Goal: Information Seeking & Learning: Learn about a topic

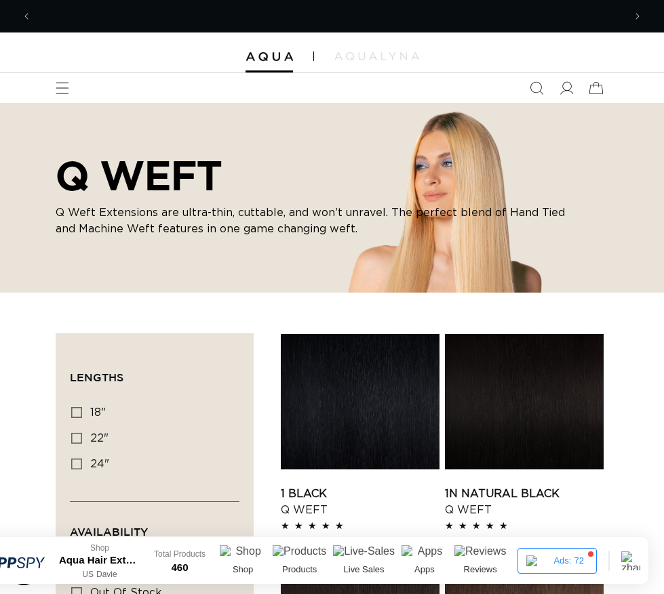
scroll to position [0, 567]
click at [521, 88] on div "Country/region United States | USD $ Search Canada CAD $ United States USD $ Al…" at bounding box center [521, 88] width 0 height 0
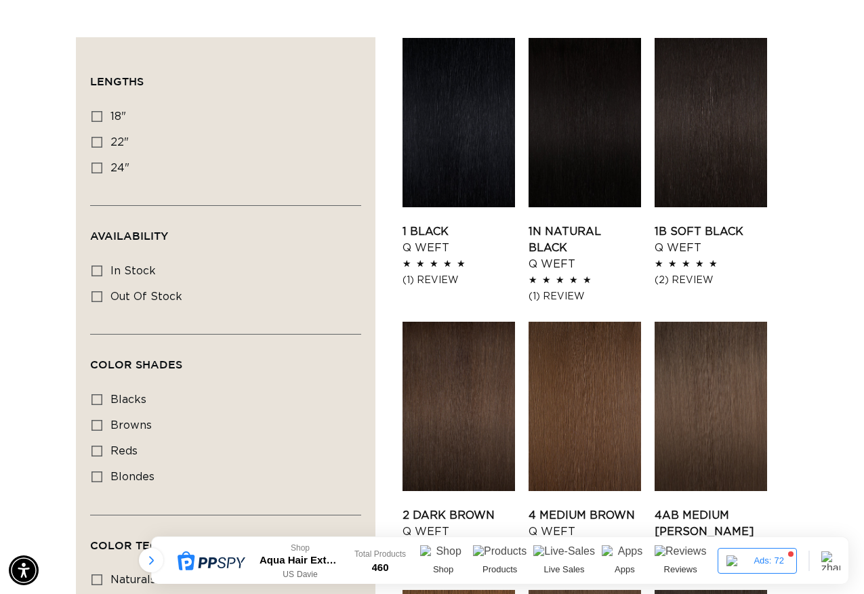
scroll to position [0, 0]
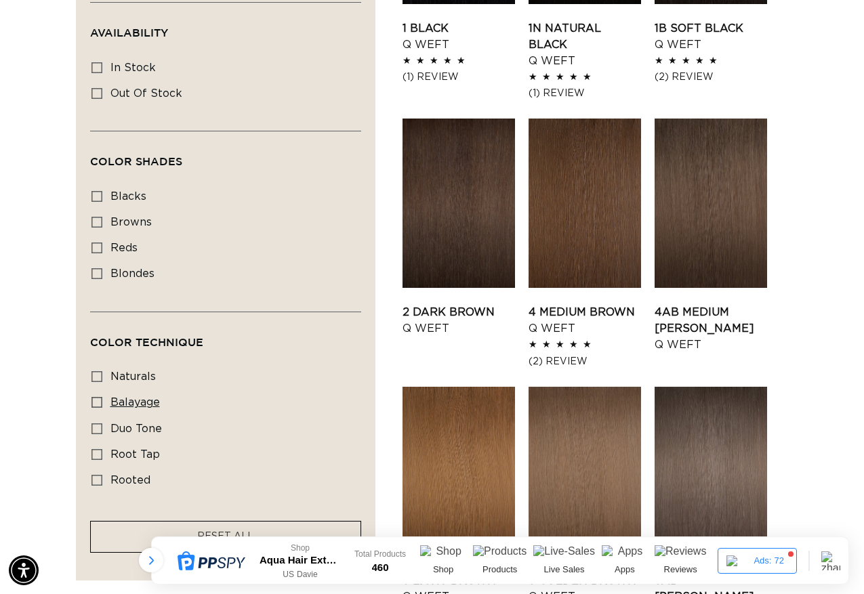
scroll to position [0, 1536]
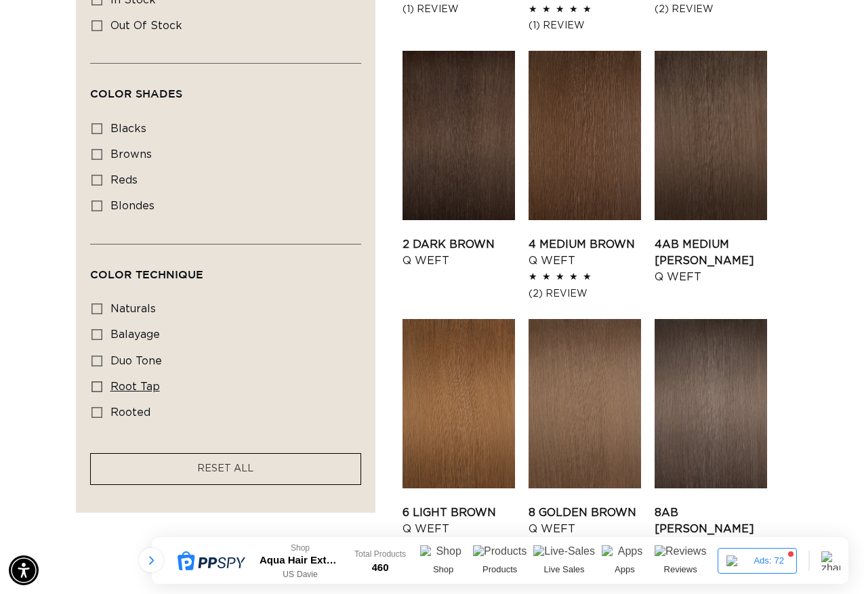
click at [102, 386] on icon at bounding box center [96, 387] width 11 height 11
click at [102, 386] on input "root tap root tap (5 products)" at bounding box center [96, 387] width 11 height 11
checkbox input "true"
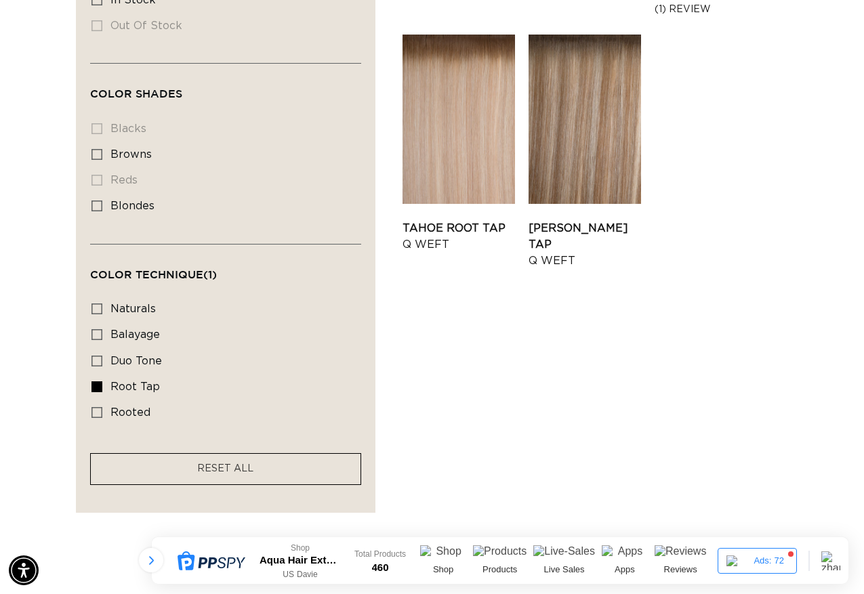
click at [102, 386] on icon at bounding box center [96, 387] width 11 height 11
click at [102, 386] on input "root tap root tap (5 products)" at bounding box center [96, 387] width 11 height 11
checkbox input "false"
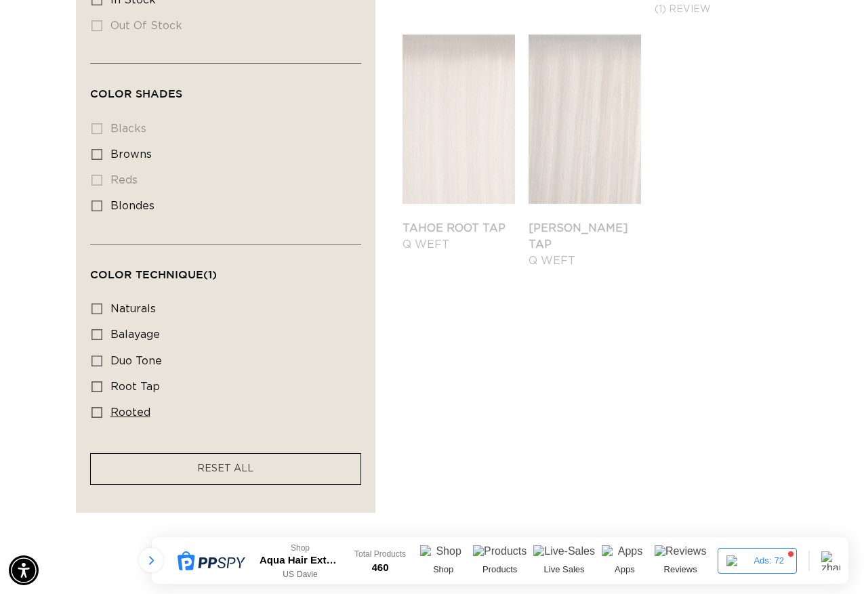
click at [97, 408] on rect at bounding box center [96, 412] width 9 height 9
click at [97, 407] on input "rooted rooted (4 products)" at bounding box center [96, 412] width 11 height 11
checkbox input "true"
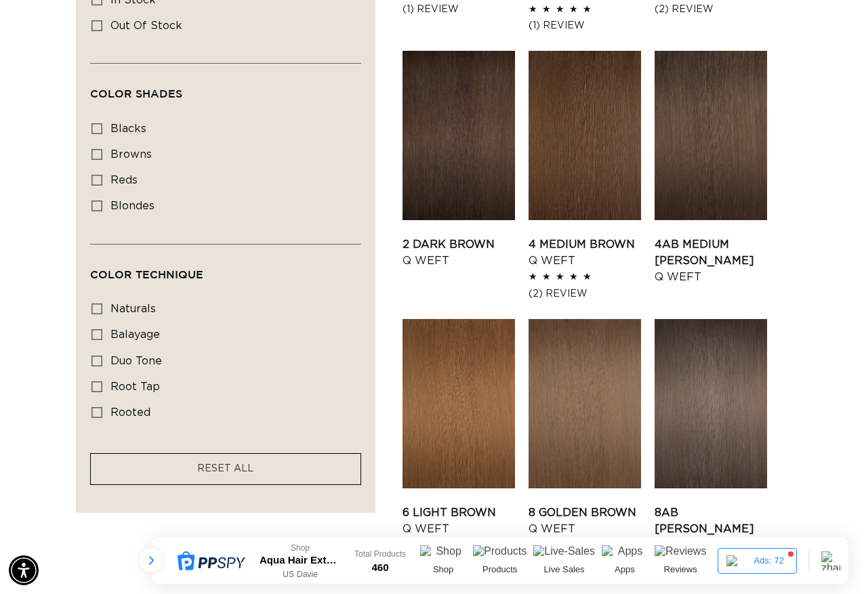
scroll to position [0, 1536]
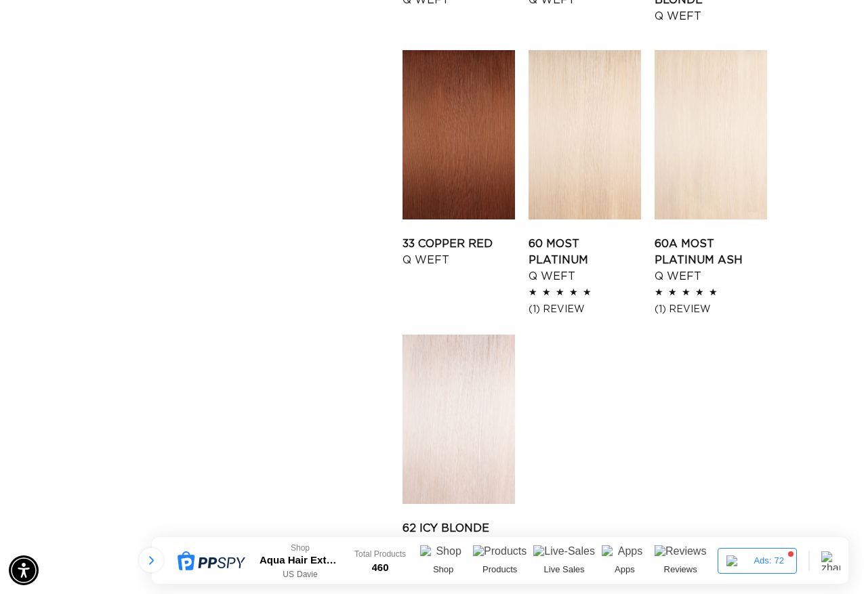
scroll to position [0, 0]
click at [150, 554] on div at bounding box center [151, 560] width 24 height 24
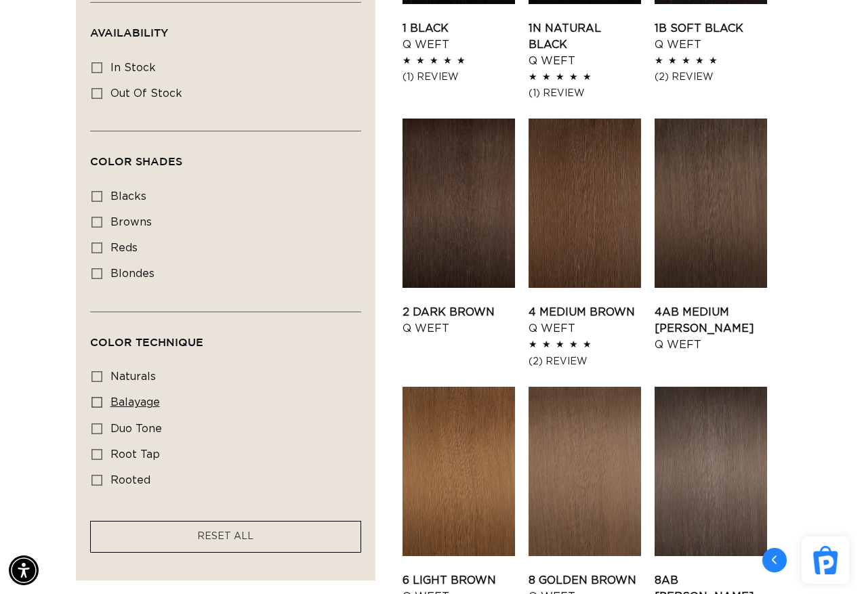
click at [98, 398] on icon at bounding box center [96, 402] width 11 height 11
click at [98, 398] on input "balayage balayage (5 products)" at bounding box center [96, 402] width 11 height 11
checkbox input "true"
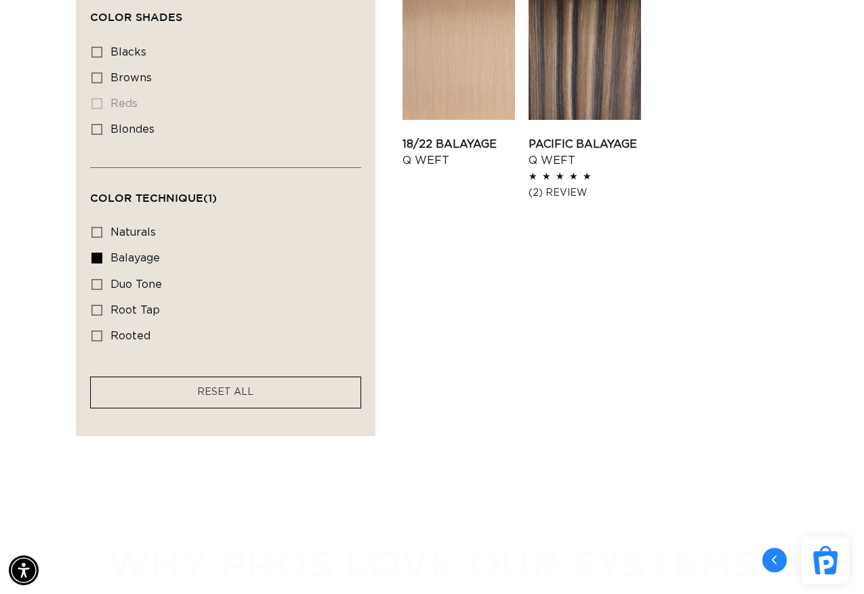
scroll to position [813, 0]
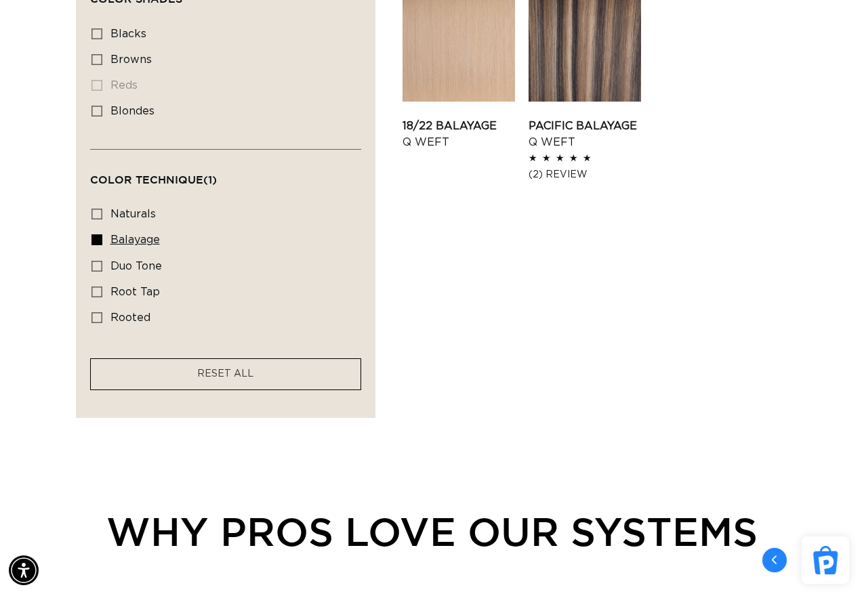
click at [99, 237] on icon at bounding box center [96, 239] width 11 height 11
click at [99, 237] on input "balayage balayage (5 products)" at bounding box center [96, 239] width 11 height 11
checkbox input "false"
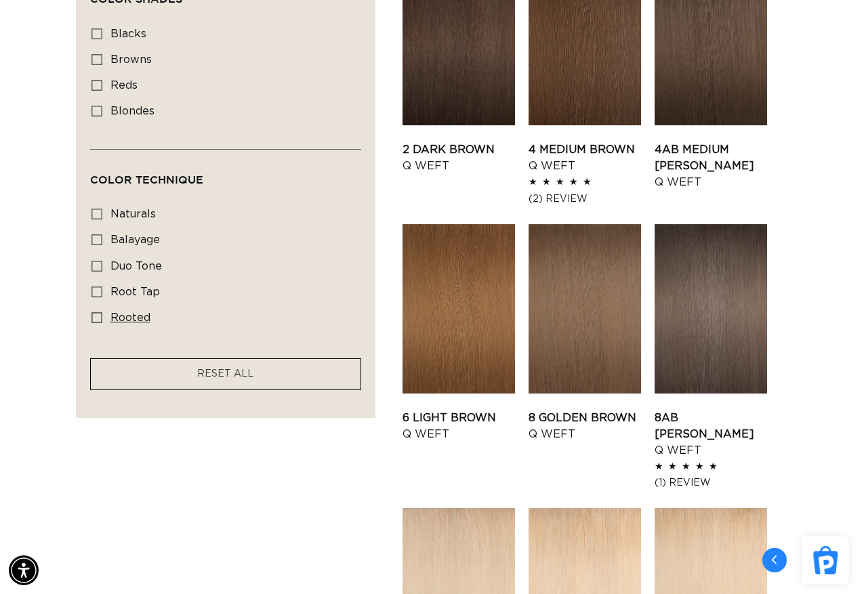
click at [93, 317] on rect at bounding box center [96, 317] width 9 height 9
click at [93, 317] on input "rooted rooted (4 products)" at bounding box center [96, 317] width 11 height 11
checkbox input "true"
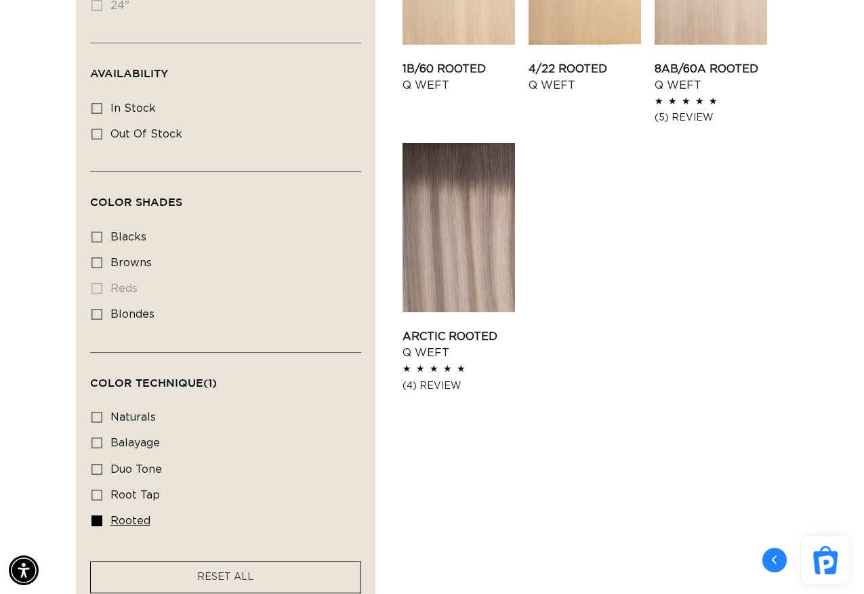
click at [99, 516] on icon at bounding box center [96, 521] width 11 height 11
click at [99, 516] on input "rooted rooted (4 products)" at bounding box center [96, 521] width 11 height 11
checkbox input "false"
click at [98, 439] on icon at bounding box center [96, 443] width 11 height 11
click at [98, 439] on input "balayage balayage (5 products)" at bounding box center [96, 443] width 11 height 11
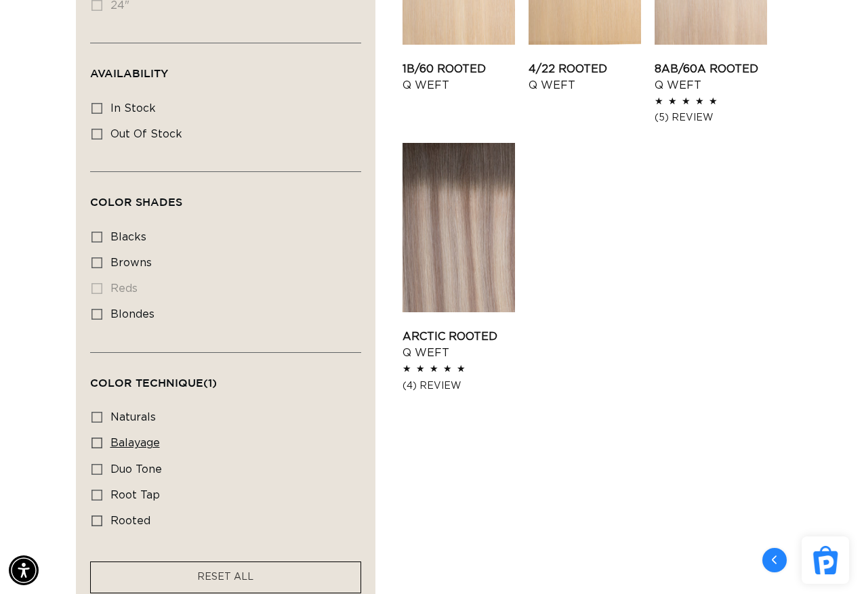
checkbox input "true"
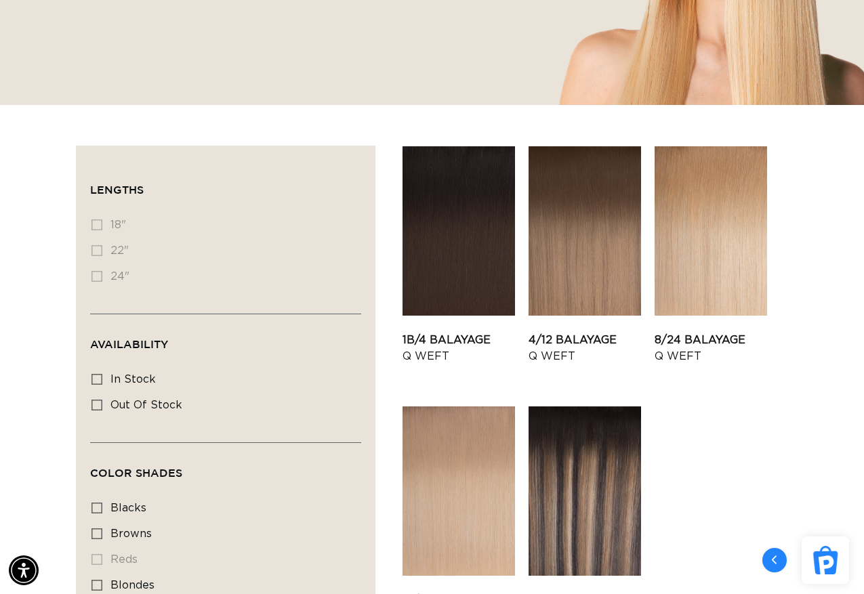
click at [701, 455] on ul "1B/4 Balayage - Q Weft 1B/4 Balayage Q Weft" at bounding box center [596, 403] width 386 height 514
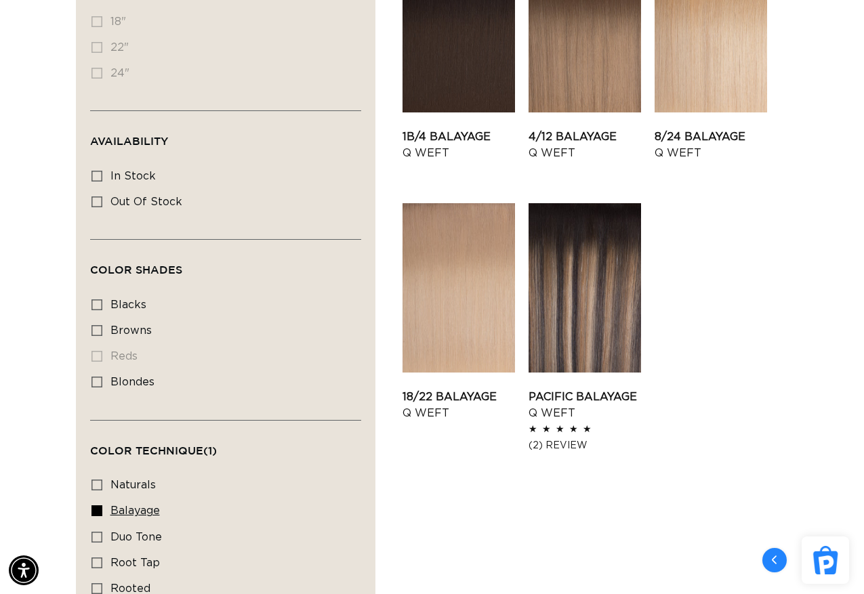
click at [104, 515] on label "balayage balayage (5 products)" at bounding box center [221, 512] width 260 height 26
click at [102, 515] on input "balayage balayage (5 products)" at bounding box center [96, 511] width 11 height 11
checkbox input "false"
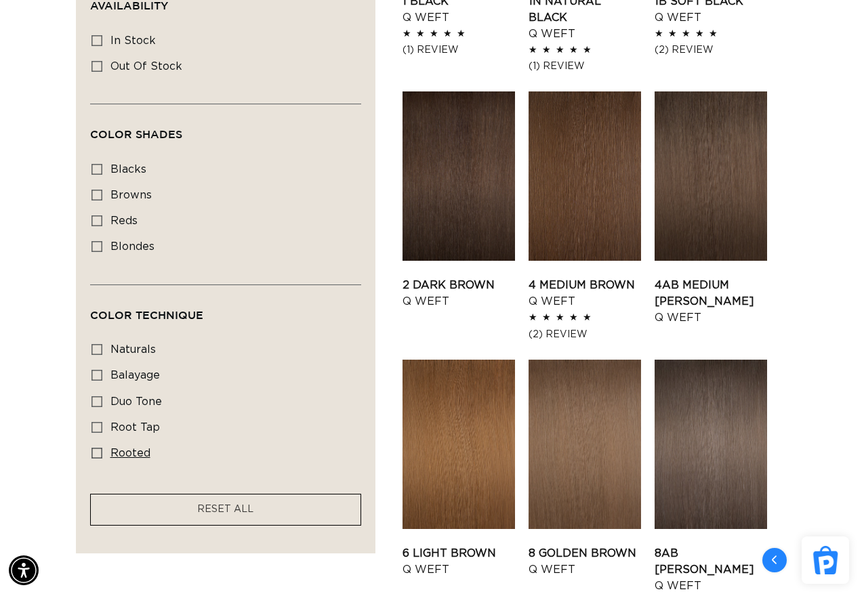
click at [99, 449] on icon at bounding box center [96, 453] width 11 height 11
click at [99, 449] on input "rooted rooted (4 products)" at bounding box center [96, 453] width 11 height 11
checkbox input "true"
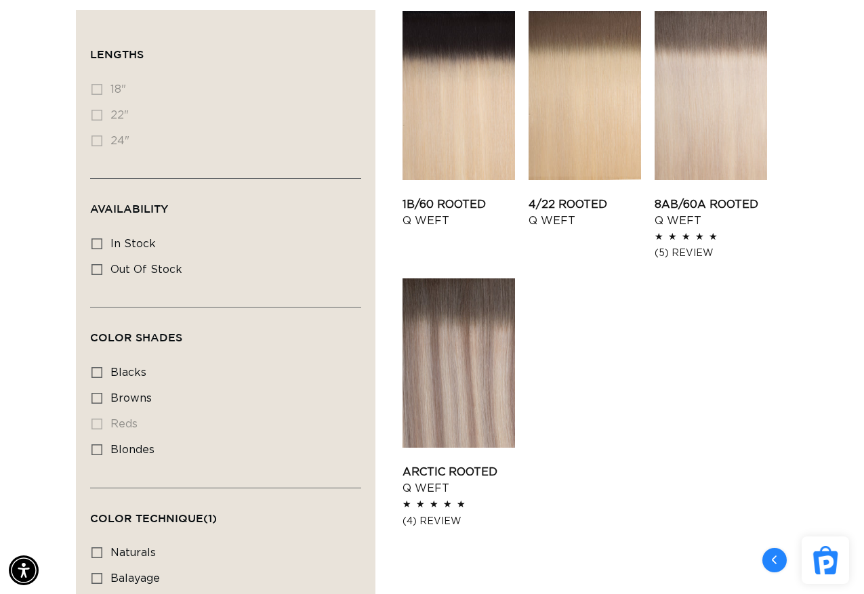
click at [627, 400] on ul "1B/60 Rooted - Q Weft 1B/60 Rooted Q Weft (5)" at bounding box center [596, 272] width 386 height 523
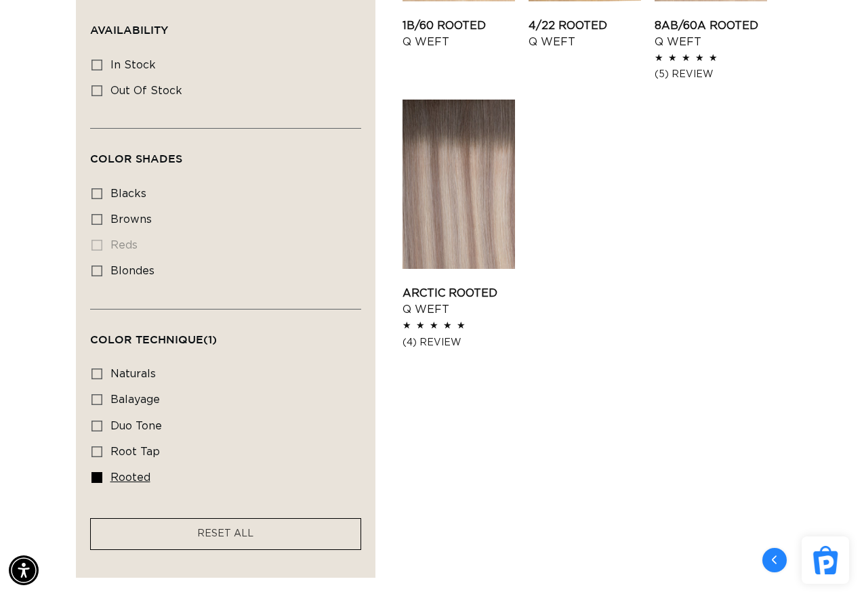
scroll to position [678, 0]
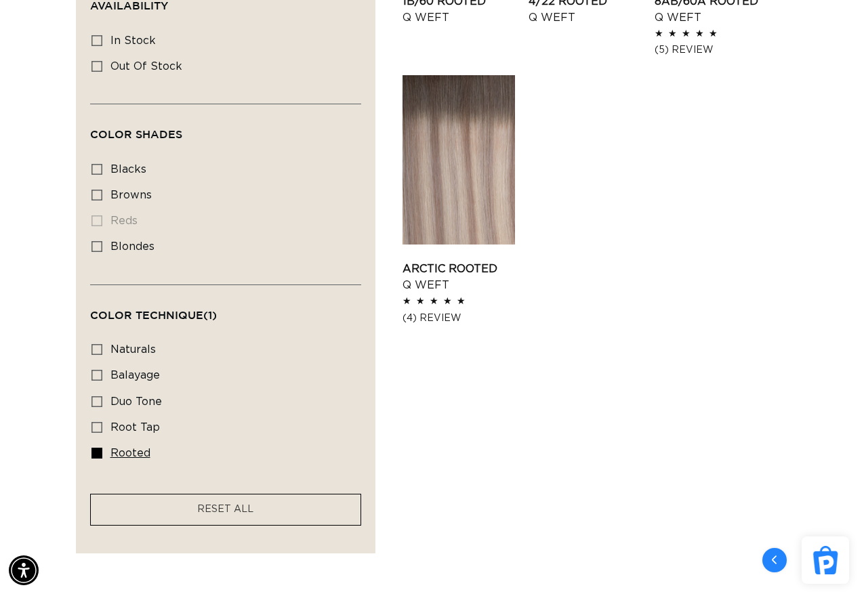
click at [100, 452] on icon at bounding box center [96, 453] width 11 height 11
click at [100, 452] on input "rooted rooted (4 products)" at bounding box center [96, 453] width 11 height 11
checkbox input "false"
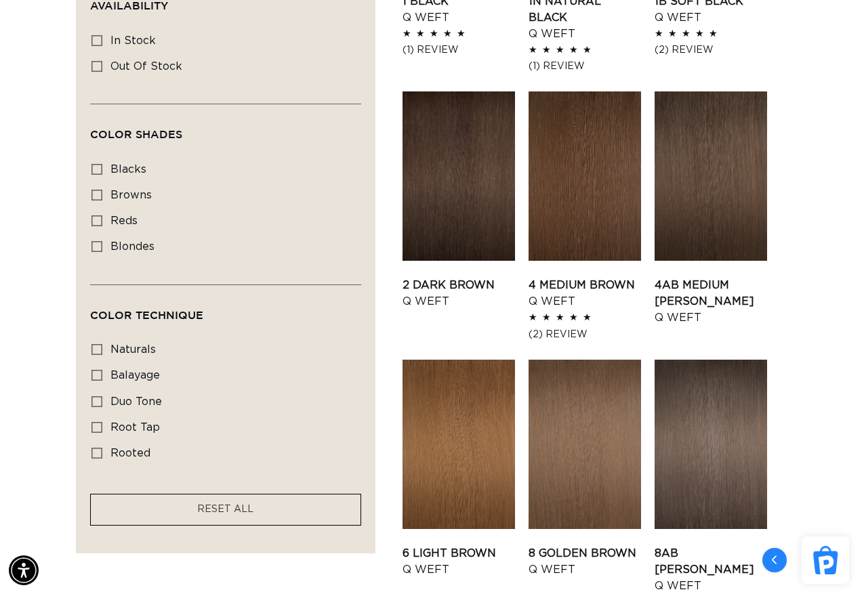
scroll to position [0, 768]
click at [97, 401] on icon at bounding box center [96, 401] width 11 height 11
click at [97, 401] on input "duo tone duo tone (5 products)" at bounding box center [96, 401] width 11 height 11
checkbox input "true"
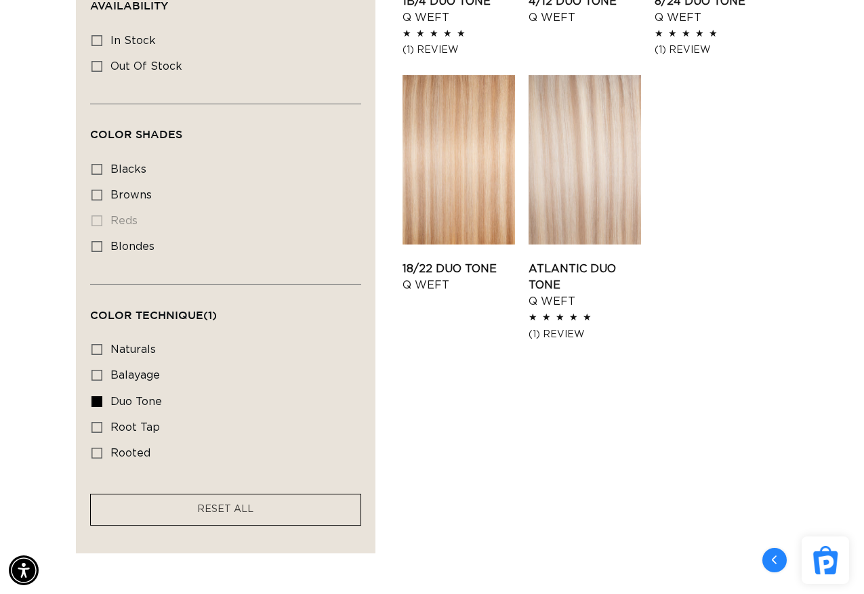
scroll to position [0, 1536]
click at [97, 401] on icon at bounding box center [96, 401] width 11 height 11
click at [97, 401] on input "duo tone duo tone (5 products)" at bounding box center [96, 401] width 11 height 11
checkbox input "false"
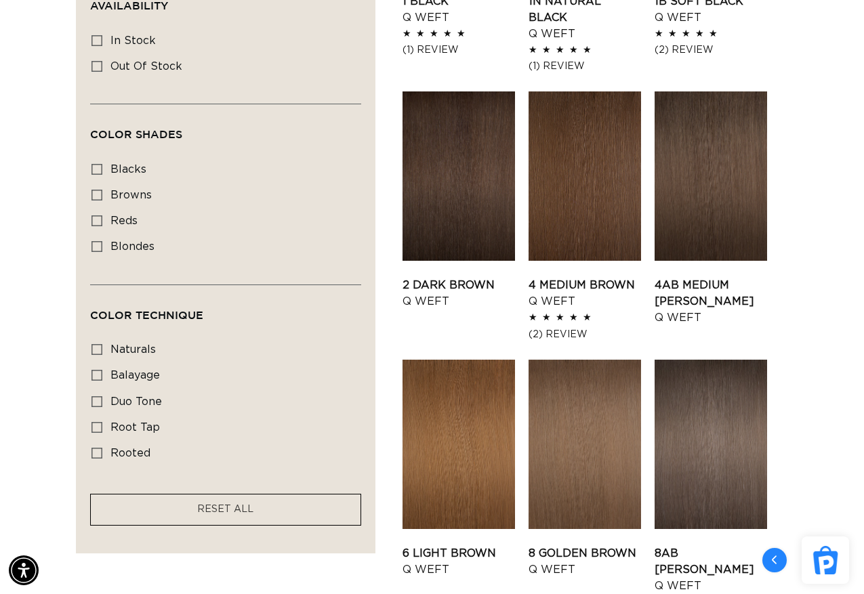
click at [97, 428] on icon at bounding box center [96, 427] width 11 height 11
click at [97, 428] on input "root tap root tap (5 products)" at bounding box center [96, 427] width 11 height 11
checkbox input "true"
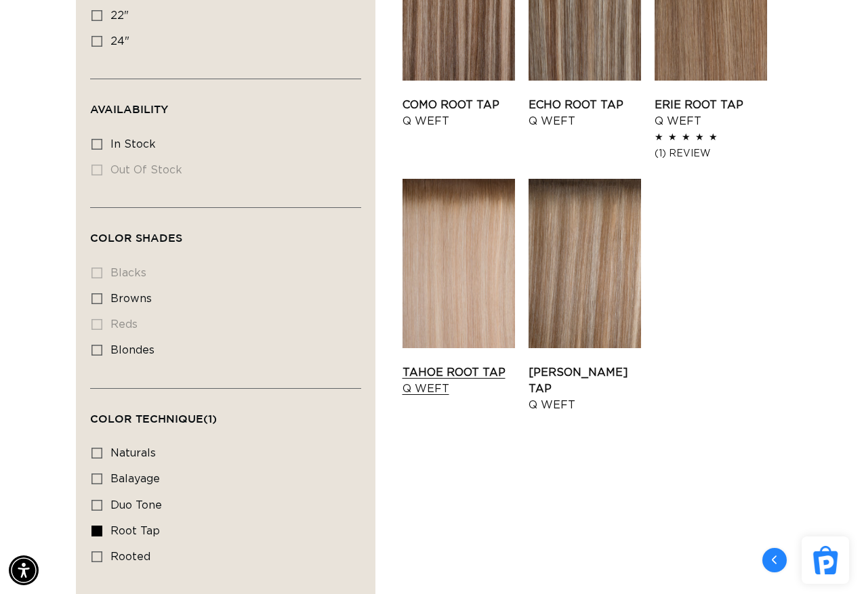
scroll to position [610, 0]
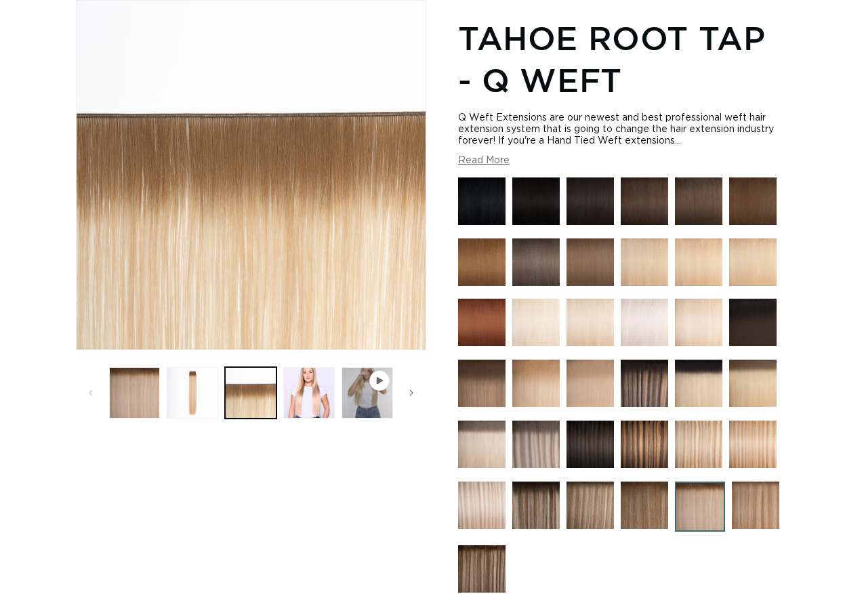
scroll to position [0, 768]
click at [189, 403] on button "Load image 2 in gallery view" at bounding box center [193, 393] width 52 height 52
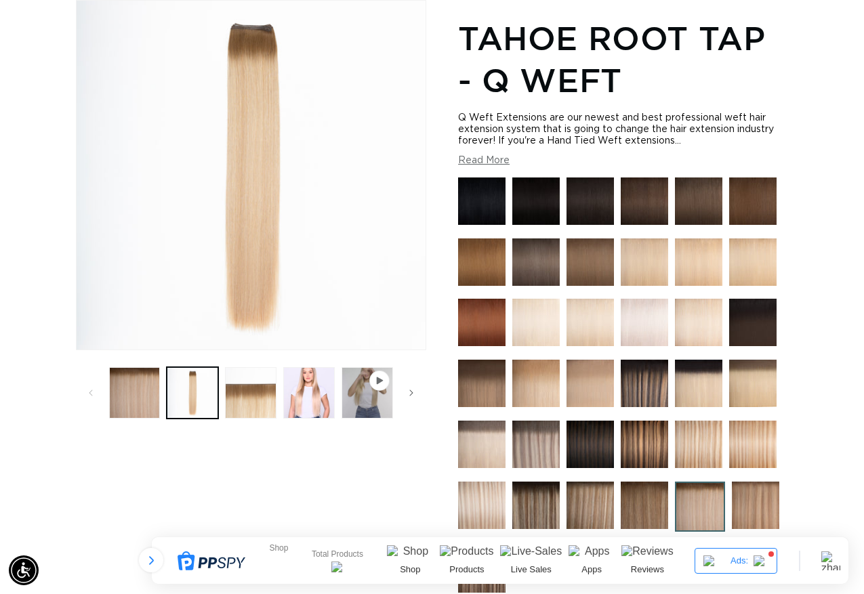
click at [162, 397] on ul "Gallery Viewer" at bounding box center [251, 393] width 291 height 58
click at [244, 399] on button "Load image 3 in gallery view" at bounding box center [251, 393] width 52 height 52
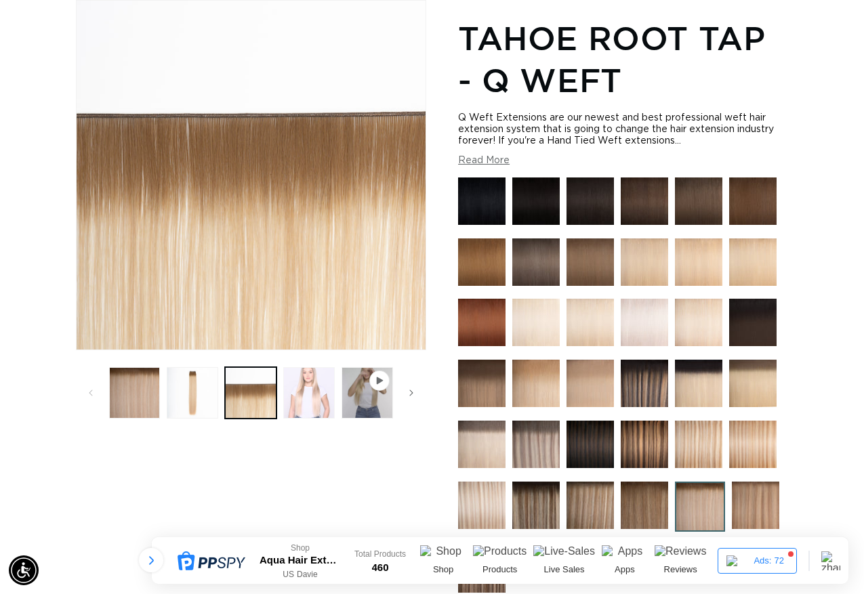
scroll to position [0, 1536]
click at [303, 399] on button "Load image 4 in gallery view" at bounding box center [309, 393] width 52 height 52
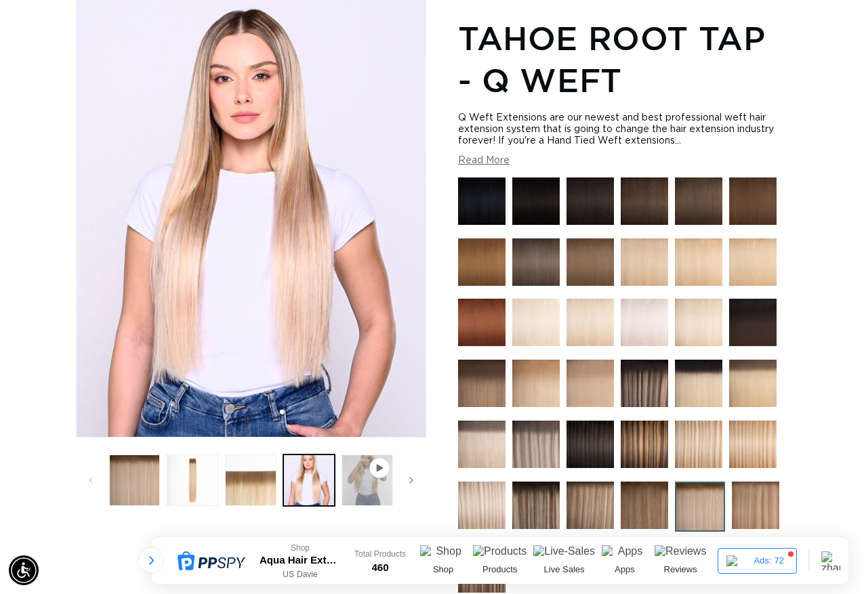
click at [350, 483] on button "Play video 1 in gallery view" at bounding box center [368, 481] width 52 height 52
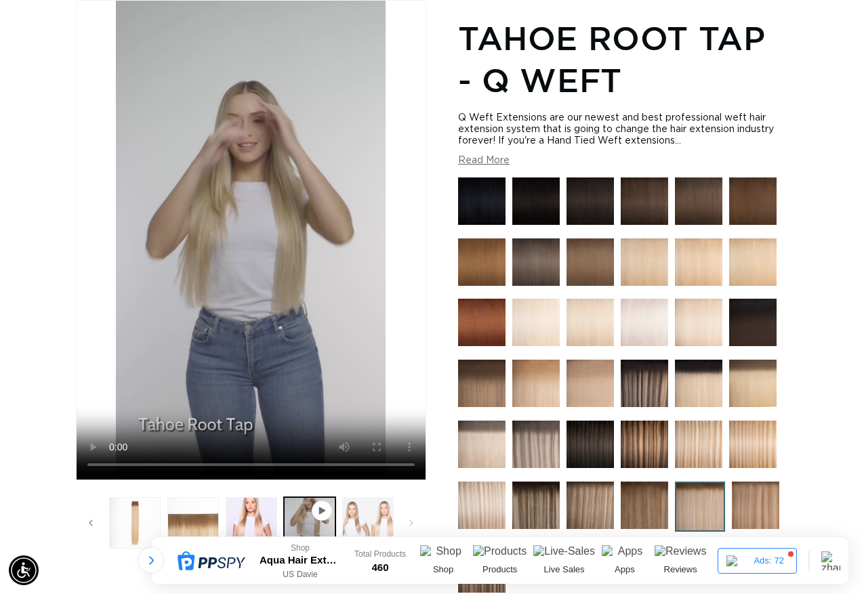
scroll to position [0, 0]
click at [361, 513] on button "Load image 5 in gallery view" at bounding box center [368, 523] width 52 height 52
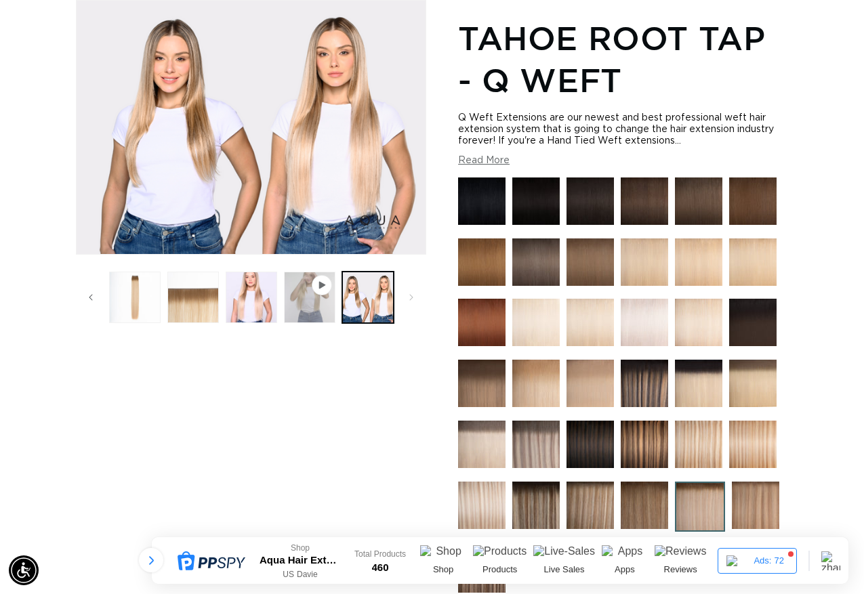
click at [312, 307] on button "Play video 1 in gallery view" at bounding box center [310, 298] width 52 height 52
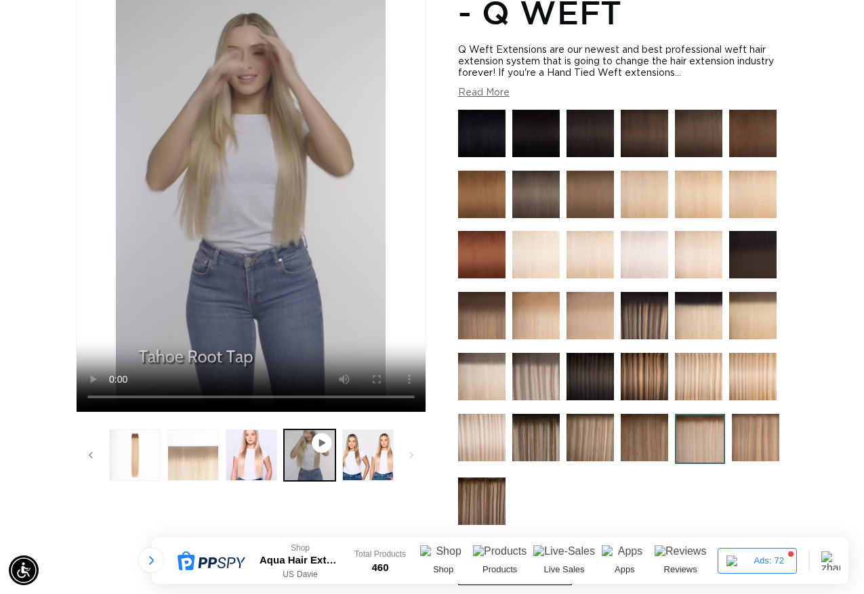
click at [214, 454] on button "Load image 3 in gallery view" at bounding box center [193, 456] width 52 height 52
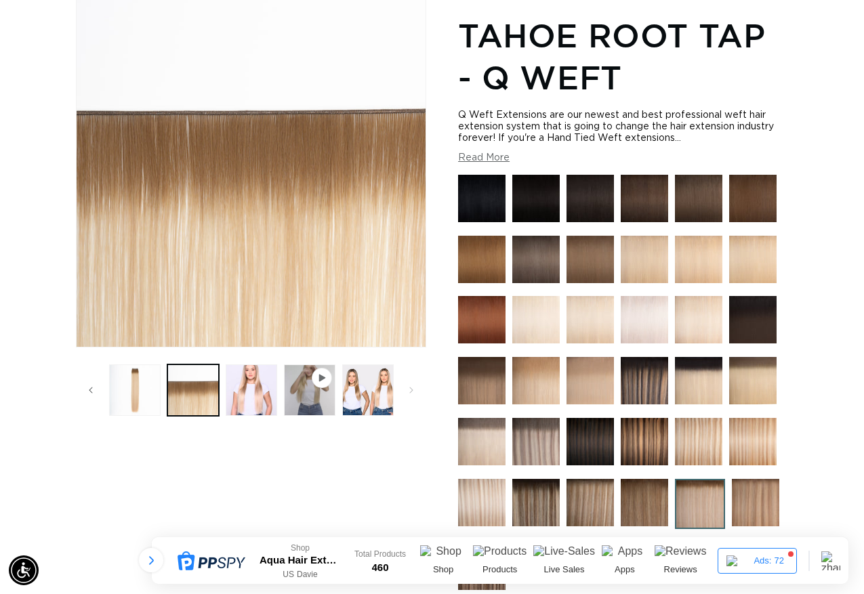
scroll to position [187, 0]
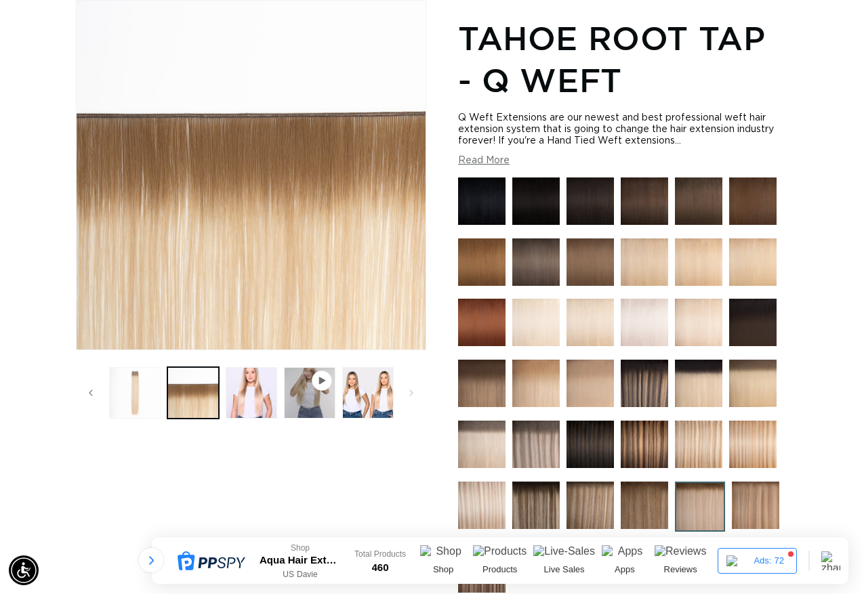
click at [147, 401] on button "Load image 2 in gallery view" at bounding box center [135, 393] width 52 height 52
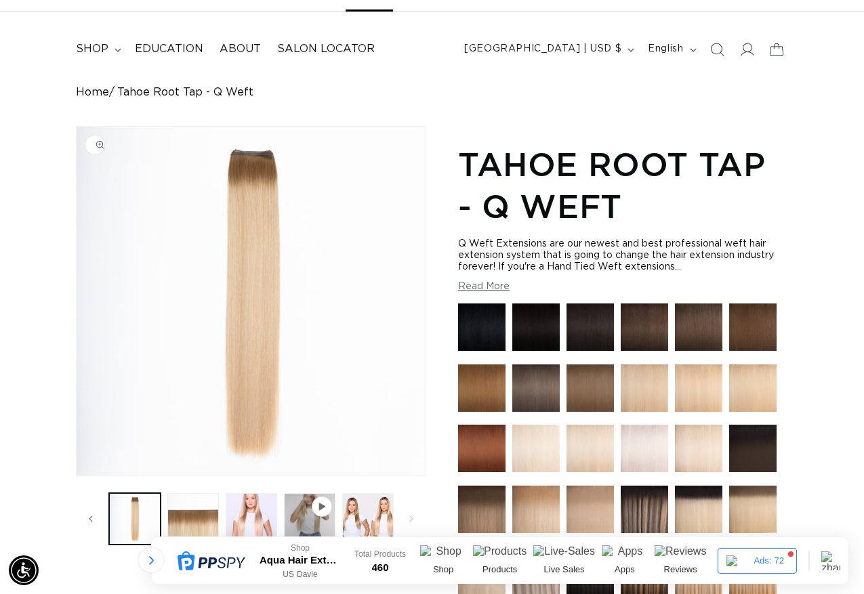
scroll to position [136, 0]
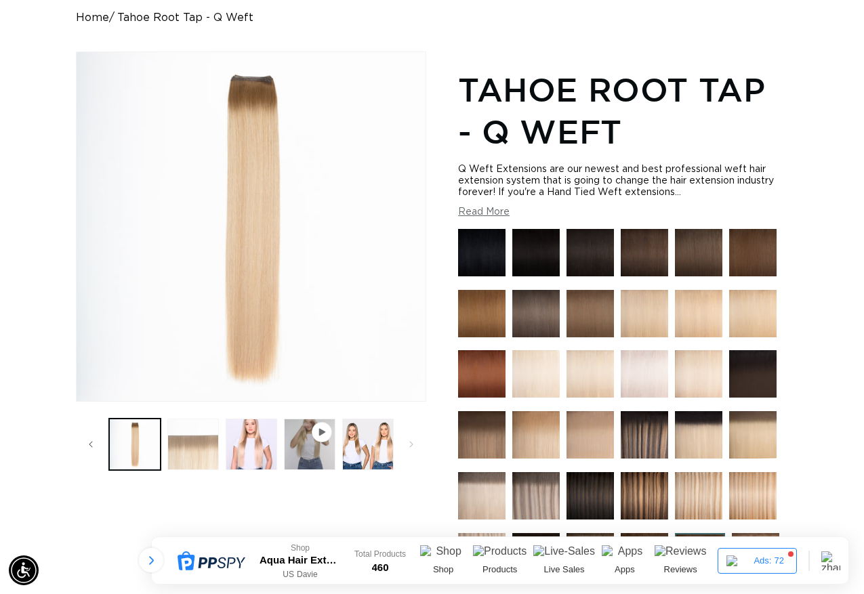
click at [184, 455] on button "Load image 3 in gallery view" at bounding box center [193, 445] width 52 height 52
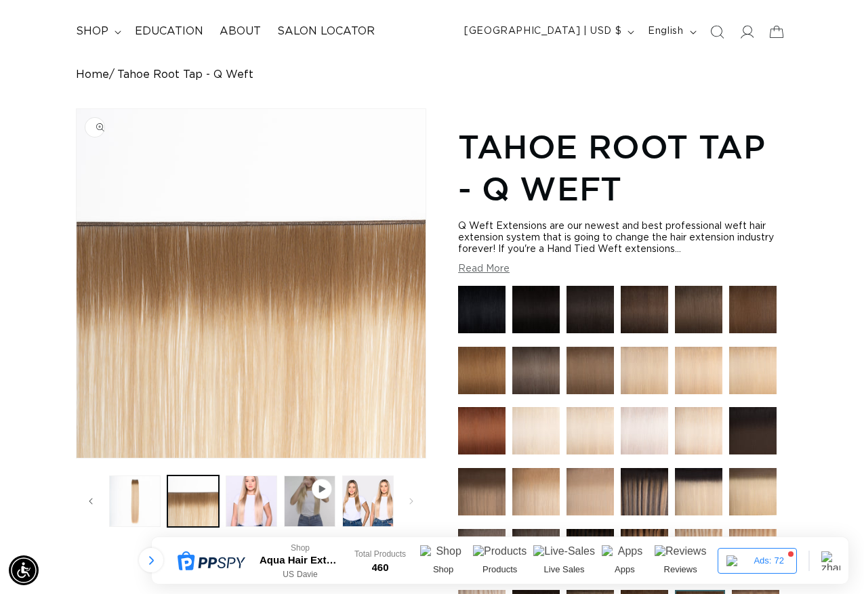
scroll to position [0, 0]
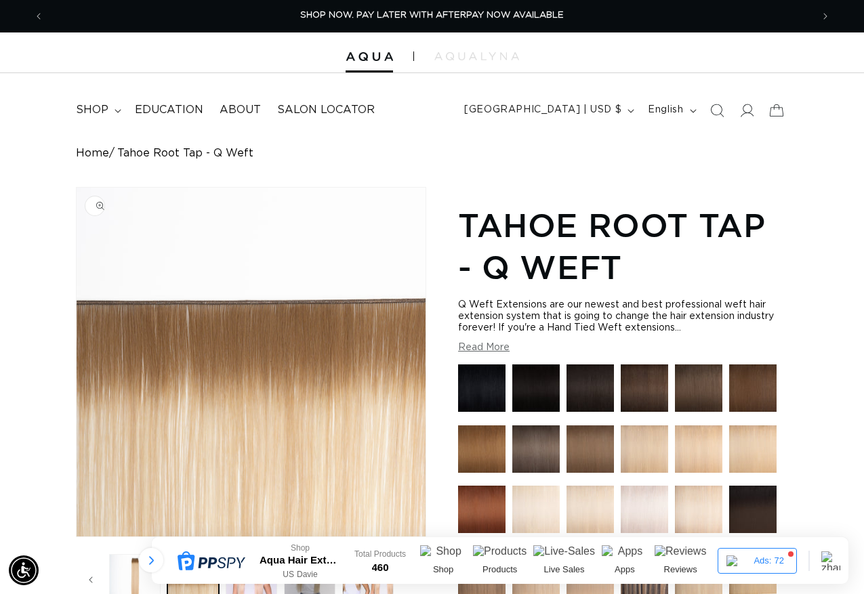
click at [182, 310] on img "Gallery Viewer" at bounding box center [251, 362] width 349 height 349
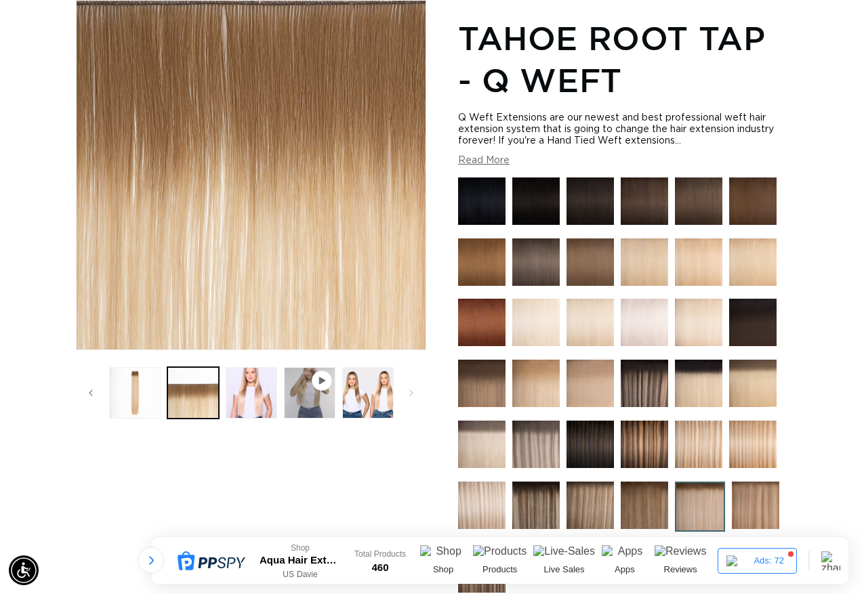
scroll to position [203, 0]
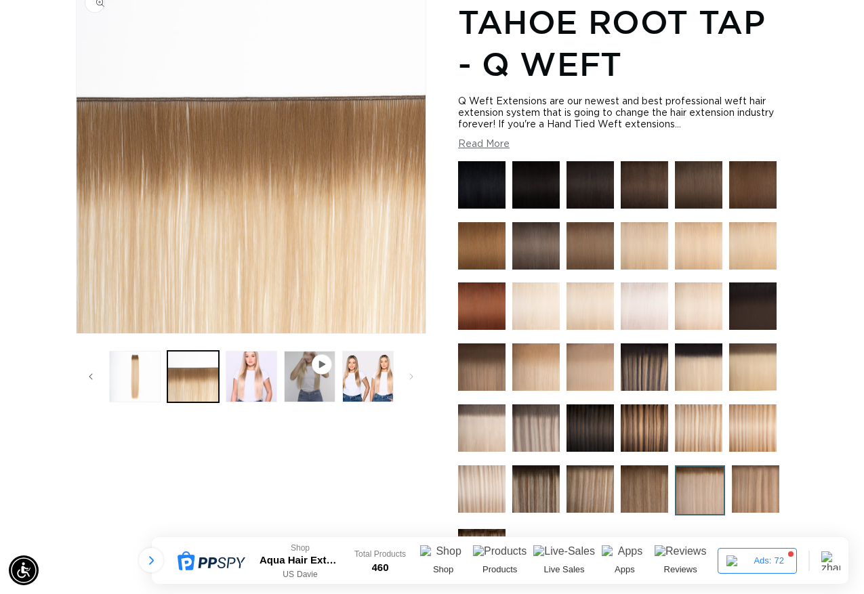
click at [233, 127] on img "Gallery Viewer" at bounding box center [251, 158] width 349 height 349
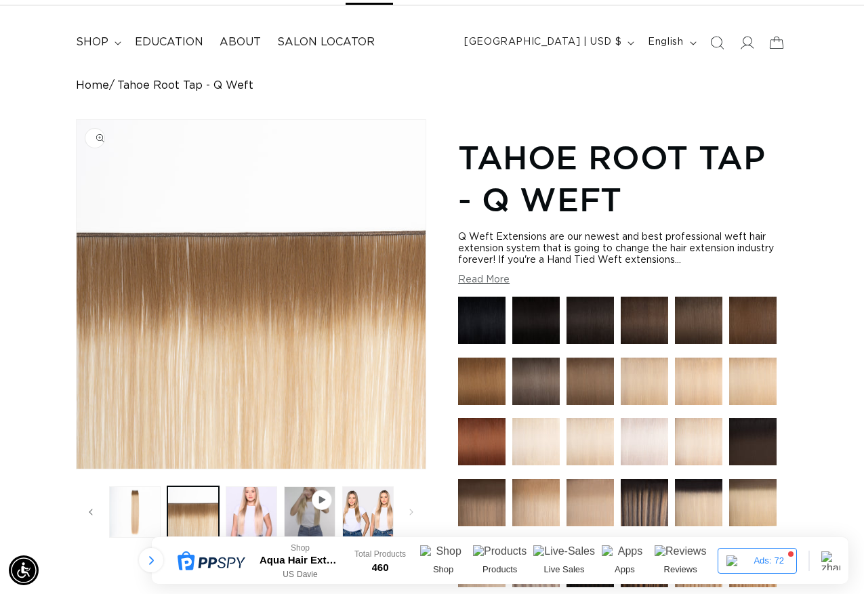
scroll to position [0, 0]
click at [265, 241] on img "Gallery Viewer" at bounding box center [251, 294] width 349 height 349
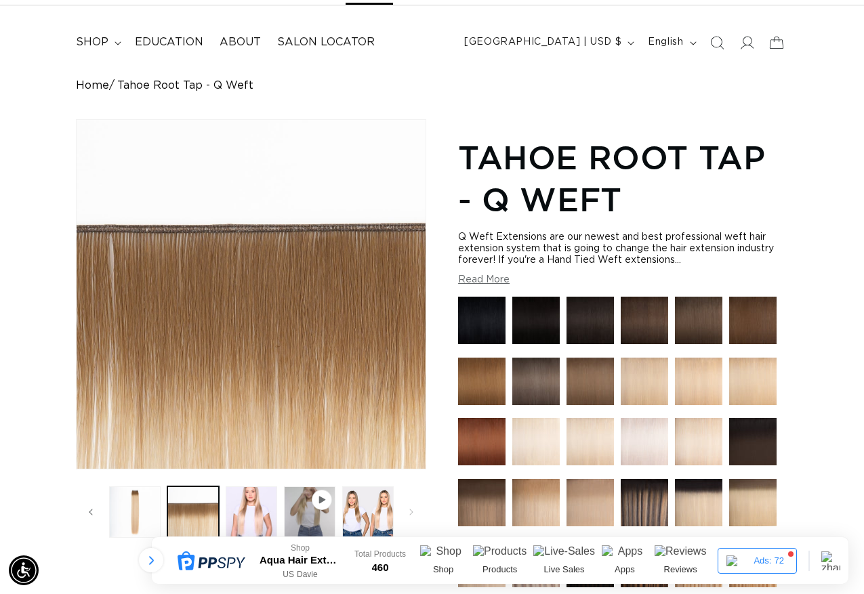
scroll to position [0, 768]
drag, startPoint x: 264, startPoint y: 241, endPoint x: 210, endPoint y: 292, distance: 74.8
click at [210, 292] on div "Gallery Viewer" at bounding box center [251, 294] width 349 height 349
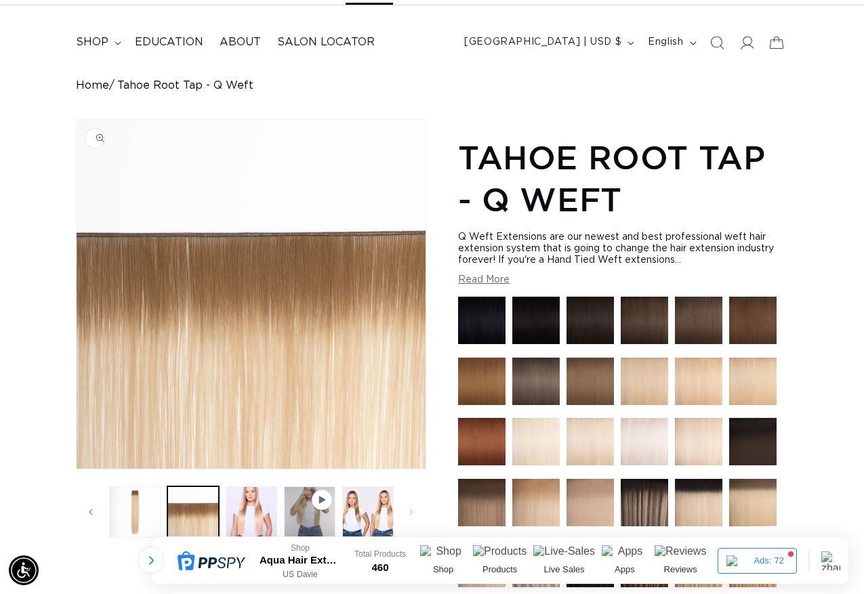
click at [210, 352] on img "Gallery Viewer" at bounding box center [251, 294] width 349 height 349
click at [519, 105] on div "Home Tahoe Root Tap - Q Weft Image 3 is now available in gallery view Skip to p…" at bounding box center [432, 574] width 864 height 991
click at [141, 512] on button "Load image 2 in gallery view" at bounding box center [135, 513] width 52 height 52
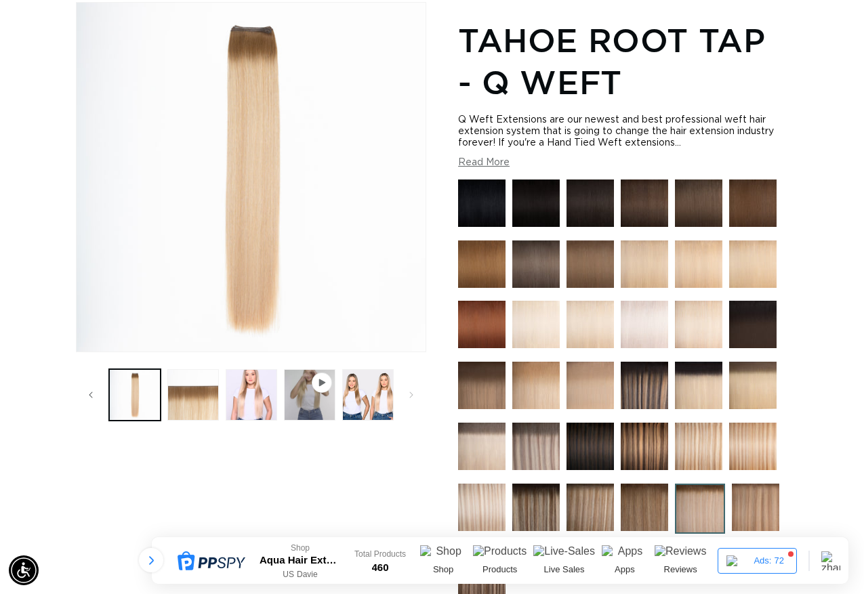
scroll to position [398, 0]
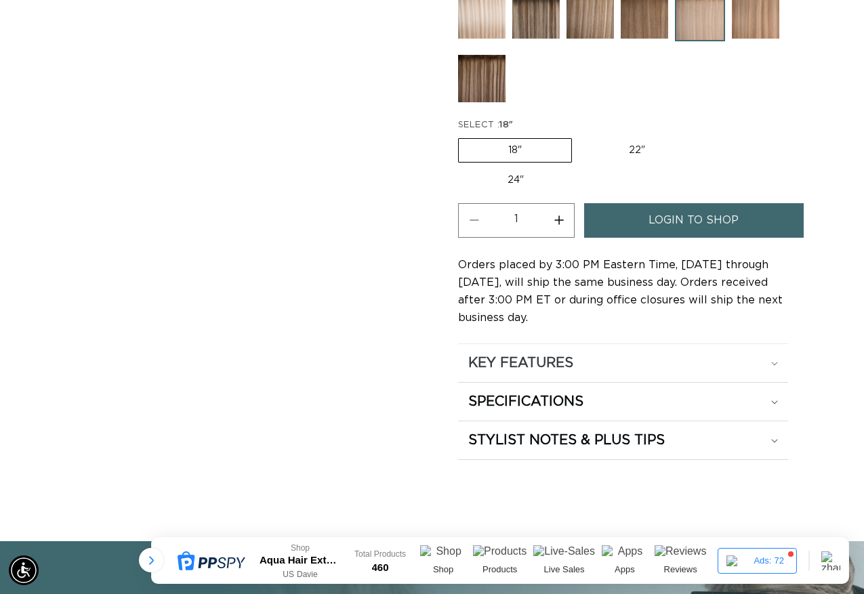
click at [523, 363] on h2 "KEY FEATURES" at bounding box center [520, 363] width 105 height 18
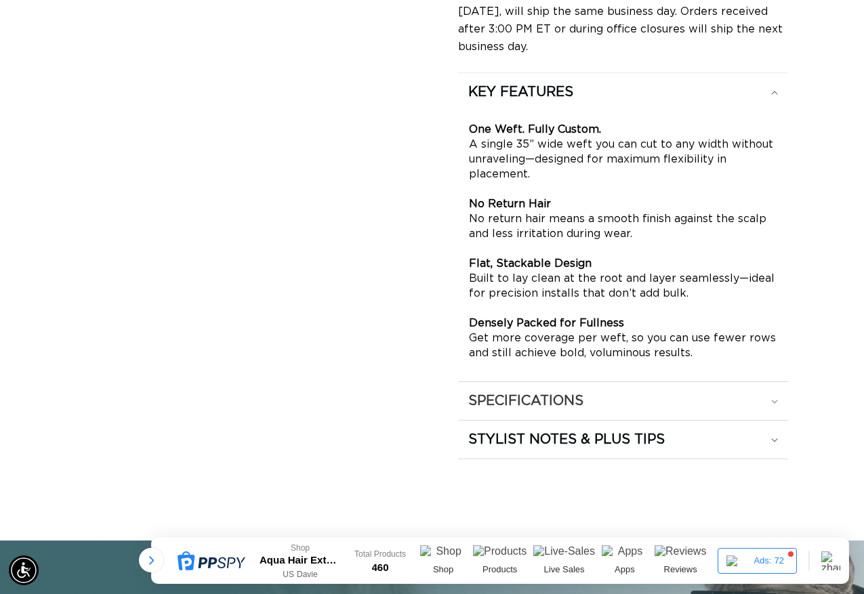
click at [553, 101] on h2 "SPECIFICATIONS" at bounding box center [520, 92] width 105 height 18
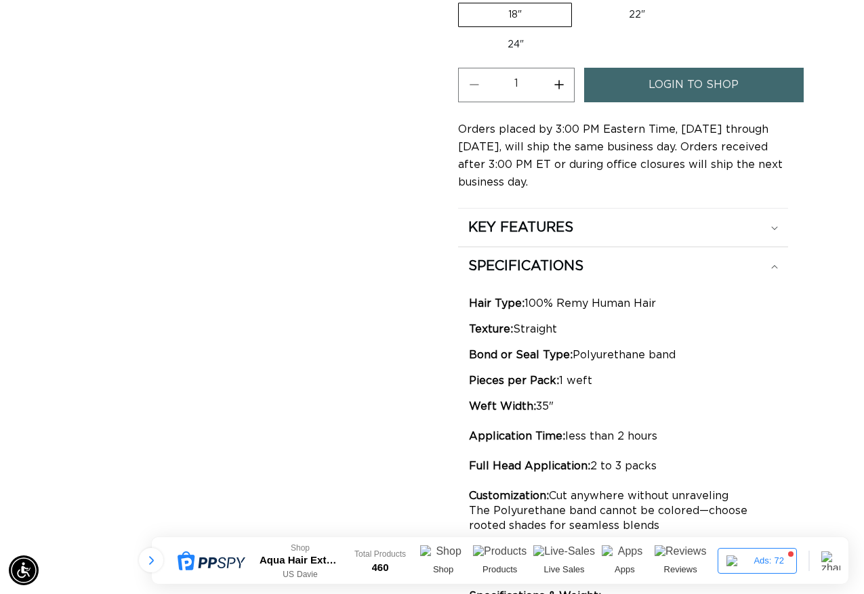
click at [538, 405] on p "Weft Width: 35" Application Time: less than 2 hours Full Head Application: 2 to…" at bounding box center [623, 488] width 308 height 179
drag, startPoint x: 537, startPoint y: 405, endPoint x: 553, endPoint y: 406, distance: 16.3
click at [553, 406] on p "Weft Width: 35" Application Time: less than 2 hours Full Head Application: 2 to…" at bounding box center [623, 488] width 308 height 179
copy p "35""
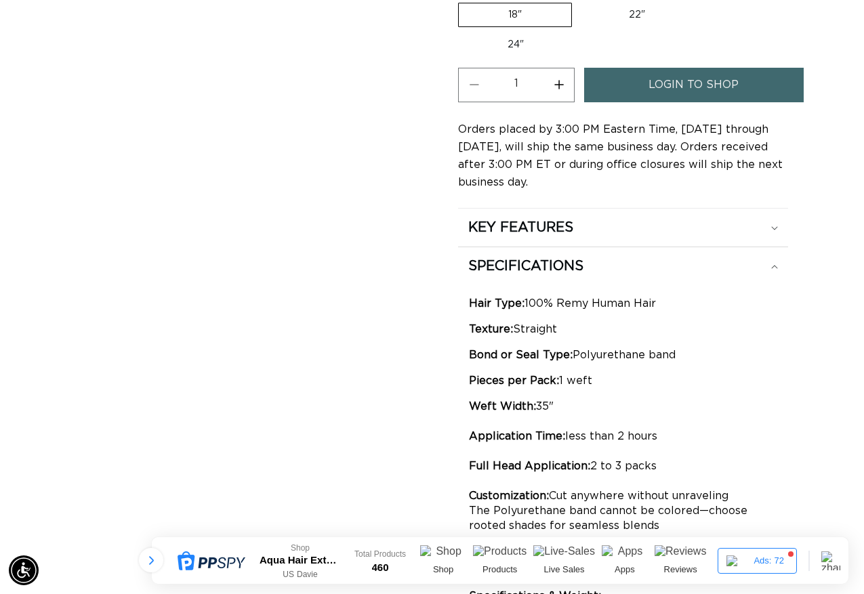
scroll to position [0, 1536]
click at [598, 432] on p "Weft Width: 35" Application Time: less than 2 hours Full Head Application: 2 to…" at bounding box center [623, 488] width 308 height 179
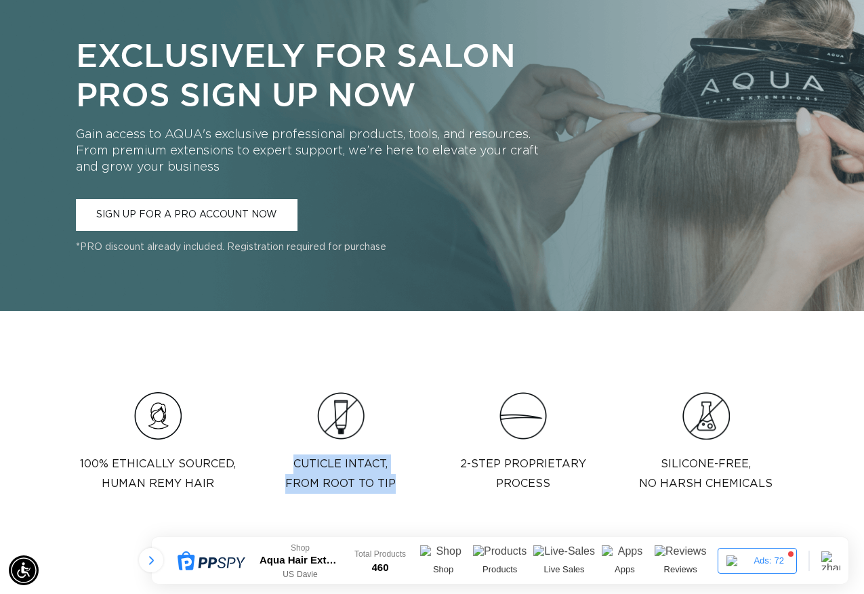
drag, startPoint x: 293, startPoint y: 463, endPoint x: 409, endPoint y: 476, distance: 116.6
click at [409, 476] on div "Cuticle intact,  from root to tip" at bounding box center [340, 448] width 165 height 113
copy p "Cuticle intact,  from root to tip"
click at [314, 462] on p "Cuticle intact,  from root to tip" at bounding box center [340, 474] width 110 height 39
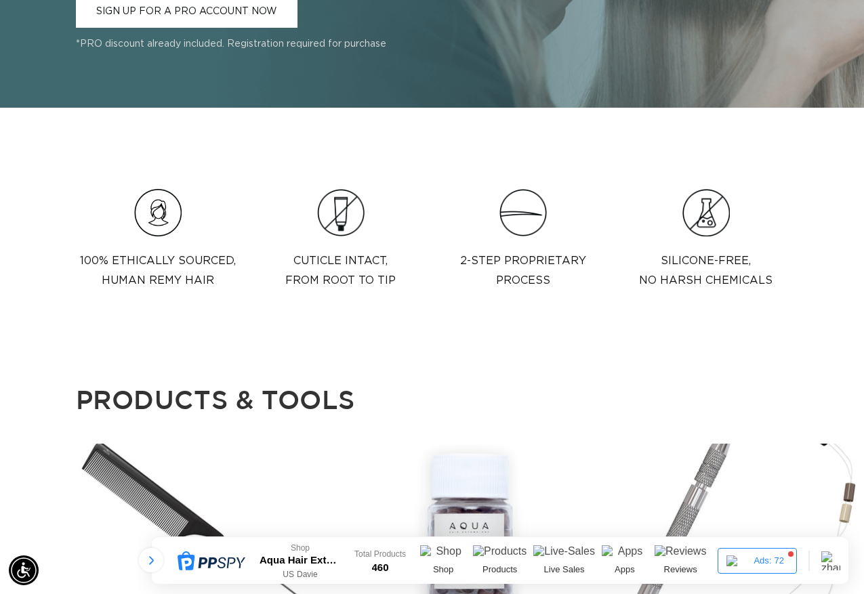
scroll to position [0, 0]
click at [180, 329] on main "Home Tahoe Root Tap - Q Weft Image 2 is now available in gallery view Skip to p…" at bounding box center [432, 111] width 864 height 3605
click at [461, 321] on main "Home Tahoe Root Tap - Q Weft Image 2 is now available in gallery view Skip to p…" at bounding box center [432, 111] width 864 height 3605
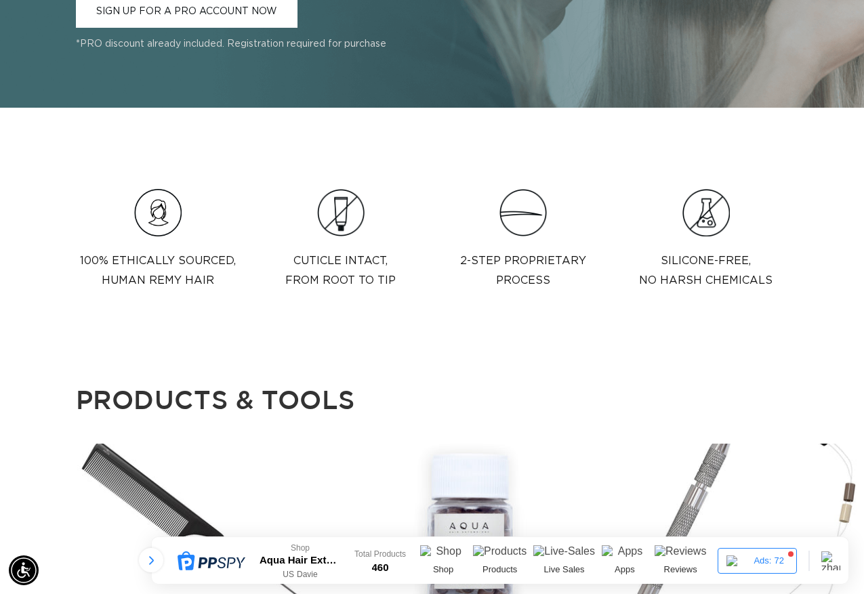
click at [403, 342] on main "Home Tahoe Root Tap - Q Weft Image 2 is now available in gallery view Skip to p…" at bounding box center [432, 111] width 864 height 3605
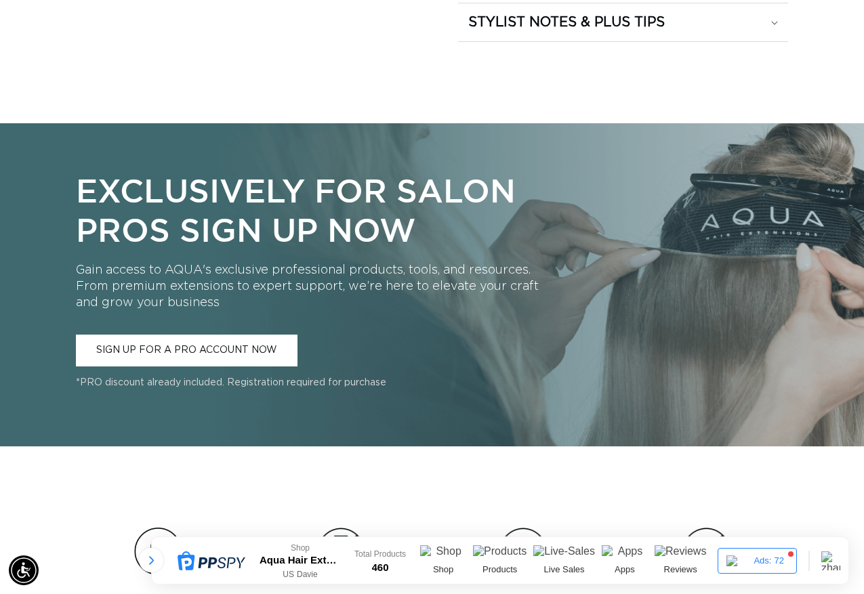
scroll to position [0, 768]
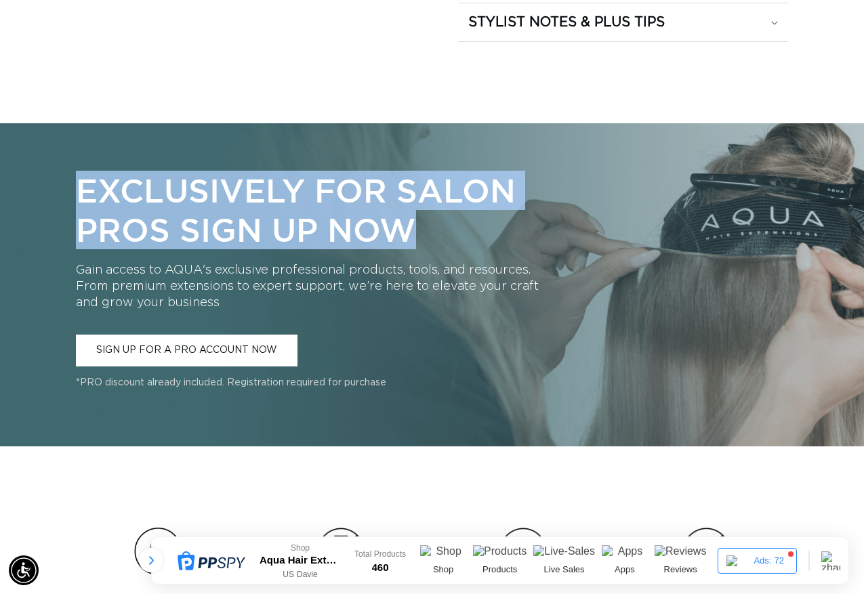
drag, startPoint x: 71, startPoint y: 192, endPoint x: 440, endPoint y: 224, distance: 370.1
click at [440, 224] on div "Exclusively for Salon Pros Sign Up Now Gain access to AQUA's exclusive professi…" at bounding box center [432, 284] width 864 height 323
copy p "Exclusively for Salon Pros Sign Up Now"
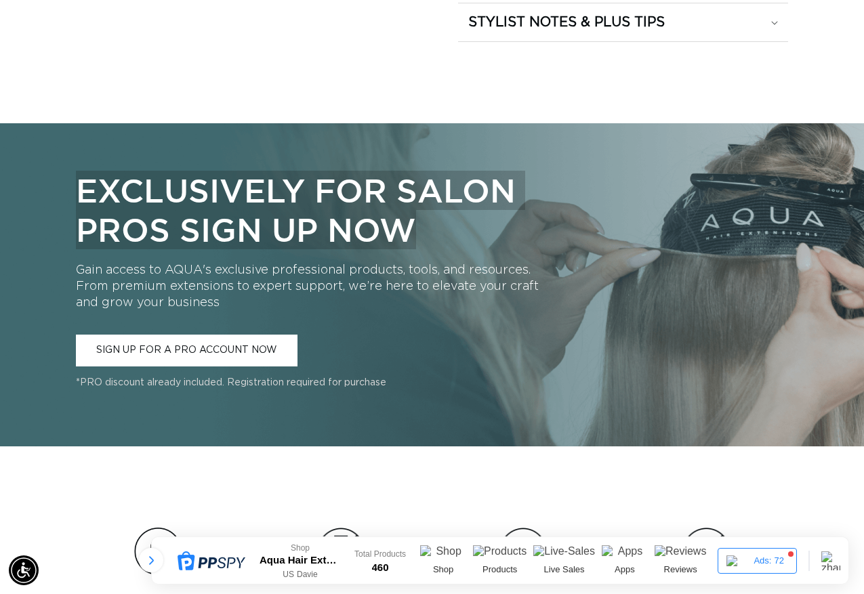
scroll to position [0, 0]
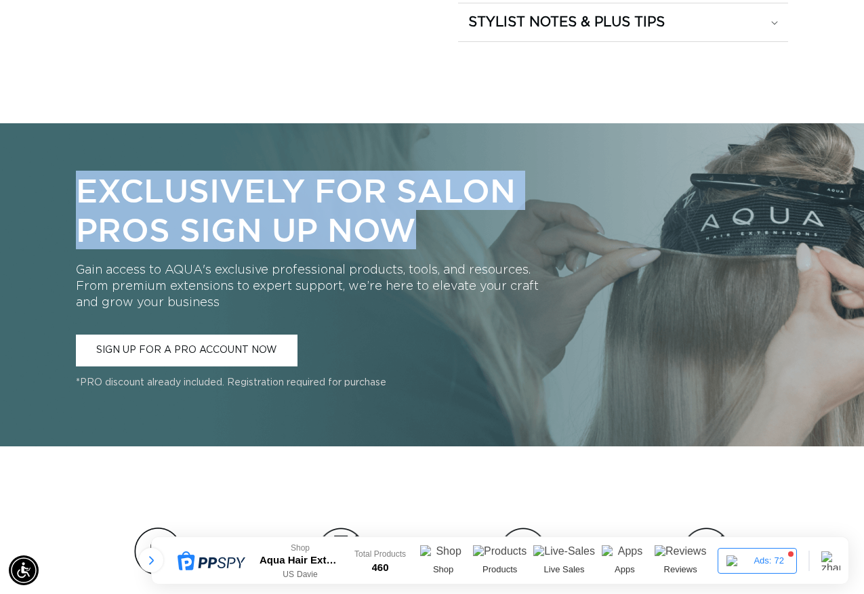
click at [373, 205] on p "Exclusively for Salon Pros Sign Up Now" at bounding box center [309, 210] width 466 height 78
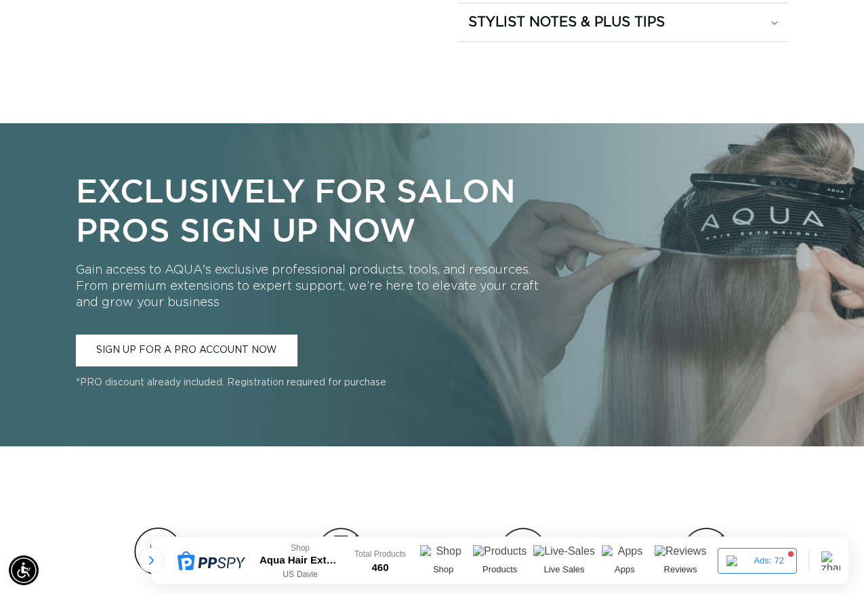
scroll to position [0, 768]
drag, startPoint x: 155, startPoint y: 563, endPoint x: 178, endPoint y: 564, distance: 22.4
click at [155, 563] on div at bounding box center [151, 560] width 24 height 24
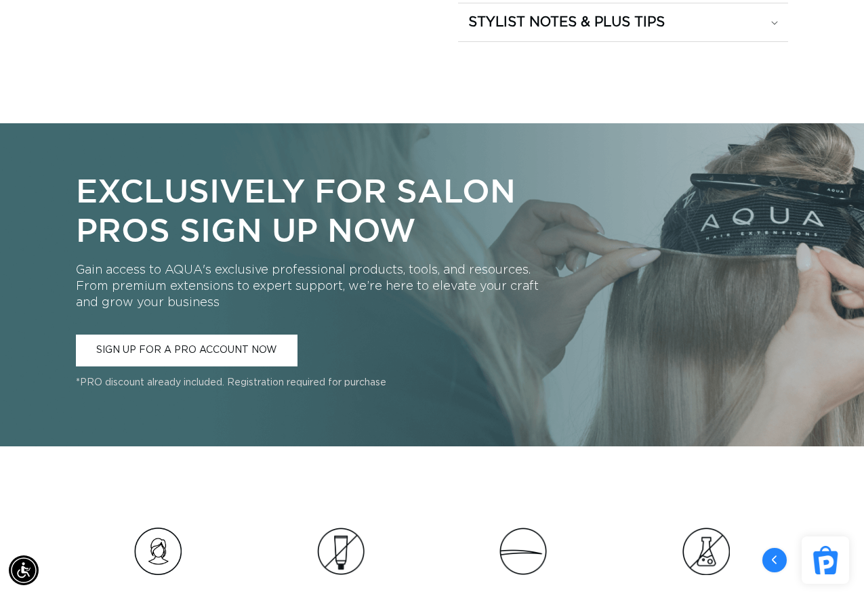
scroll to position [0, 0]
click at [359, 418] on div "Exclusively for Salon Pros Sign Up Now Gain access to AQUA's exclusive professi…" at bounding box center [432, 284] width 864 height 323
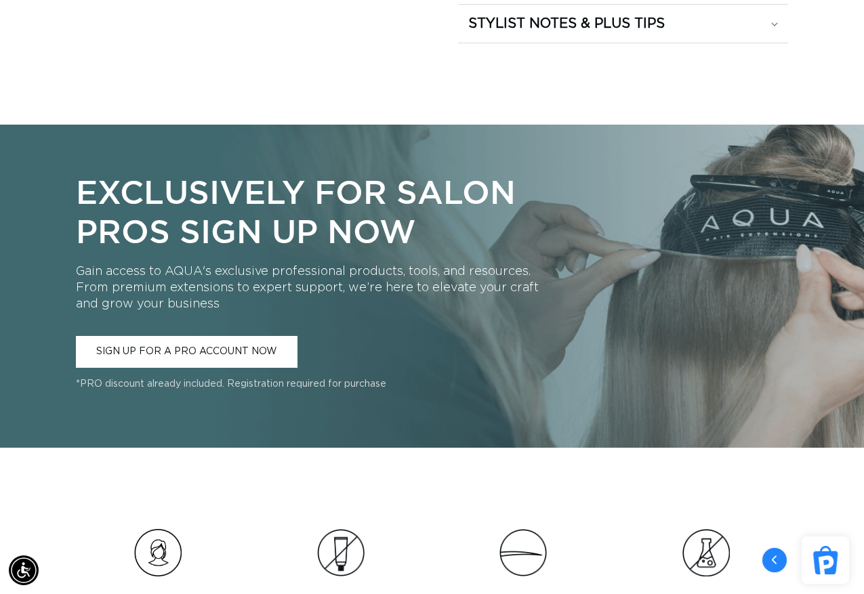
scroll to position [1491, 0]
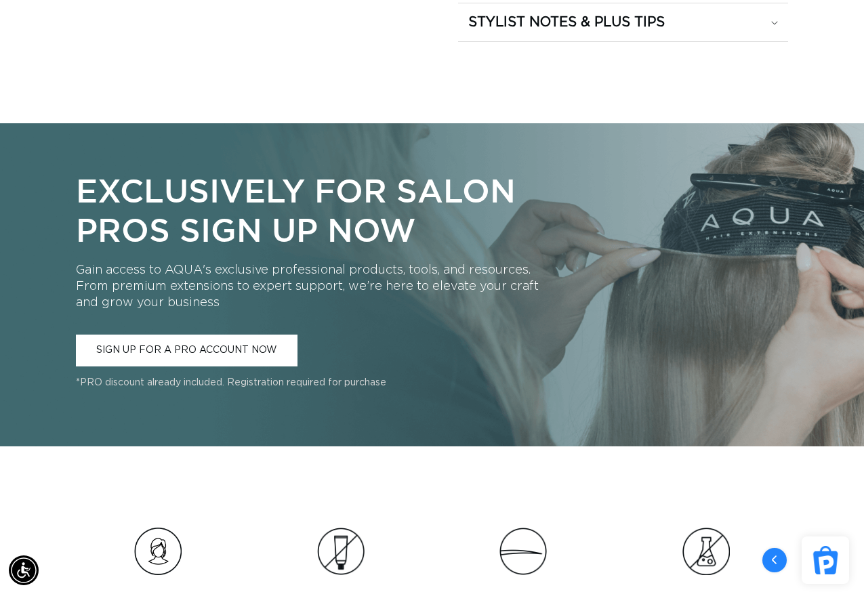
click at [586, 430] on div "Exclusively for Salon Pros Sign Up Now Gain access to AQUA's exclusive professi…" at bounding box center [432, 284] width 864 height 323
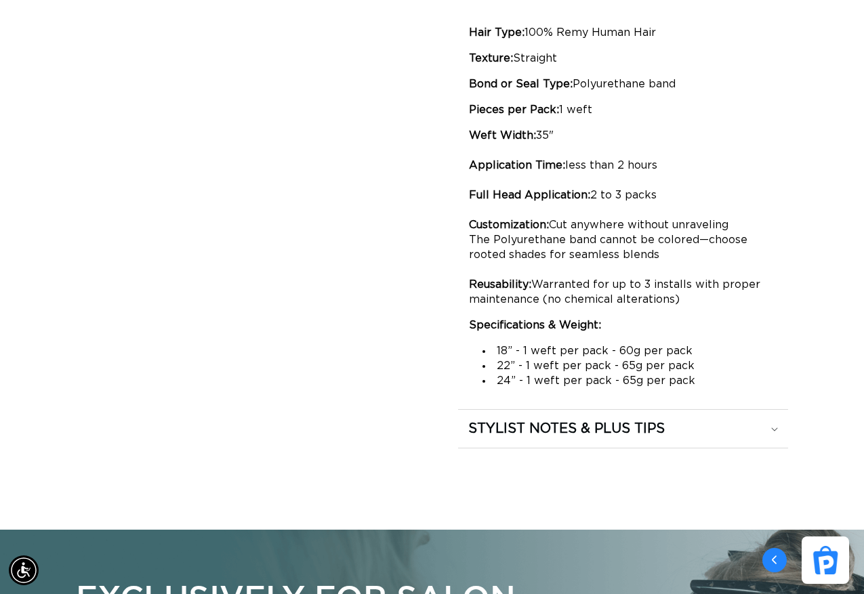
scroll to position [0, 1536]
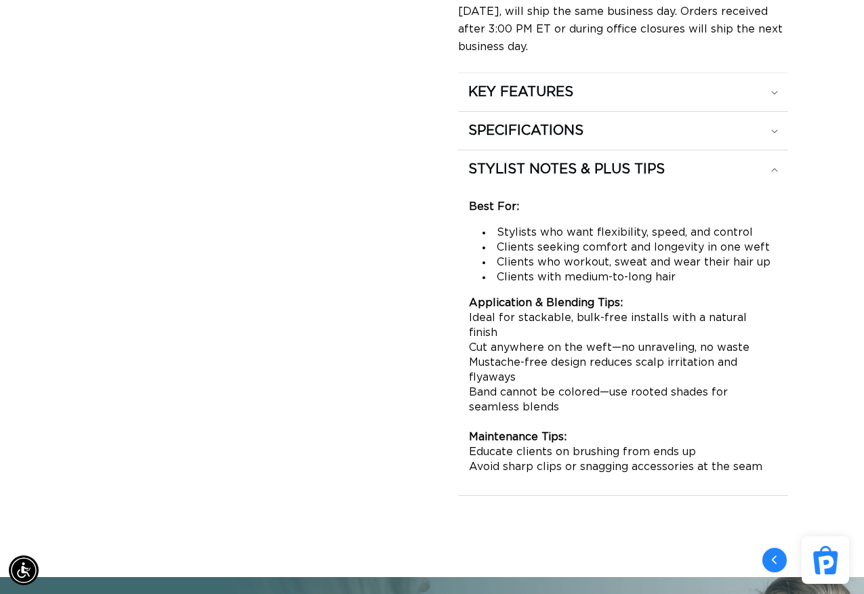
scroll to position [0, 0]
drag, startPoint x: 460, startPoint y: 165, endPoint x: 679, endPoint y: 171, distance: 219.0
click at [679, 111] on summary "STYLIST NOTES & PLUS TIPS" at bounding box center [623, 92] width 330 height 38
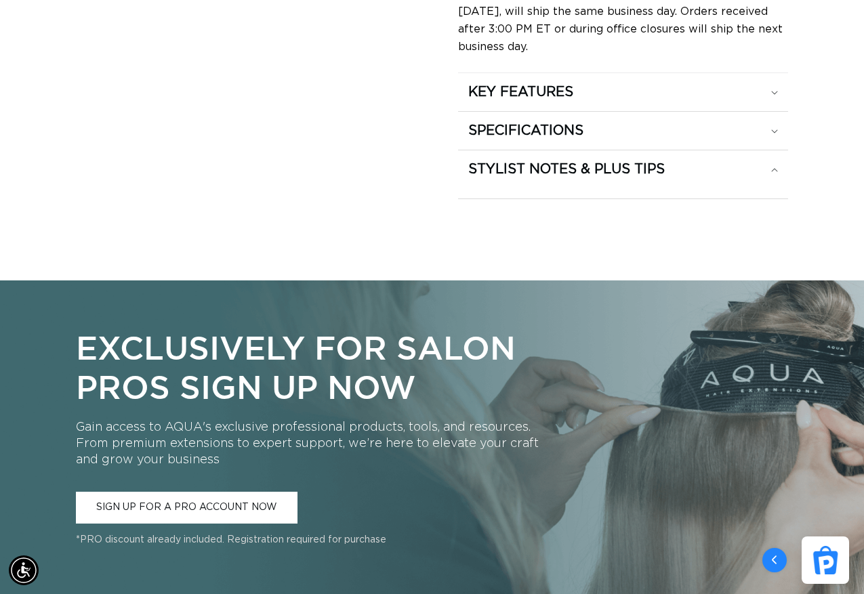
copy h2 "STYLIST NOTES & PLUS TIPS"
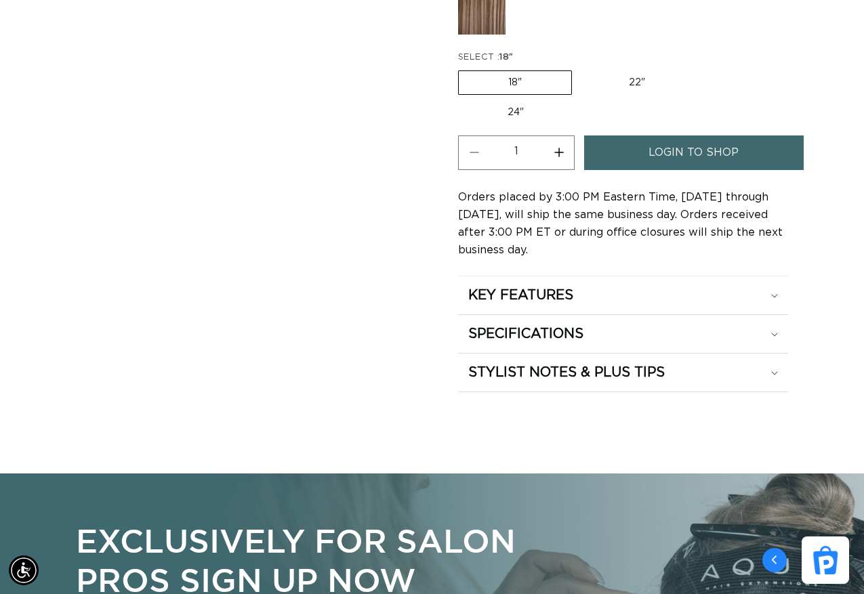
scroll to position [0, 768]
click at [573, 289] on h2 "KEY FEATURES" at bounding box center [520, 296] width 105 height 18
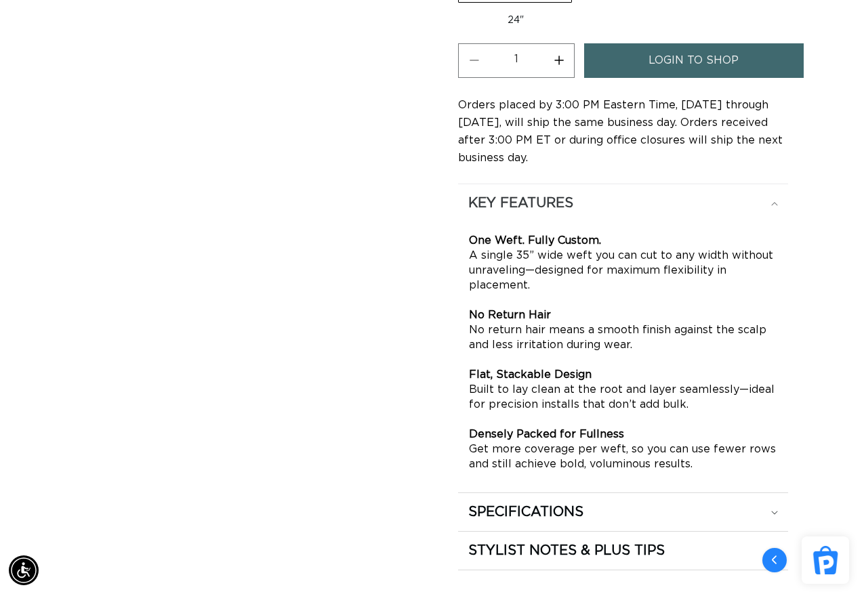
scroll to position [813, 0]
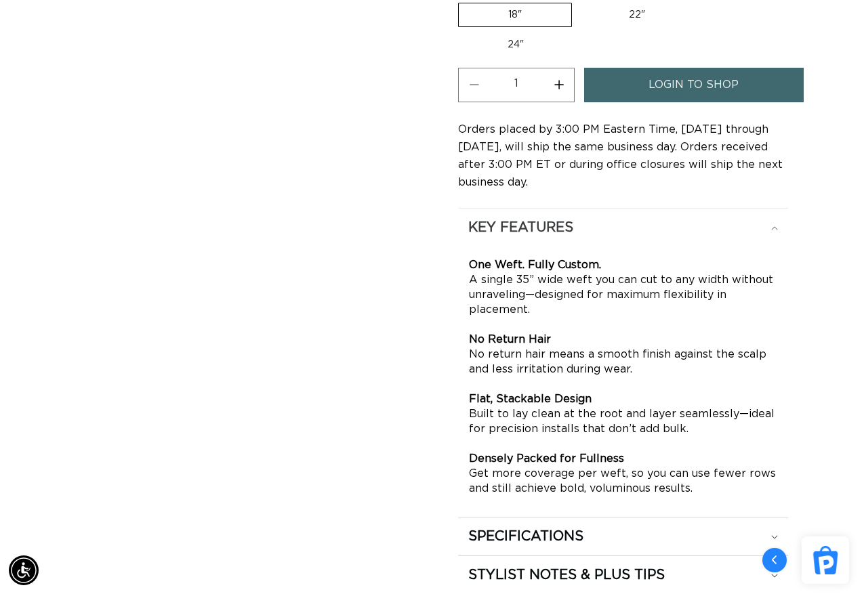
click at [586, 224] on div "KEY FEATURES" at bounding box center [623, 228] width 310 height 18
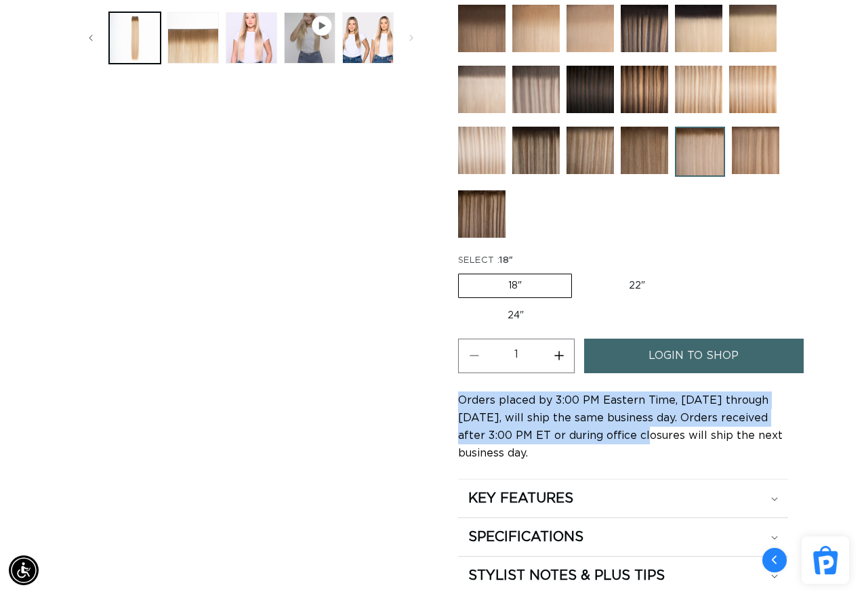
scroll to position [0, 0]
drag, startPoint x: 455, startPoint y: 403, endPoint x: 626, endPoint y: 445, distance: 175.2
click at [626, 445] on div "Image 2 is now available in gallery view Skip to product information Open media…" at bounding box center [432, 120] width 713 height 951
copy span "Orders placed by 3:00 PM Eastern Time, Monday through Friday, will ship the sam…"
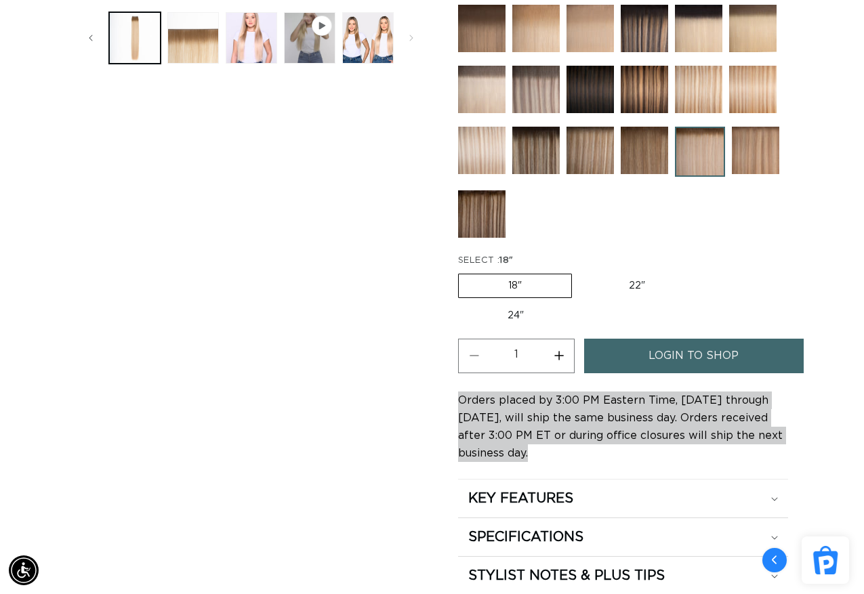
scroll to position [0, 768]
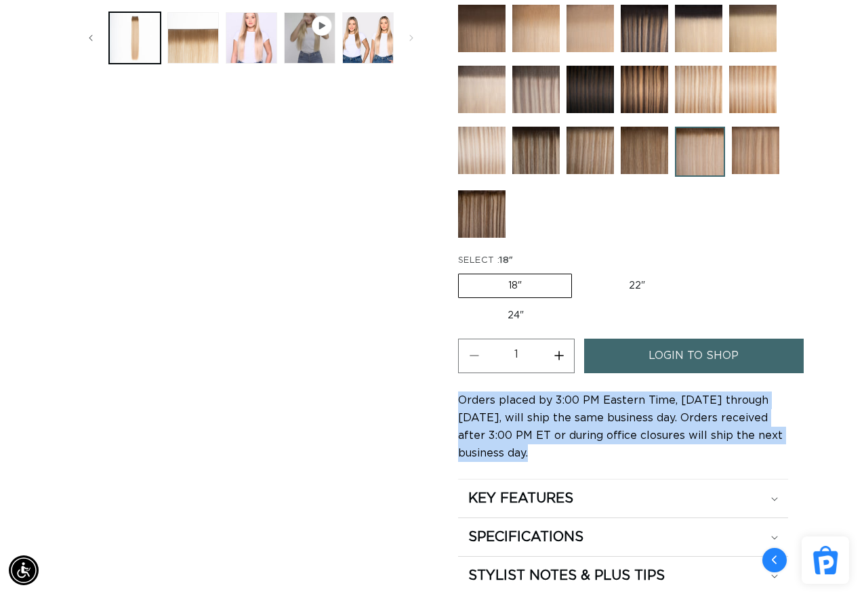
click at [534, 420] on span "Orders placed by 3:00 PM Eastern Time, Monday through Friday, will ship the sam…" at bounding box center [620, 427] width 325 height 64
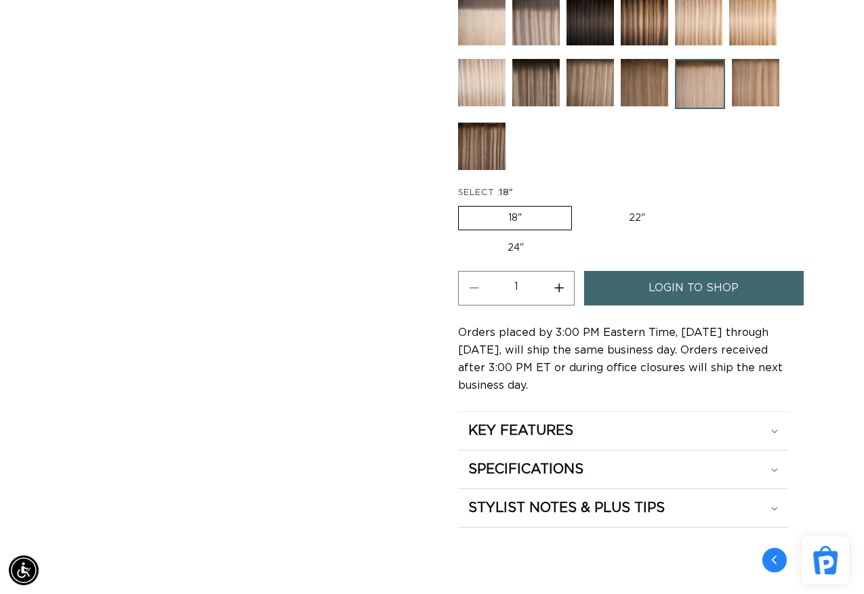
scroll to position [0, 1536]
click at [390, 429] on div "Image 2 is now available in gallery view Skip to product information Open media…" at bounding box center [251, 52] width 350 height 951
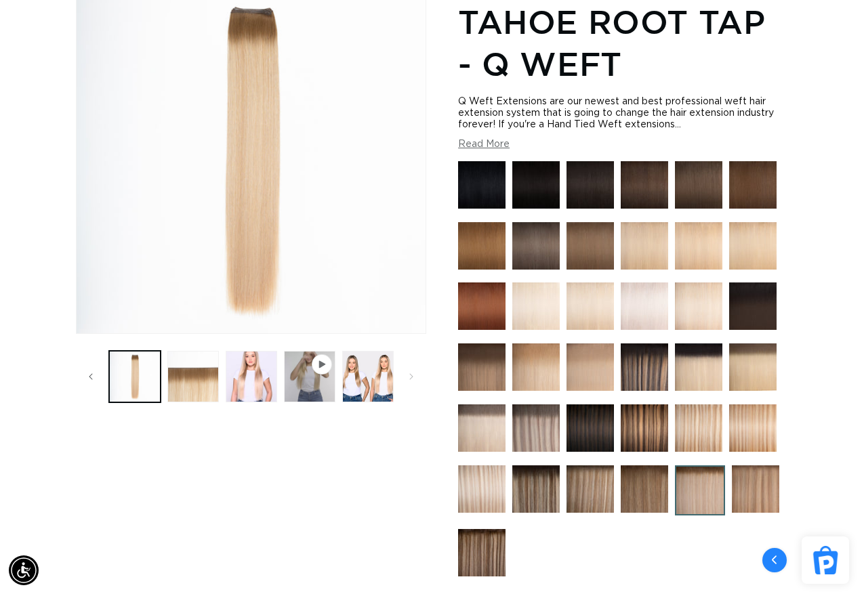
scroll to position [0, 0]
click at [187, 375] on button "Load image 3 in gallery view" at bounding box center [193, 377] width 52 height 52
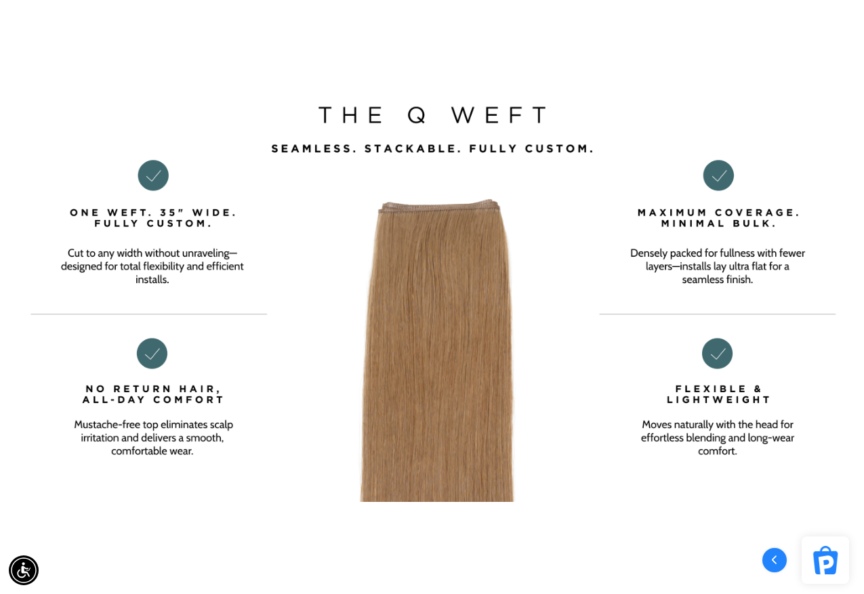
scroll to position [0, 768]
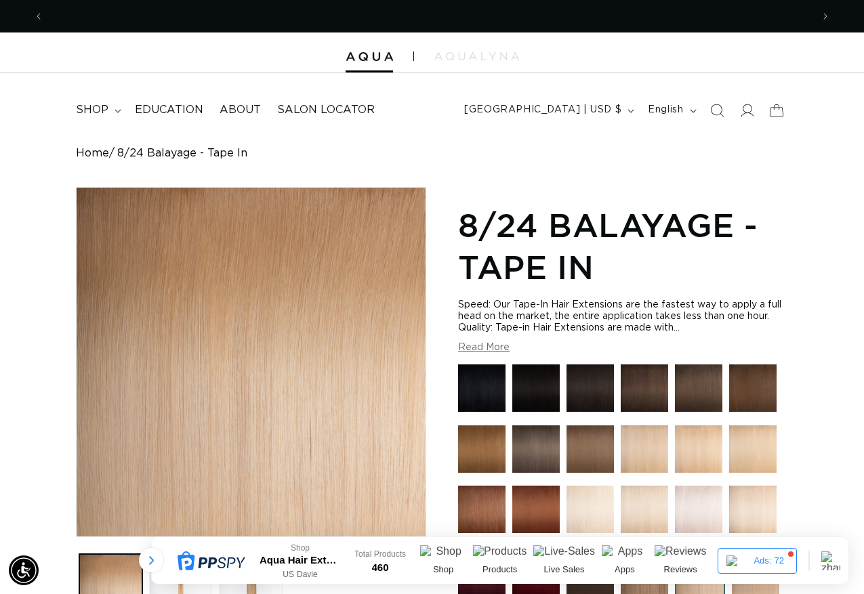
scroll to position [0, 1536]
click at [575, 217] on h1 "8/24 Balayage - Tape In" at bounding box center [623, 246] width 330 height 85
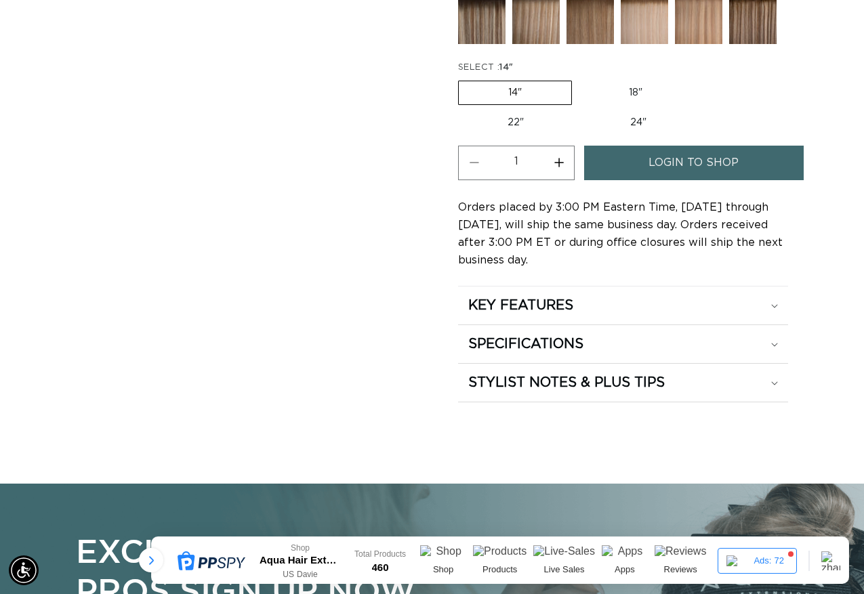
scroll to position [813, 0]
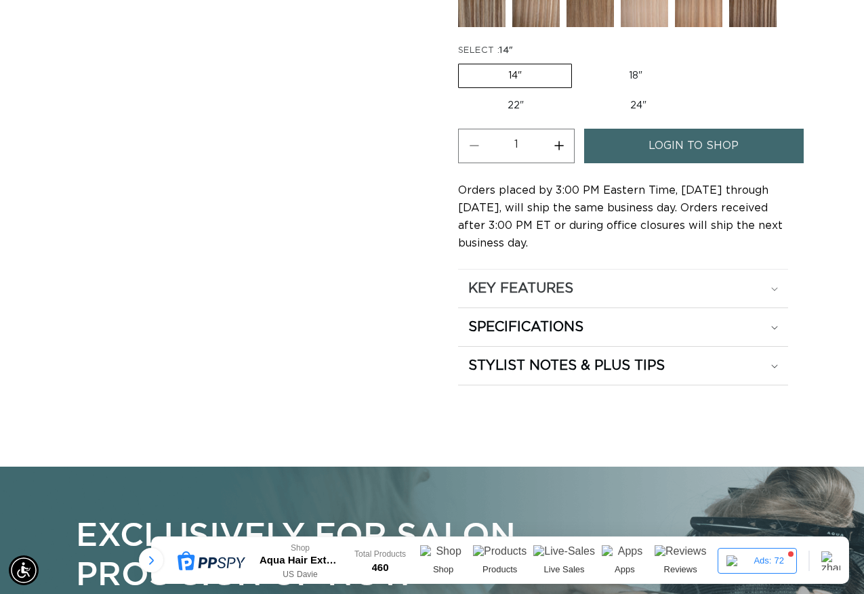
click at [518, 296] on h2 "KEY FEATURES" at bounding box center [520, 289] width 105 height 18
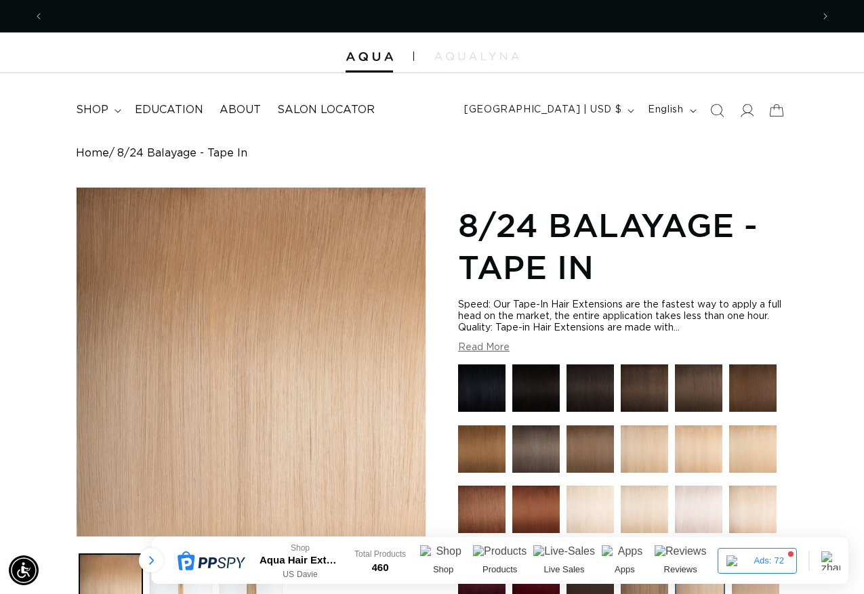
scroll to position [0, 1536]
click at [528, 326] on div "Speed: Our Tape-In Hair Extensions are the fastest way to apply a full head on …" at bounding box center [623, 317] width 330 height 35
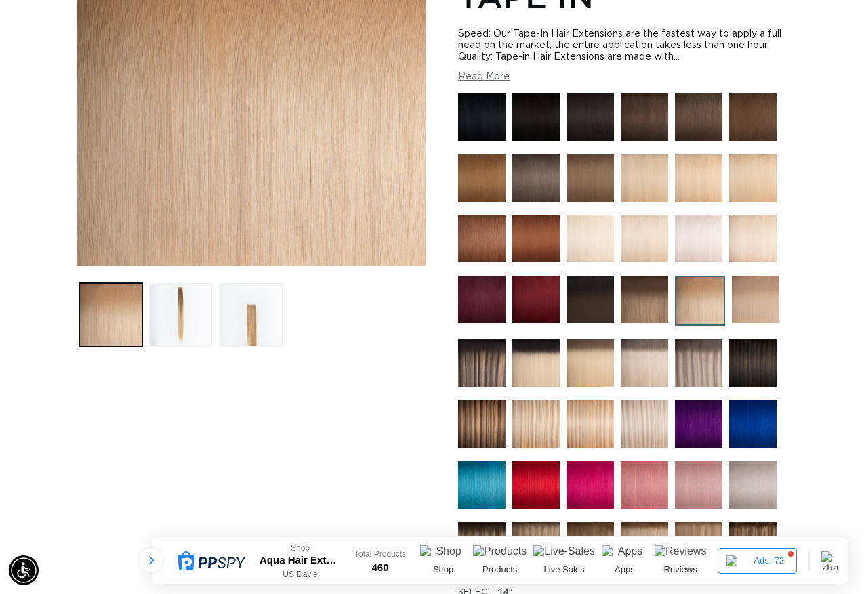
click at [491, 76] on button "Read More" at bounding box center [484, 77] width 52 height 12
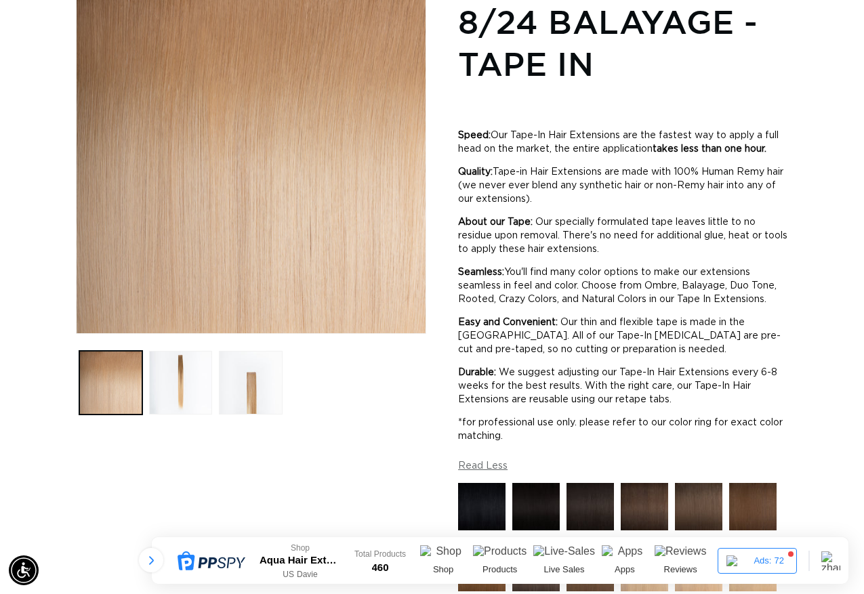
scroll to position [0, 768]
drag, startPoint x: 491, startPoint y: 134, endPoint x: 455, endPoint y: 135, distance: 36.6
copy b "Speed:"
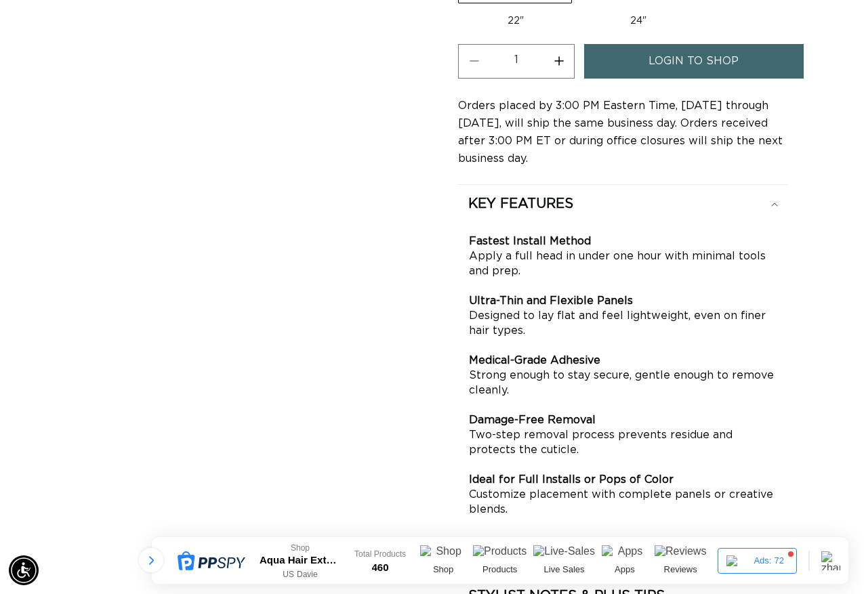
scroll to position [0, 0]
click at [510, 344] on p "Fastest Install Method Apply a full head in under one hour with minimal tools a…" at bounding box center [623, 375] width 308 height 283
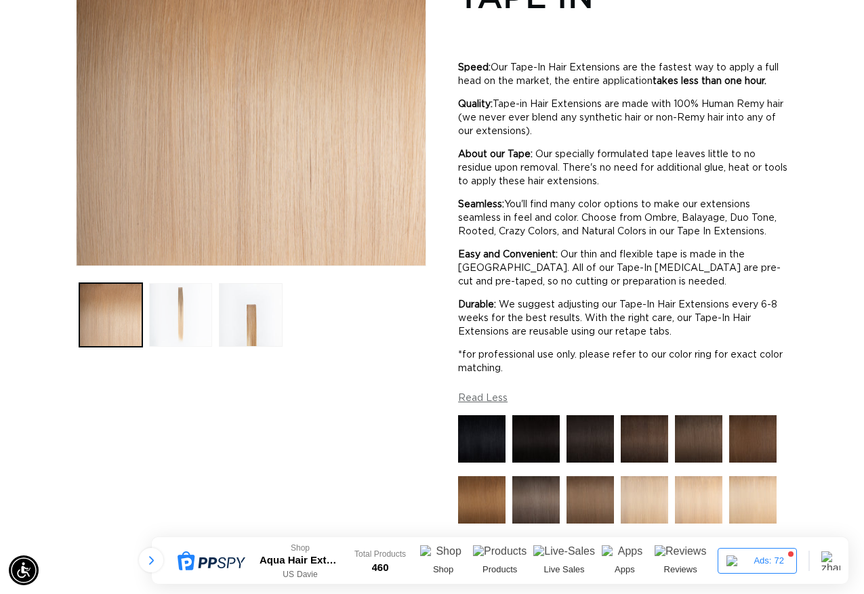
scroll to position [0, 1536]
click at [239, 310] on button "Load image 3 in gallery view" at bounding box center [250, 314] width 63 height 63
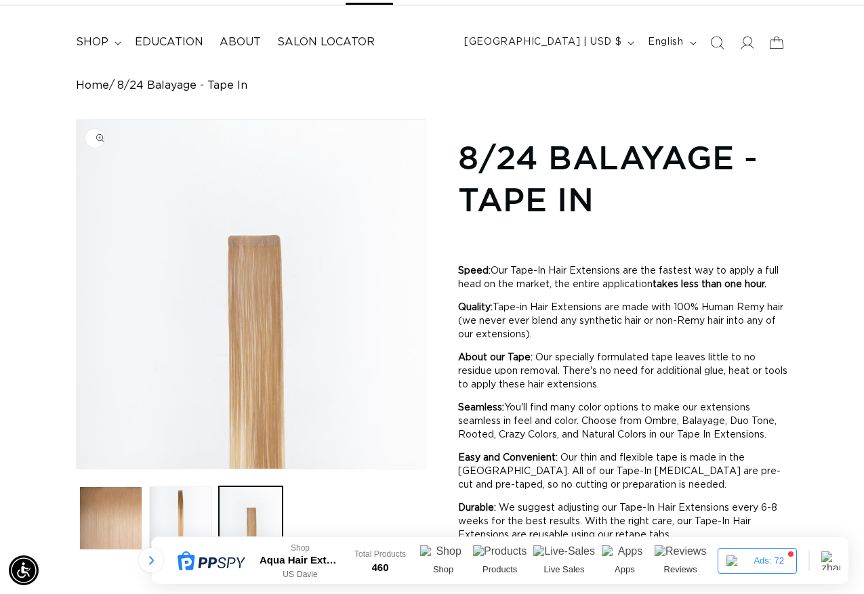
scroll to position [0, 0]
click at [258, 316] on img "Gallery Viewer" at bounding box center [251, 294] width 349 height 349
click at [381, 489] on ul "Gallery Viewer" at bounding box center [251, 518] width 350 height 70
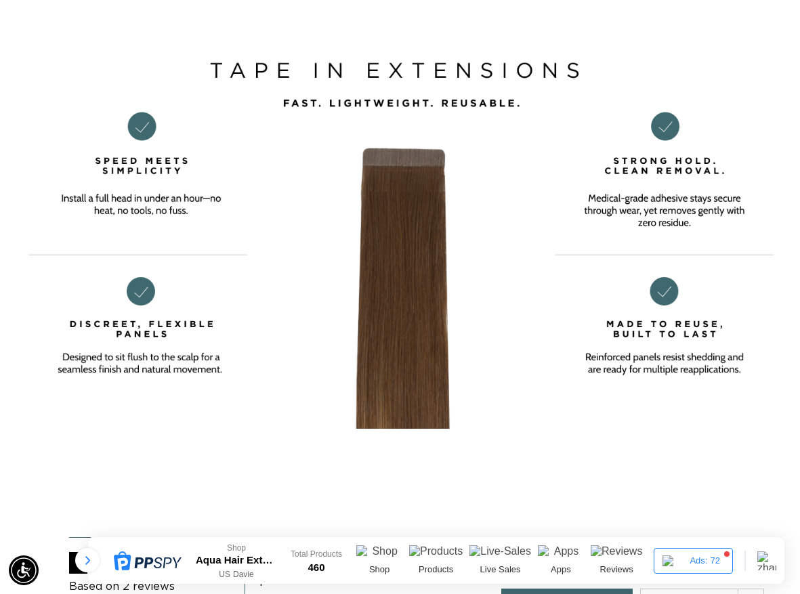
scroll to position [0, 0]
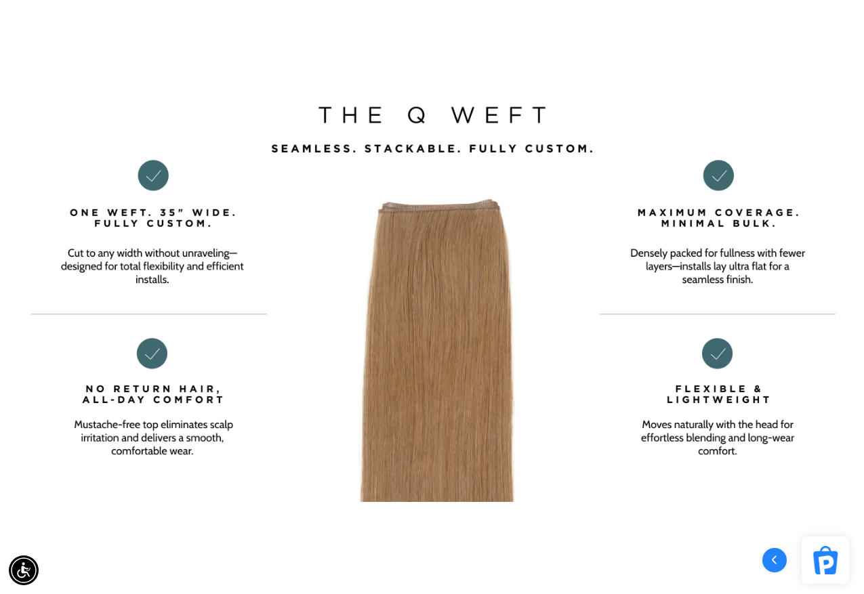
scroll to position [0, 1536]
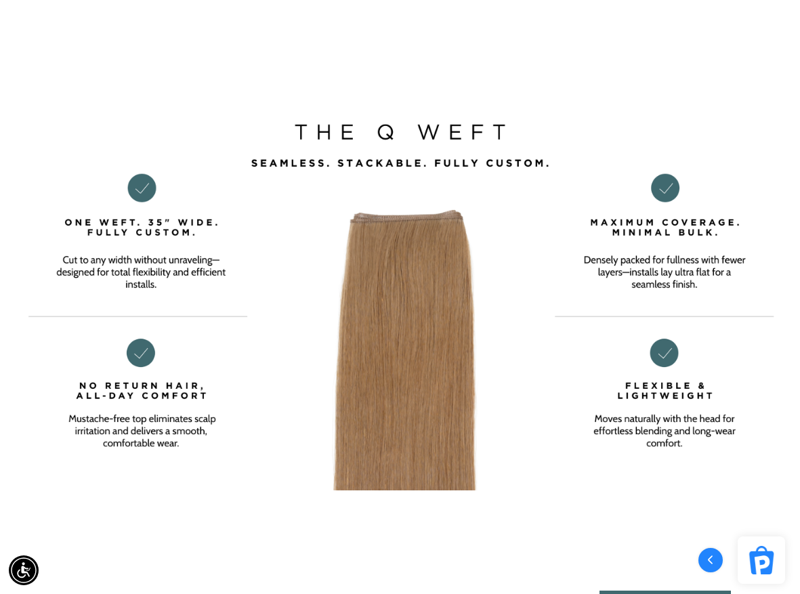
scroll to position [0, 1408]
click at [585, 463] on img at bounding box center [400, 282] width 800 height 417
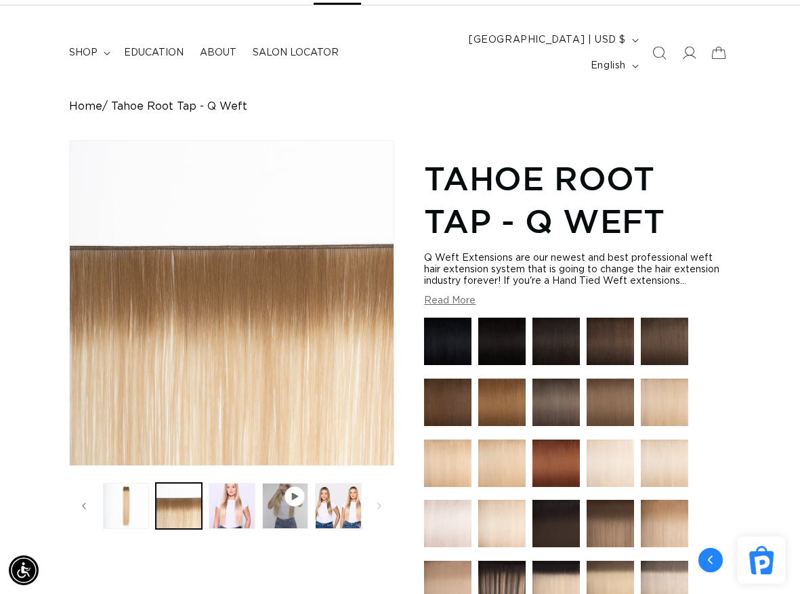
scroll to position [0, 0]
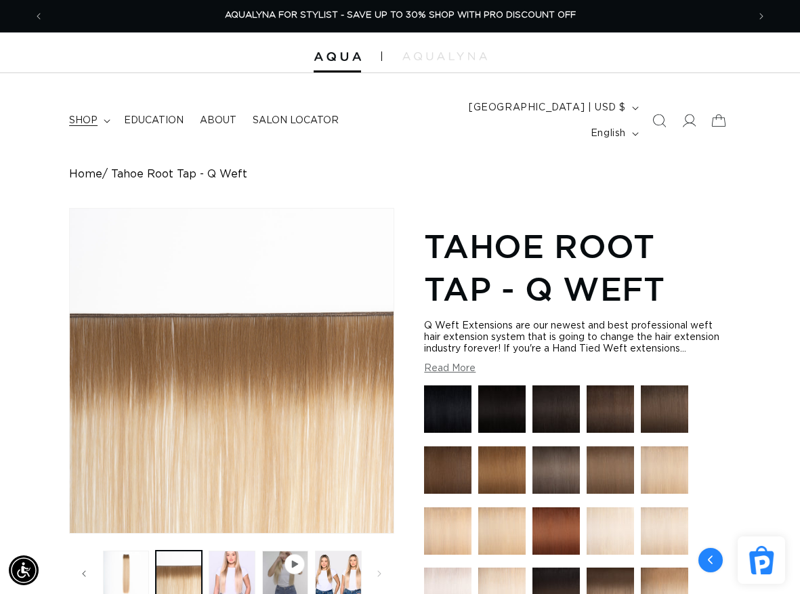
click at [106, 119] on icon at bounding box center [107, 121] width 7 height 4
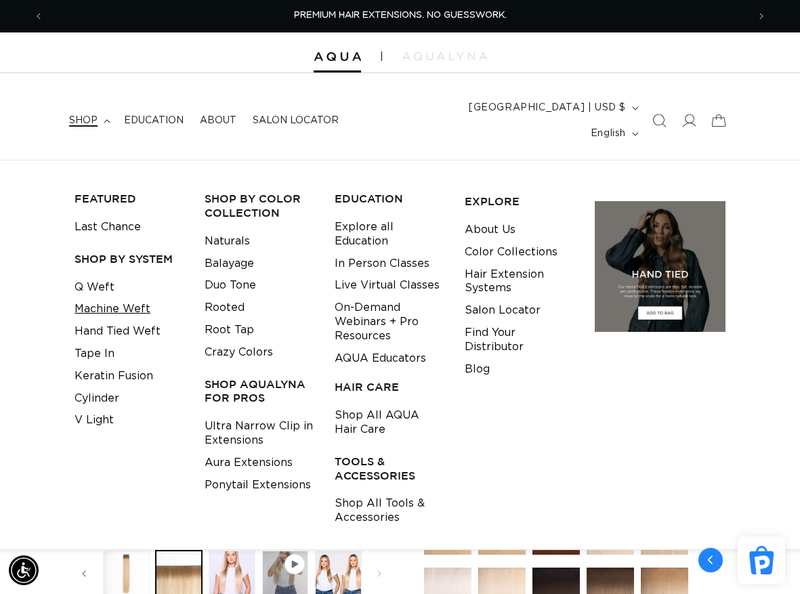
click at [116, 298] on link "Machine Weft" at bounding box center [113, 309] width 76 height 22
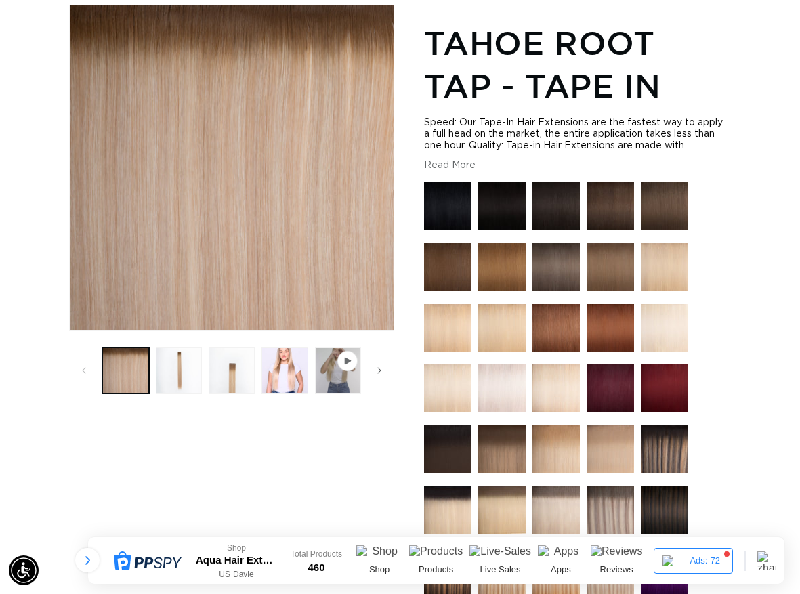
click at [267, 465] on div "Skip to product information Open media 1 in modal Open media 2 in modal Open me…" at bounding box center [231, 571] width 325 height 1133
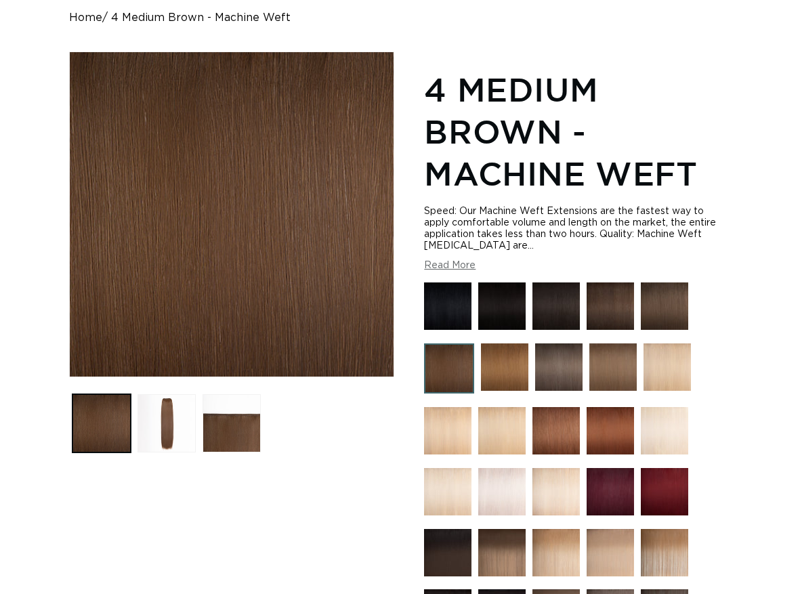
scroll to position [203, 0]
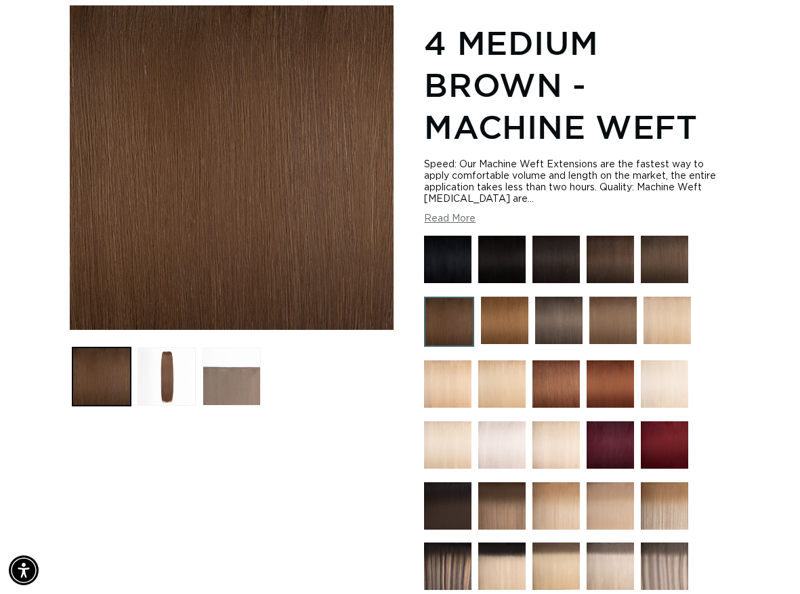
click at [221, 355] on button "Load image 3 in gallery view" at bounding box center [232, 377] width 58 height 58
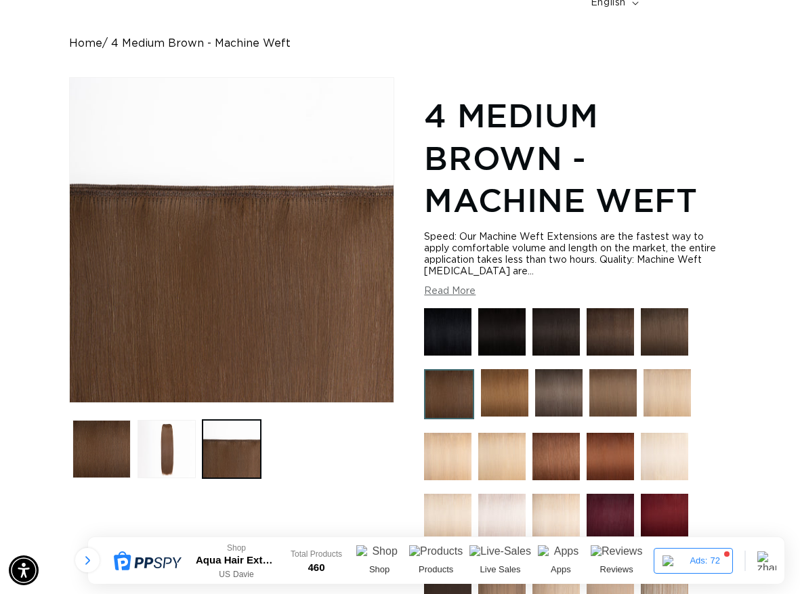
scroll to position [0, 0]
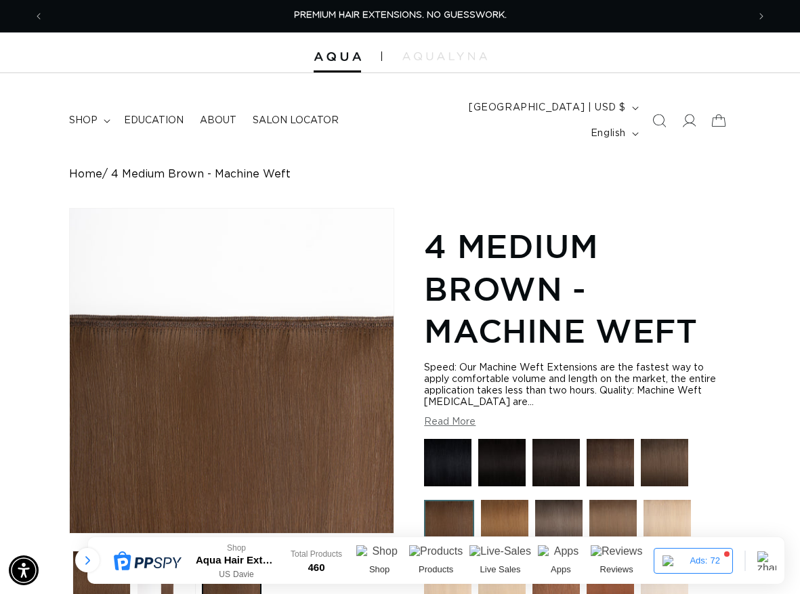
click at [467, 417] on button "Read More" at bounding box center [450, 423] width 52 height 12
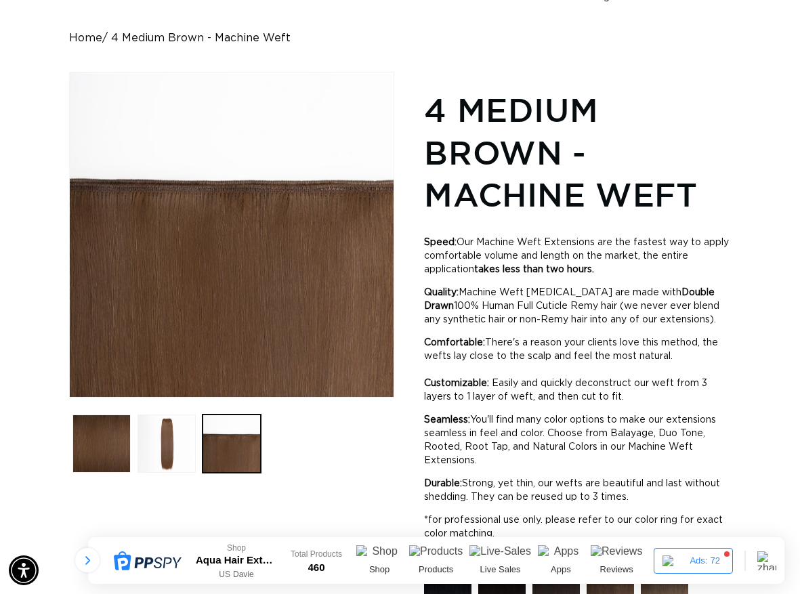
scroll to position [136, 0]
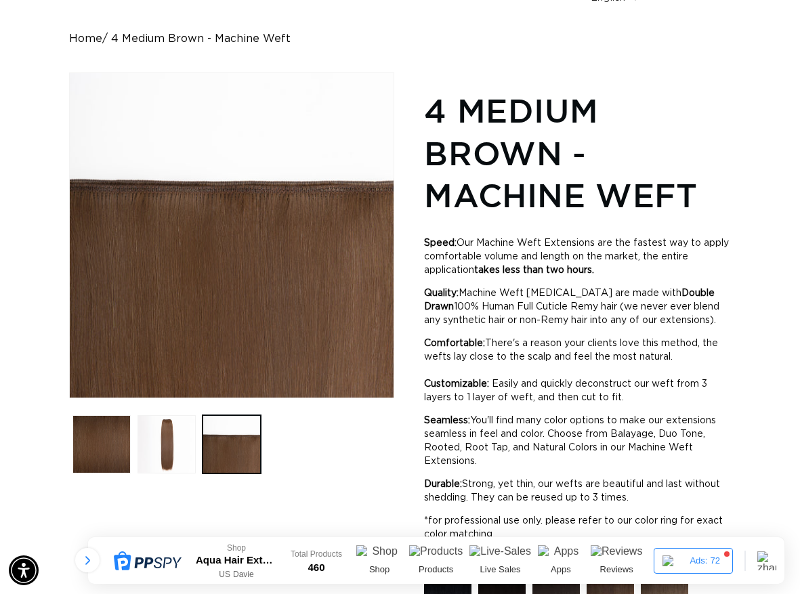
drag, startPoint x: 523, startPoint y: 380, endPoint x: 409, endPoint y: 224, distance: 193.2
copy div "Open media 3 in modal 1 / of 3 4 Medium Brown - Machine Weft Speed: Our Machine…"
drag, startPoint x: 458, startPoint y: 238, endPoint x: 451, endPoint y: 238, distance: 7.5
click at [458, 238] on p "Speed: Our Machine Weft Extensions are the fastest way to apply comfortable vol…" at bounding box center [577, 257] width 307 height 41
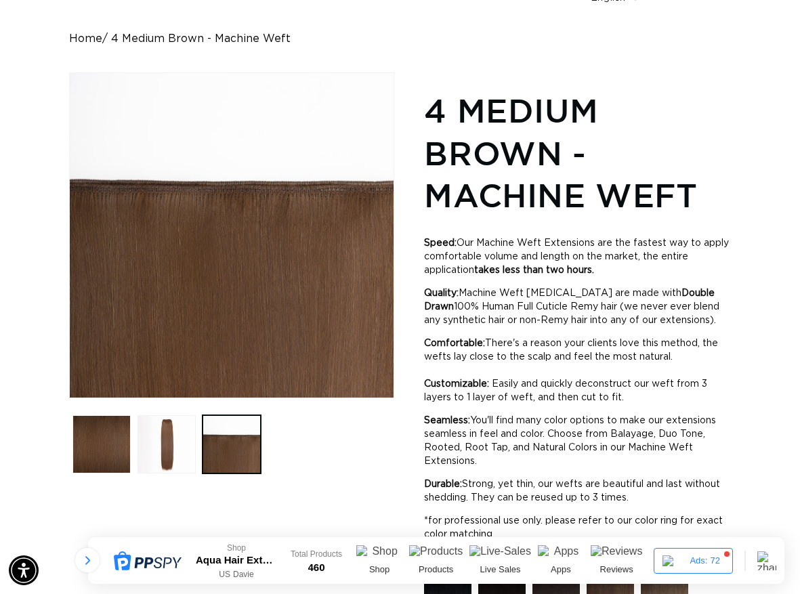
scroll to position [0, 1408]
drag, startPoint x: 426, startPoint y: 224, endPoint x: 508, endPoint y: 510, distance: 297.3
click at [508, 510] on div "Speed: Our Machine Weft Extensions are the fastest way to apply comfortable vol…" at bounding box center [577, 389] width 307 height 324
copy div "Speed: Our Machine Weft Extensions are the fastest way to apply comfortable vol…"
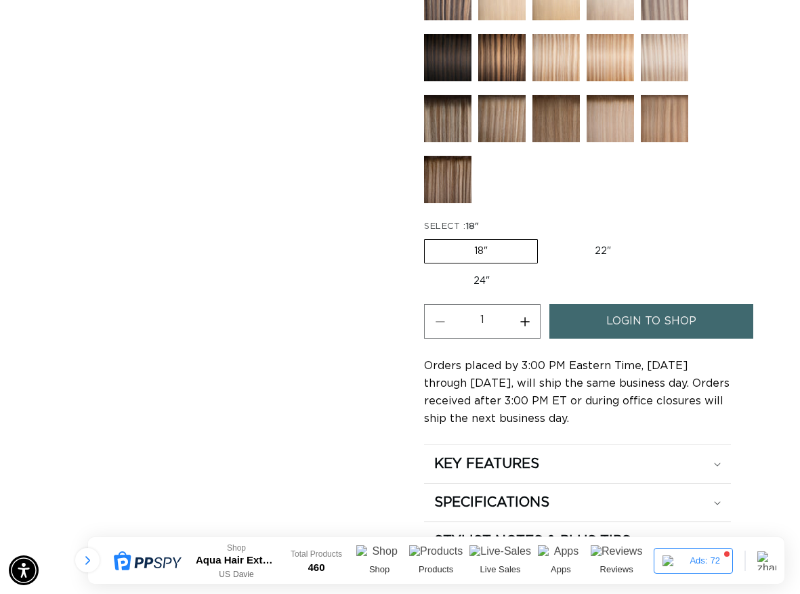
scroll to position [1288, 0]
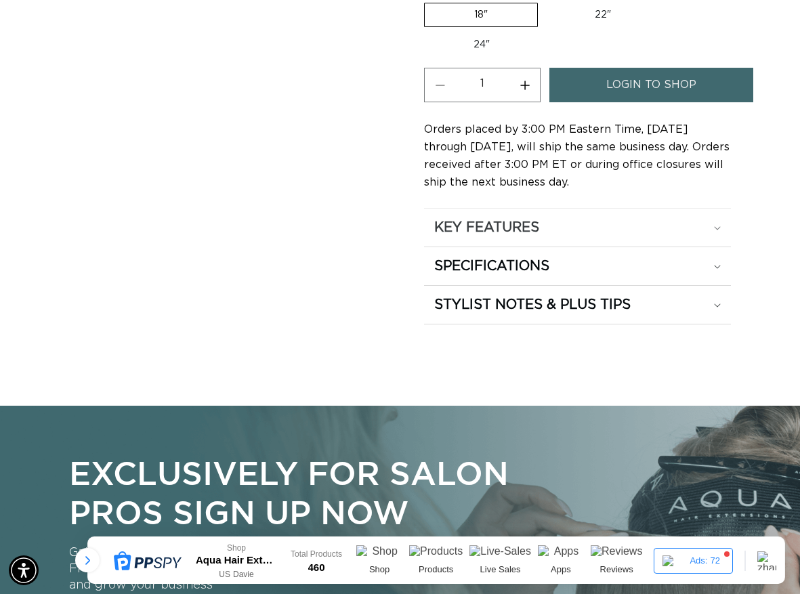
click at [481, 219] on h2 "KEY FEATURES" at bounding box center [486, 228] width 105 height 18
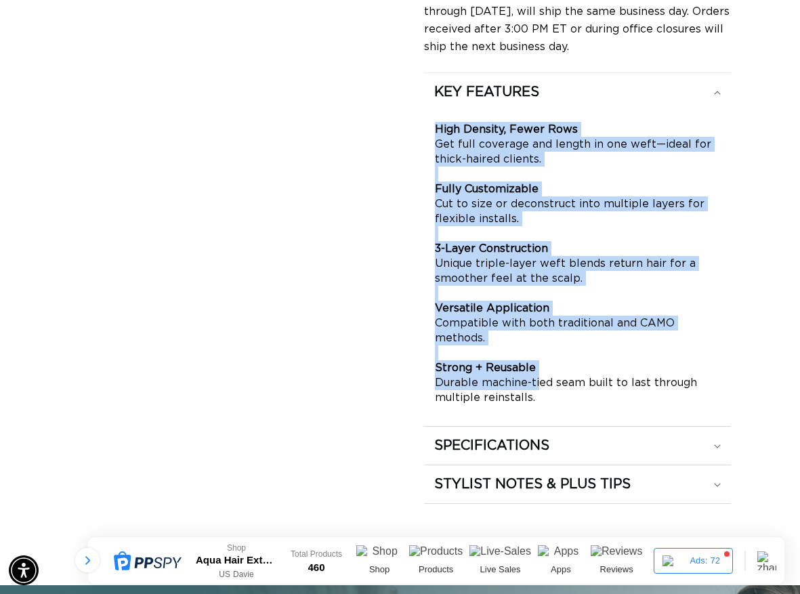
scroll to position [0, 0]
drag, startPoint x: 436, startPoint y: 239, endPoint x: 531, endPoint y: 376, distance: 167.1
click at [531, 376] on p "High Density, Fewer Rows Get full coverage and length in one weft—ideal for thi…" at bounding box center [577, 263] width 285 height 283
copy p "High Density, Fewer Rows Get full coverage and length in one weft—ideal for thi…"
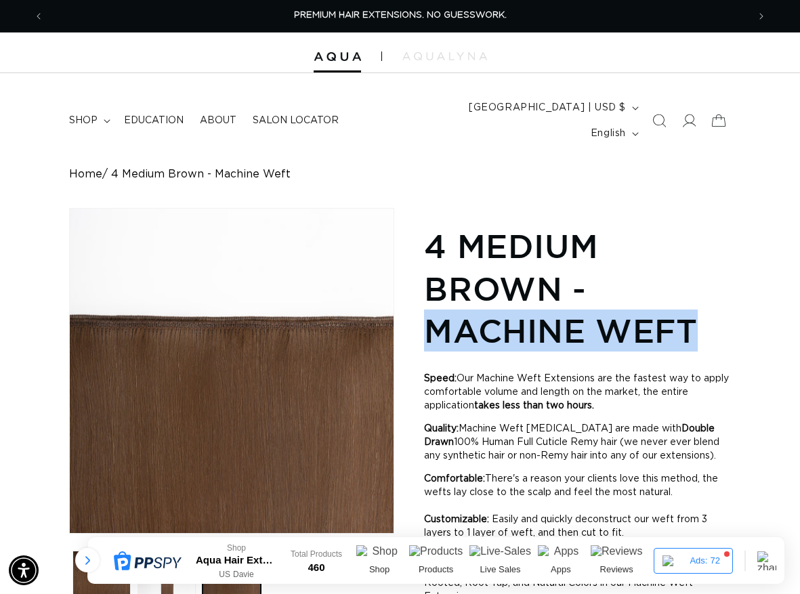
drag, startPoint x: 435, startPoint y: 310, endPoint x: 697, endPoint y: 310, distance: 261.6
click at [697, 310] on h1 "4 Medium Brown - Machine Weft" at bounding box center [577, 288] width 307 height 127
copy h1 "Machine Weft"
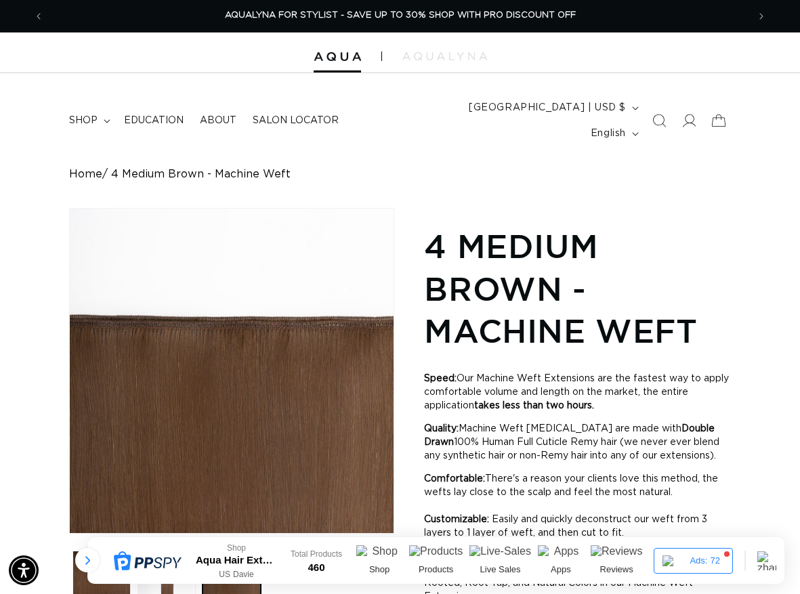
click at [359, 168] on div "Home 4 Medium Brown - Machine Weft" at bounding box center [400, 174] width 662 height 13
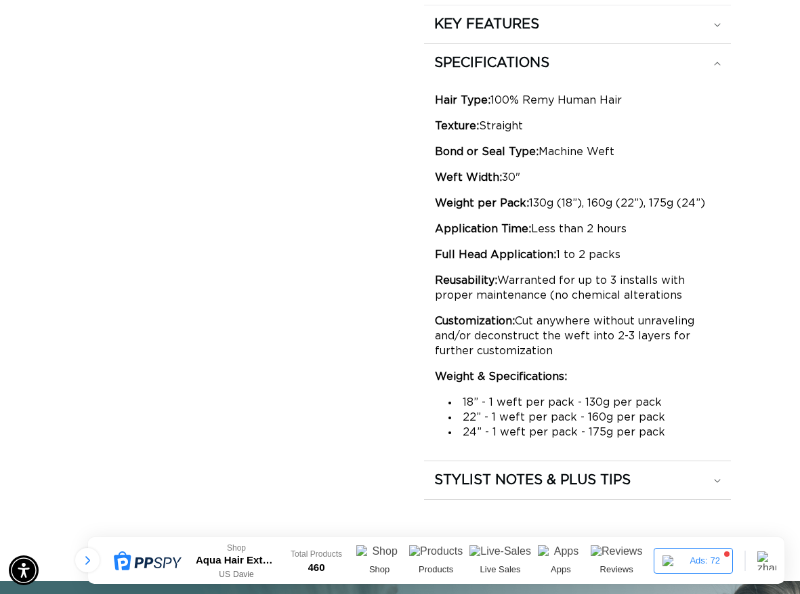
drag, startPoint x: 437, startPoint y: 153, endPoint x: 530, endPoint y: 158, distance: 93.0
click at [530, 170] on p "Weft Width: 30"" at bounding box center [577, 177] width 285 height 15
copy p "Weft Width: 30""
click at [429, 43] on div "Hair Type: 100% Remy Human Hair Texture: Straight Bond or Seal Type: Machine We…" at bounding box center [577, 43] width 307 height 0
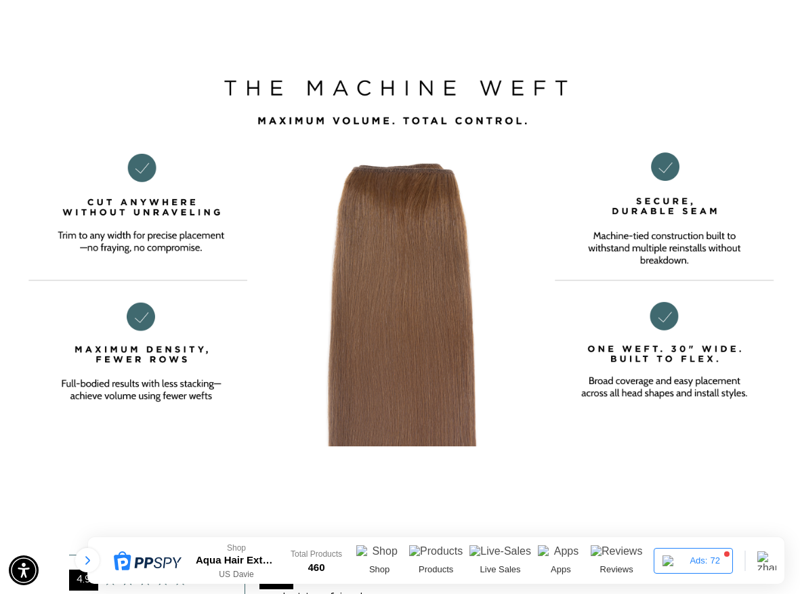
click at [352, 293] on img at bounding box center [400, 238] width 800 height 417
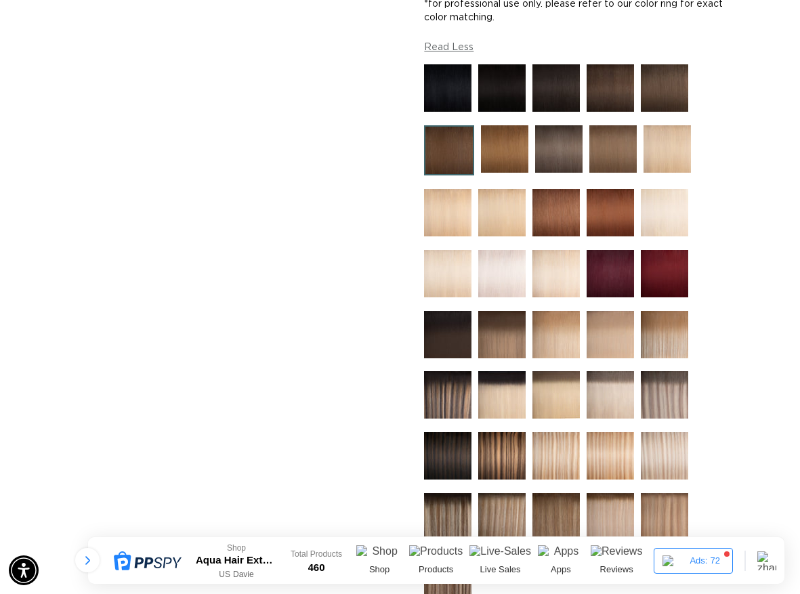
scroll to position [474, 0]
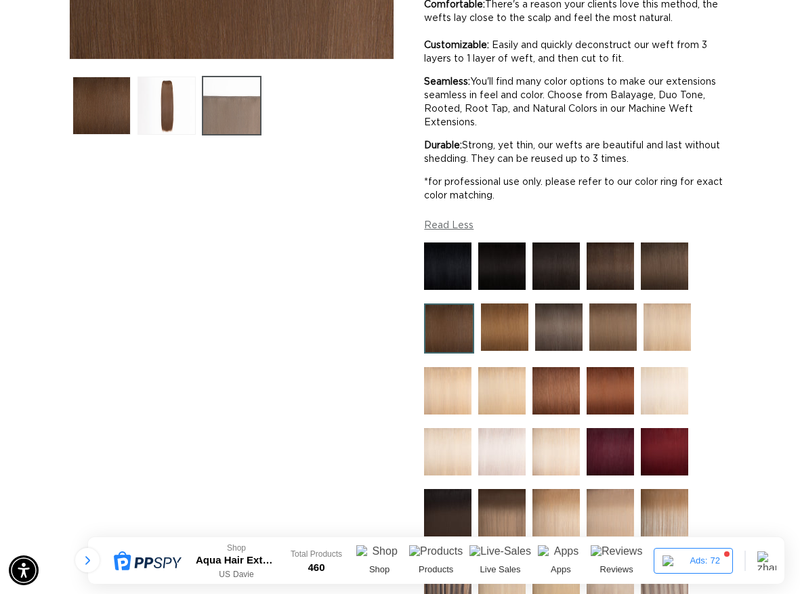
click at [220, 78] on button "Load image 3 in gallery view" at bounding box center [232, 106] width 58 height 58
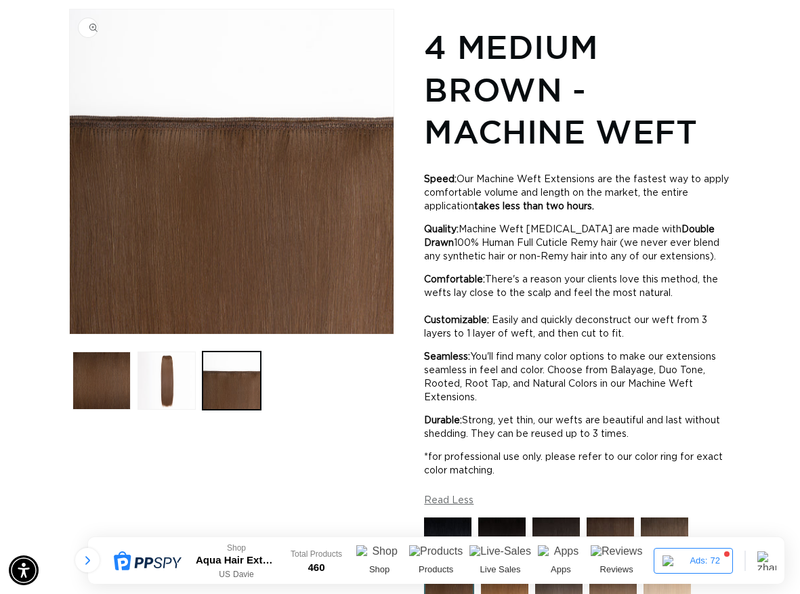
scroll to position [186, 0]
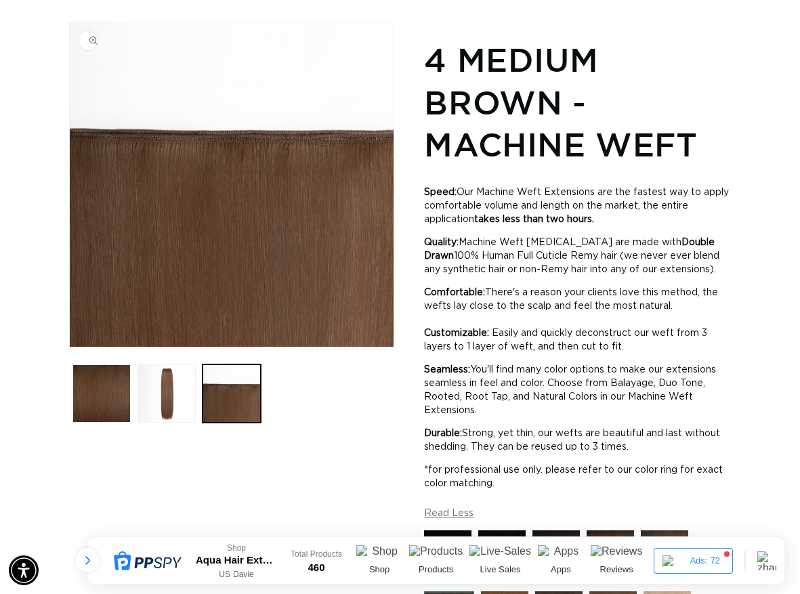
click at [276, 102] on img "Gallery Viewer" at bounding box center [232, 184] width 324 height 324
click at [333, 389] on ul "Gallery Viewer" at bounding box center [231, 393] width 325 height 65
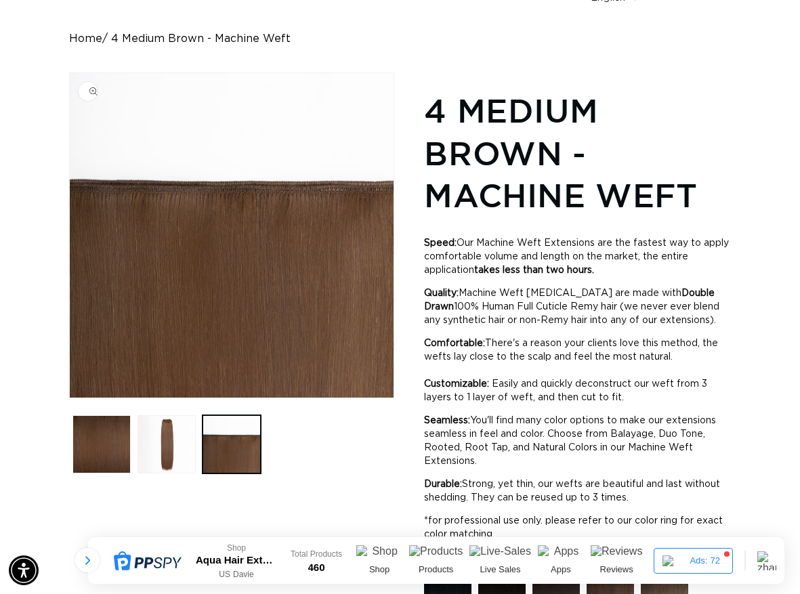
scroll to position [0, 0]
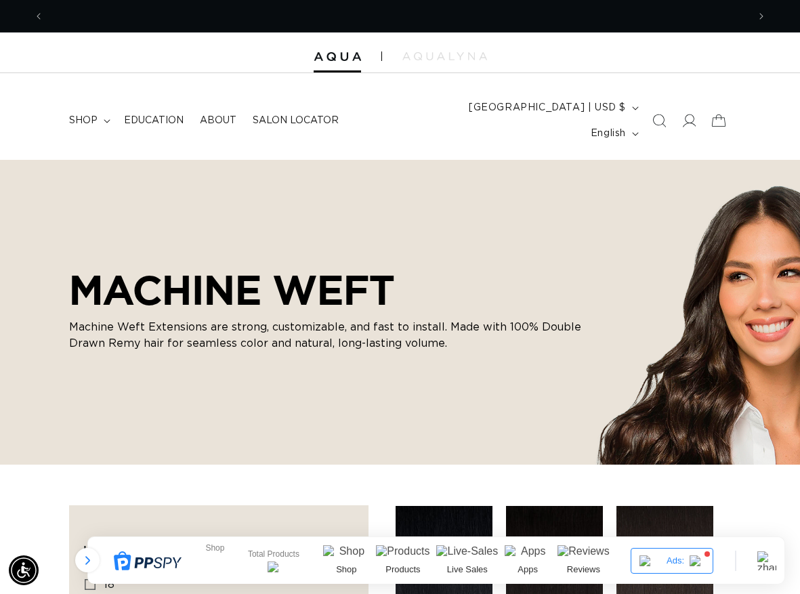
scroll to position [0, 704]
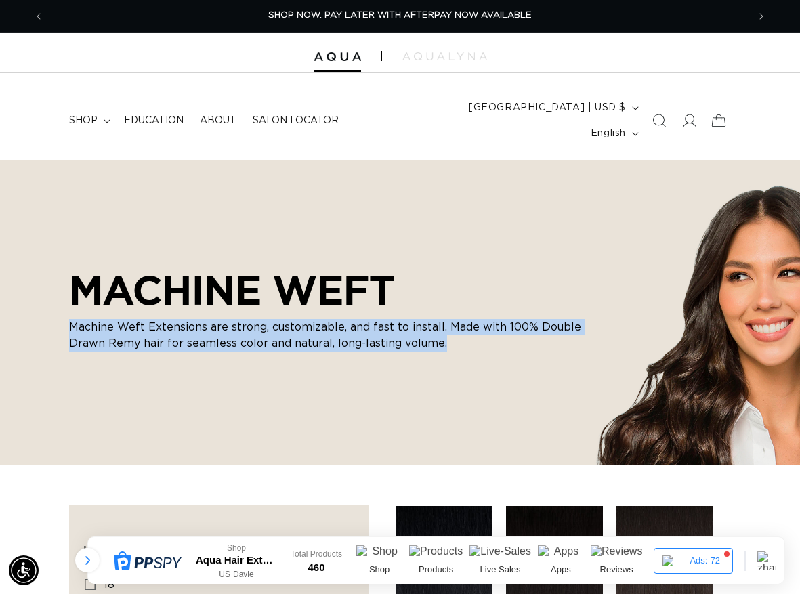
drag, startPoint x: 75, startPoint y: 304, endPoint x: 482, endPoint y: 324, distance: 407.8
click at [482, 324] on p "Machine Weft Extensions are strong, customizable, and fast to install. Made wit…" at bounding box center [326, 335] width 515 height 33
copy p "Machine Weft Extensions are strong, customizable, and fast to install. Made wit…"
click at [270, 359] on div "MACHINE WEFT Machine Weft Extensions are strong, customizable, and fast to inst…" at bounding box center [400, 312] width 800 height 305
click at [323, 330] on div "MACHINE WEFT Machine Weft Extensions are strong, customizable, and fast to inst…" at bounding box center [326, 312] width 515 height 119
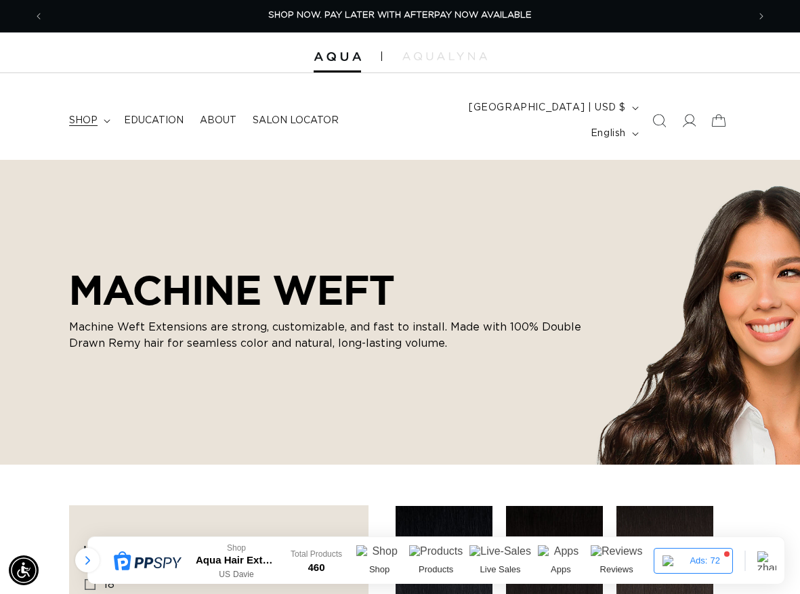
click at [108, 119] on icon at bounding box center [107, 121] width 7 height 4
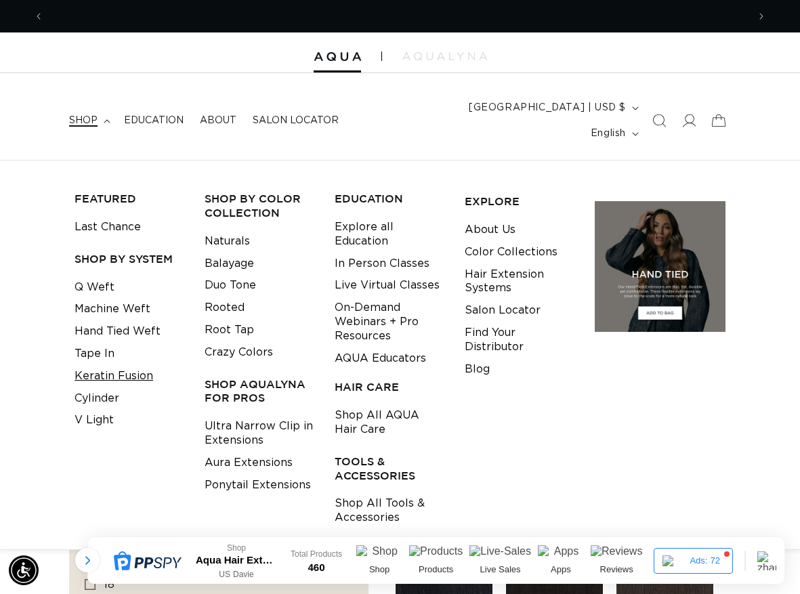
scroll to position [0, 1408]
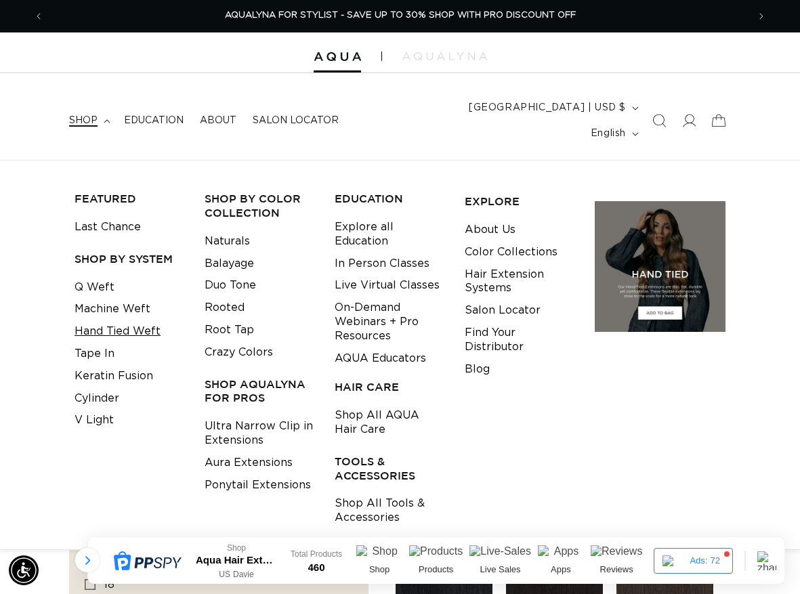
click at [105, 321] on link "Hand Tied Weft" at bounding box center [118, 332] width 86 height 22
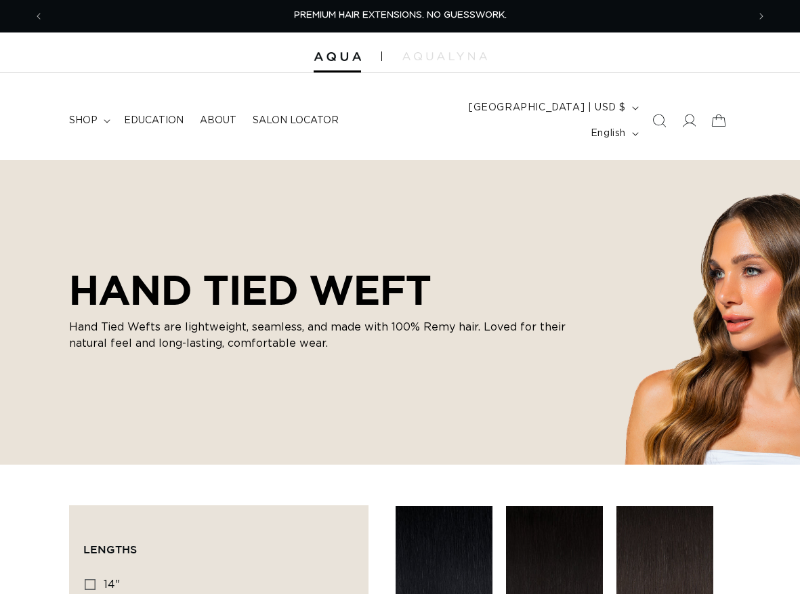
click at [70, 319] on p "Hand Tied Wefts are lightweight, seamless, and made with 100% Remy hair. Loved …" at bounding box center [326, 335] width 515 height 33
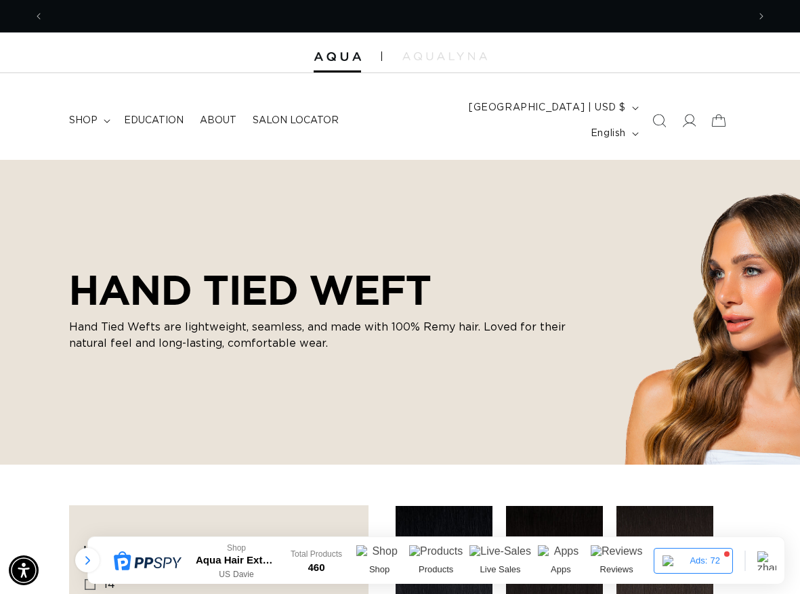
drag, startPoint x: 76, startPoint y: 260, endPoint x: 339, endPoint y: 324, distance: 270.7
click at [339, 324] on div "HAND TIED WEFT Hand Tied Wefts are lightweight, seamless, and made with 100% Re…" at bounding box center [326, 312] width 515 height 119
copy div "HAND TIED WEFT Hand Tied Wefts are lightweight, seamless, and made with 100% Re…"
click at [282, 344] on div "HAND TIED WEFT Hand Tied Wefts are lightweight, seamless, and made with 100% Re…" at bounding box center [326, 312] width 515 height 119
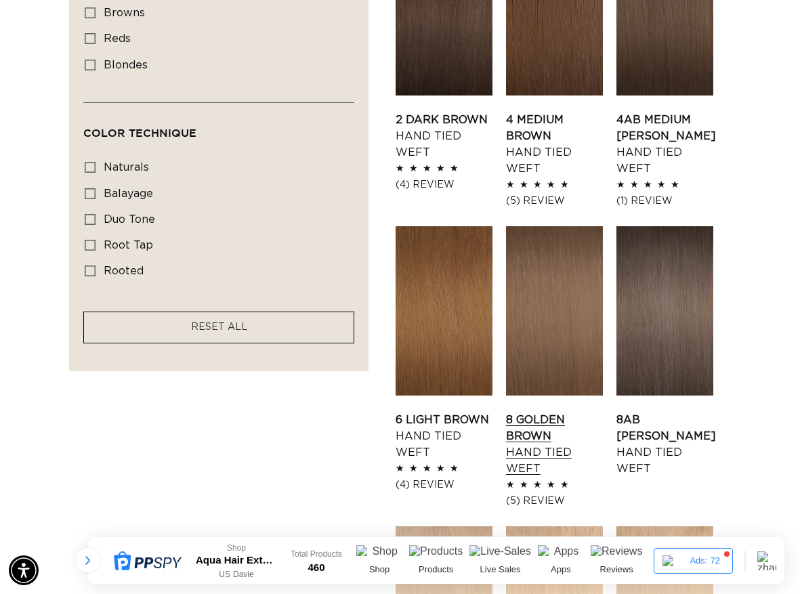
scroll to position [0, 1408]
click at [567, 412] on link "8 Golden Brown Hand Tied Weft" at bounding box center [554, 444] width 97 height 65
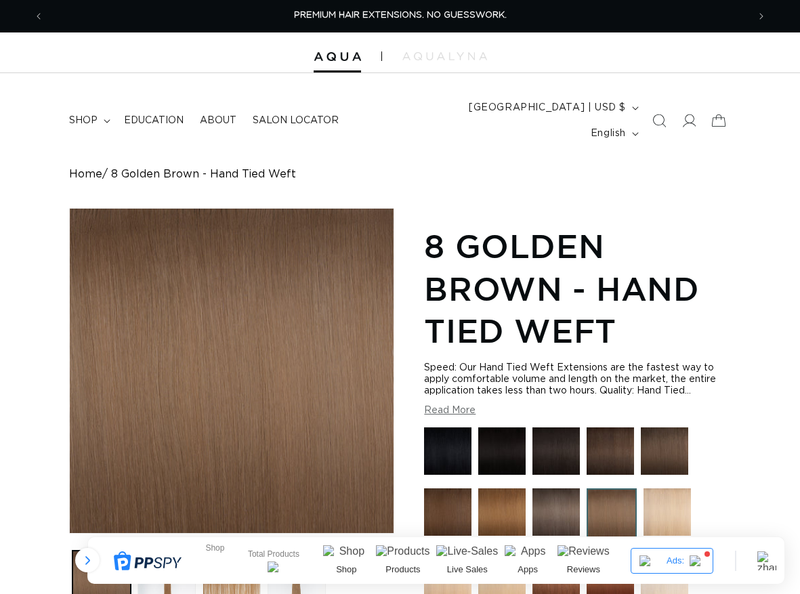
click at [451, 405] on button "Read More" at bounding box center [450, 411] width 52 height 12
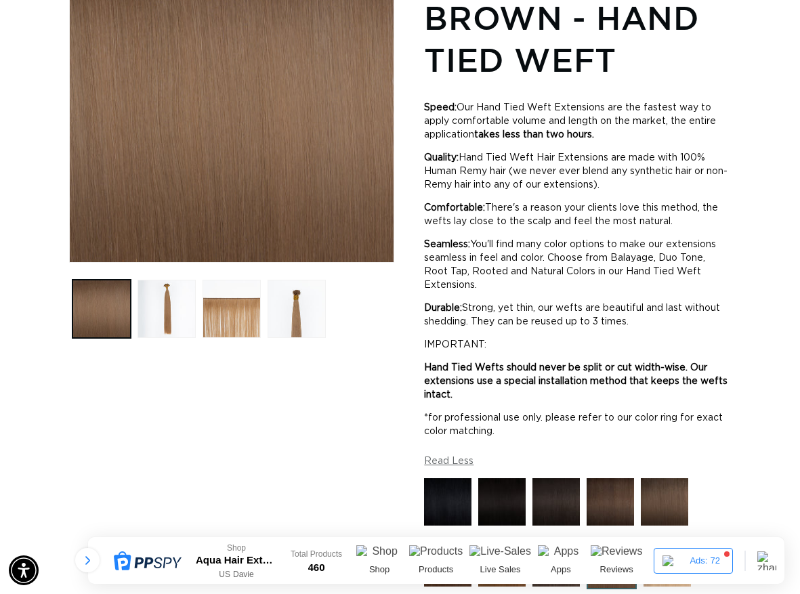
scroll to position [0, 704]
drag, startPoint x: 508, startPoint y: 408, endPoint x: 419, endPoint y: 91, distance: 329.4
click at [419, 91] on div "Skip to product information Open media 1 in modal Open media 2 in modal Open me…" at bounding box center [400, 594] width 662 height 1315
copy div "Speed: Our Hand Tied Weft Extensions are the fastest way to apply comfortable v…"
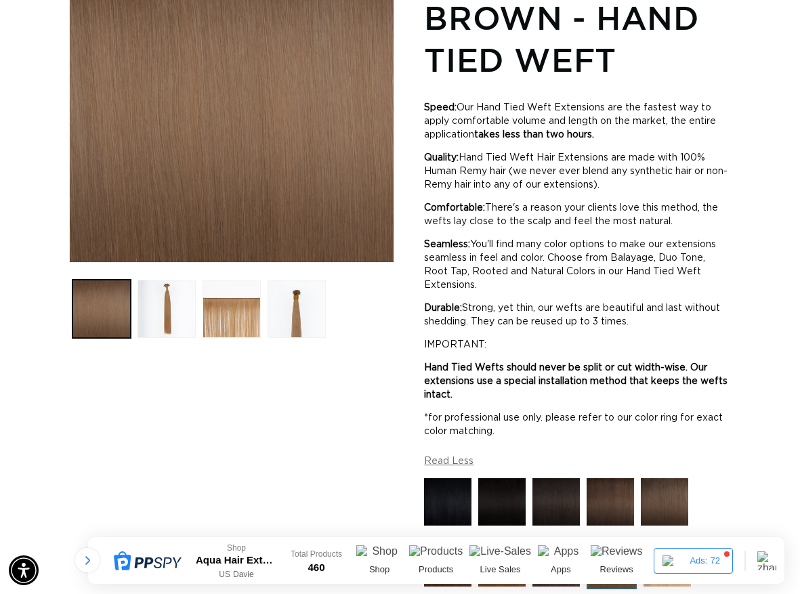
click at [350, 365] on div "Skip to product information Open media 1 in modal Open media 2 in modal Open me…" at bounding box center [231, 594] width 325 height 1315
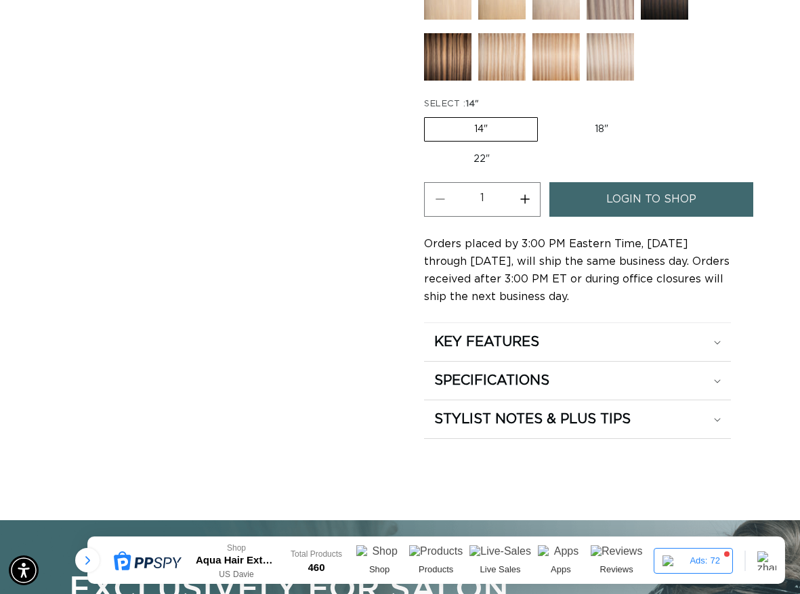
scroll to position [0, 0]
click at [518, 333] on h2 "KEY FEATURES" at bounding box center [486, 342] width 105 height 18
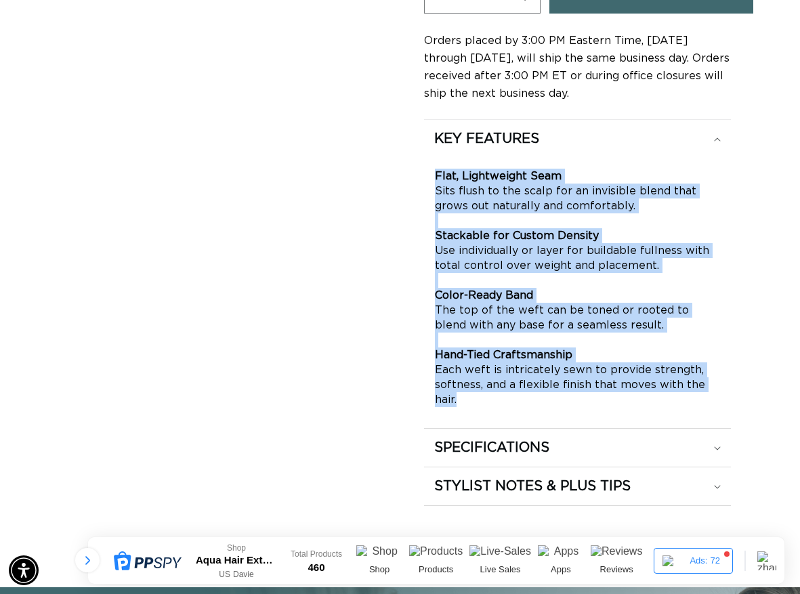
scroll to position [0, 704]
drag, startPoint x: 434, startPoint y: 157, endPoint x: 617, endPoint y: 379, distance: 287.5
click at [617, 379] on div "Flat, Lightweight Seam Sits flush to the scalp for an invisible blend that grow…" at bounding box center [577, 288] width 307 height 260
copy p "Flat, Lightweight Seam Sits flush to the scalp for an invisible blend that grow…"
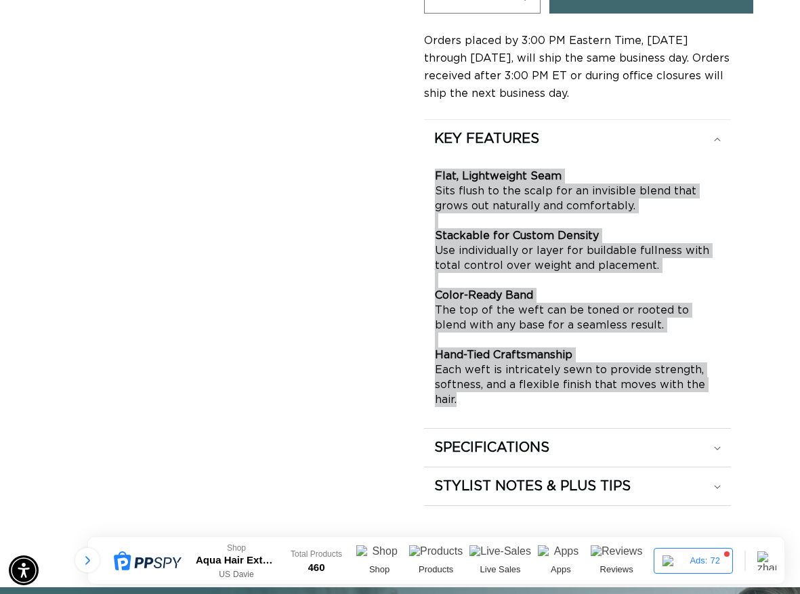
scroll to position [0, 0]
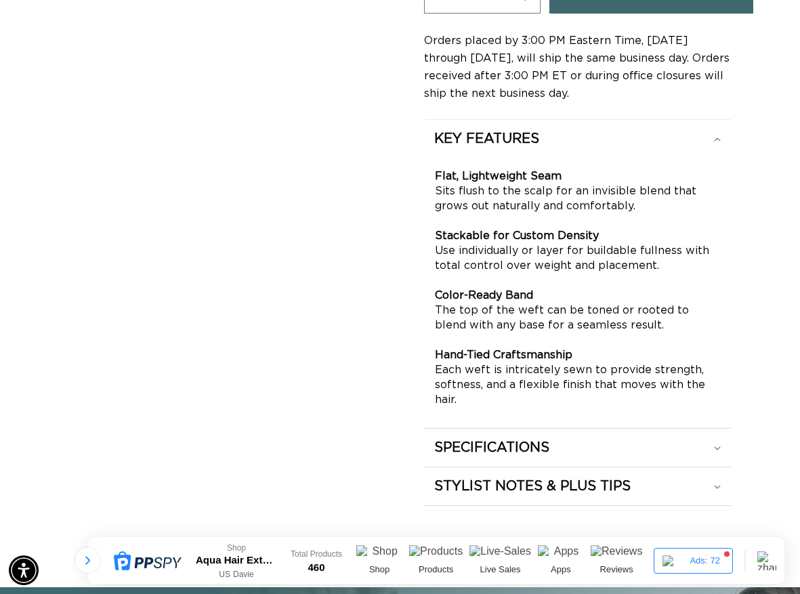
click at [469, 148] on h2 "SPECIFICATIONS" at bounding box center [486, 139] width 105 height 18
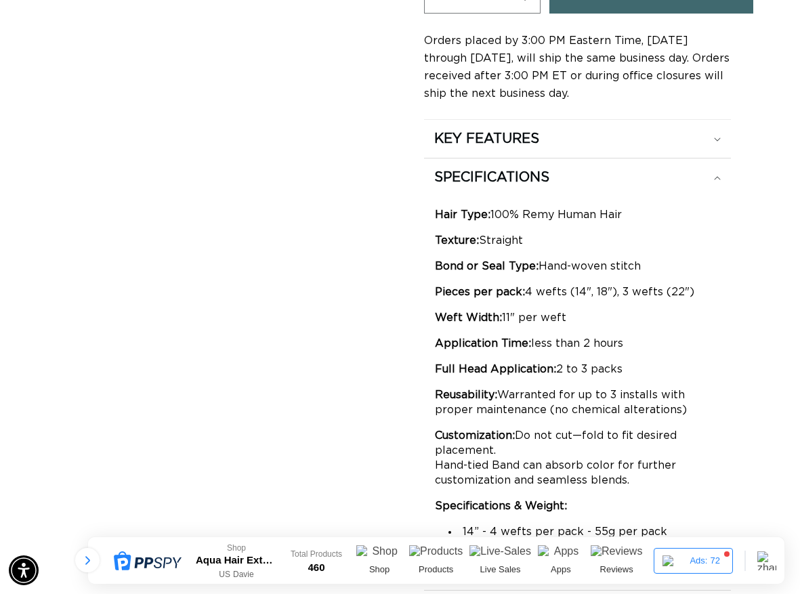
scroll to position [0, 1408]
drag, startPoint x: 526, startPoint y: 268, endPoint x: 701, endPoint y: 273, distance: 175.6
click at [701, 285] on p "Pieces per pack: 4 wefts (14", 18"), 3 wefts (22")" at bounding box center [577, 292] width 285 height 15
copy p "4 wefts (14", 18"), 3 wefts (22")"
click at [701, 285] on p "Pieces per pack: 4 wefts (14", 18"), 3 wefts (22")" at bounding box center [577, 292] width 285 height 15
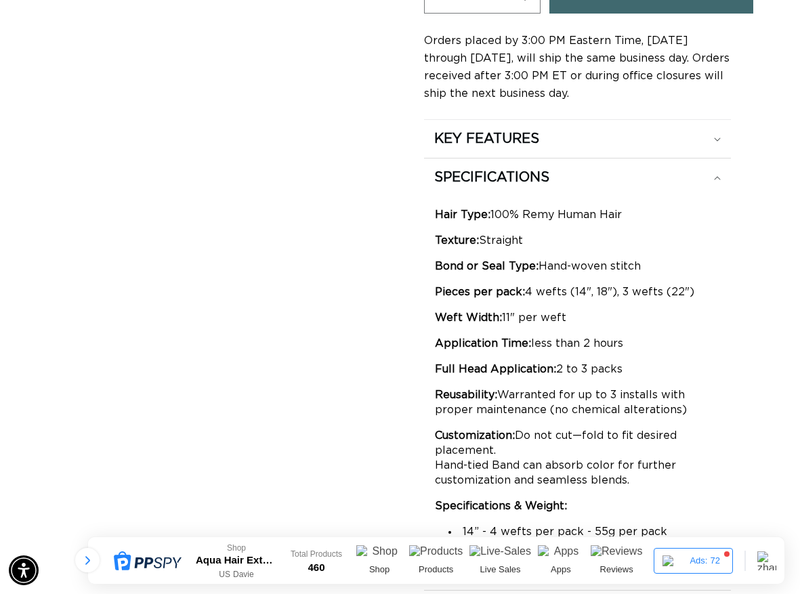
drag, startPoint x: 701, startPoint y: 269, endPoint x: 527, endPoint y: 273, distance: 174.9
click at [527, 285] on p "Pieces per pack: 4 wefts (14", 18"), 3 wefts (22")" at bounding box center [577, 292] width 285 height 15
copy p "4 wefts (14", 18"), 3 wefts (22")"
drag, startPoint x: 584, startPoint y: 295, endPoint x: 426, endPoint y: 270, distance: 160.6
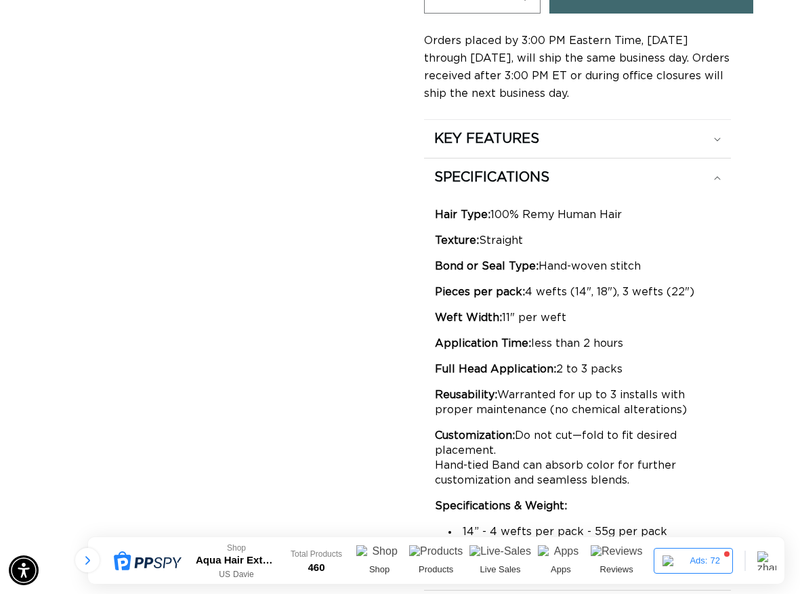
click at [426, 158] on div "Hair Type: 100% Remy Human Hair Texture: Straight Bond or Seal Type: Hand-woven…" at bounding box center [577, 158] width 307 height 0
copy div "Pieces per pack: 4 wefts (14", 18"), 3 wefts (22") Weft Width: 11" per weft"
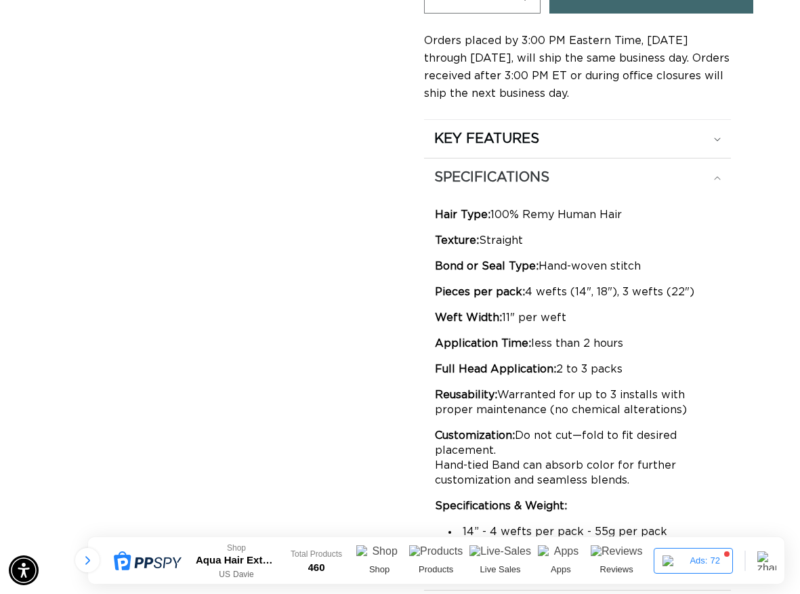
click at [636, 148] on div "SPECIFICATIONS" at bounding box center [577, 139] width 287 height 18
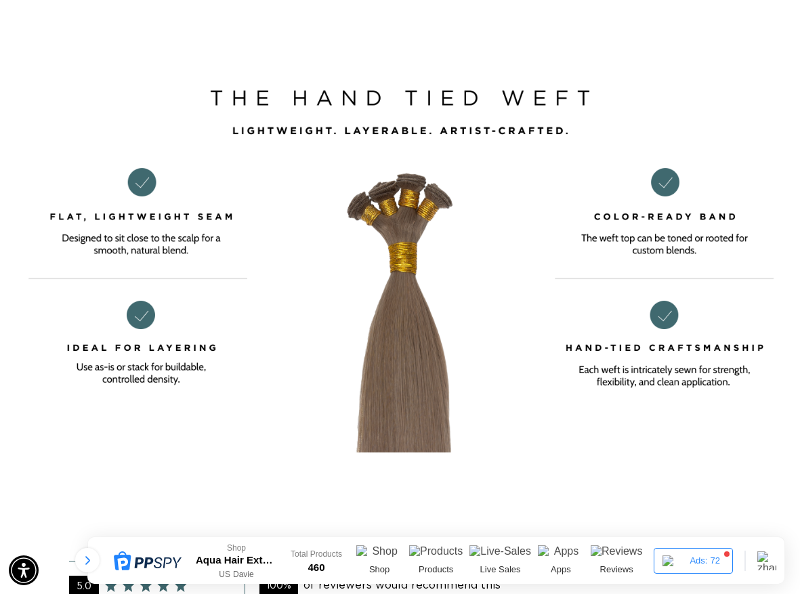
scroll to position [0, 0]
click at [280, 507] on main "Home 8 Golden Brown - Hand Tied Weft Skip to product information Open media 1 i…" at bounding box center [400, 129] width 800 height 5224
click at [537, 443] on main "Home 8 Golden Brown - Hand Tied Weft Skip to product information Open media 1 i…" at bounding box center [400, 129] width 800 height 5224
click at [493, 422] on img at bounding box center [400, 244] width 800 height 417
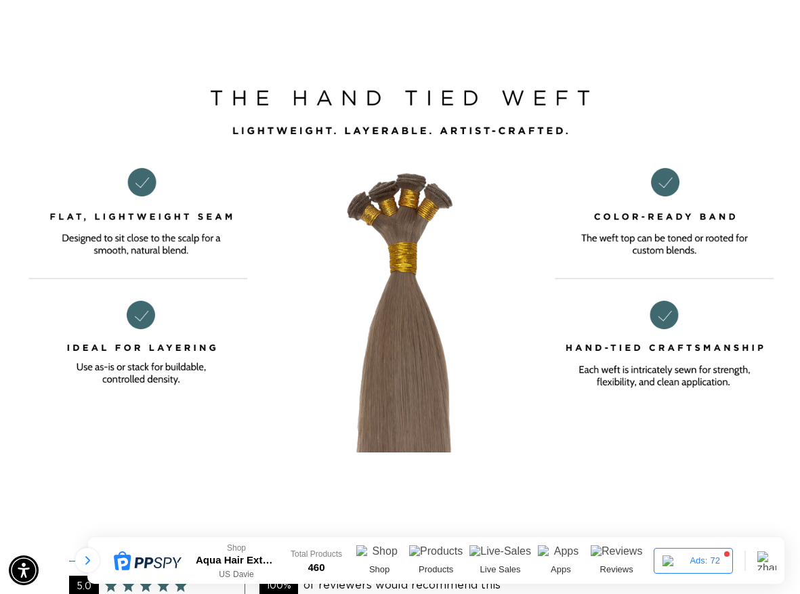
click at [293, 460] on main "Home 8 Golden Brown - Hand Tied Weft Skip to product information Open media 1 i…" at bounding box center [400, 129] width 800 height 5224
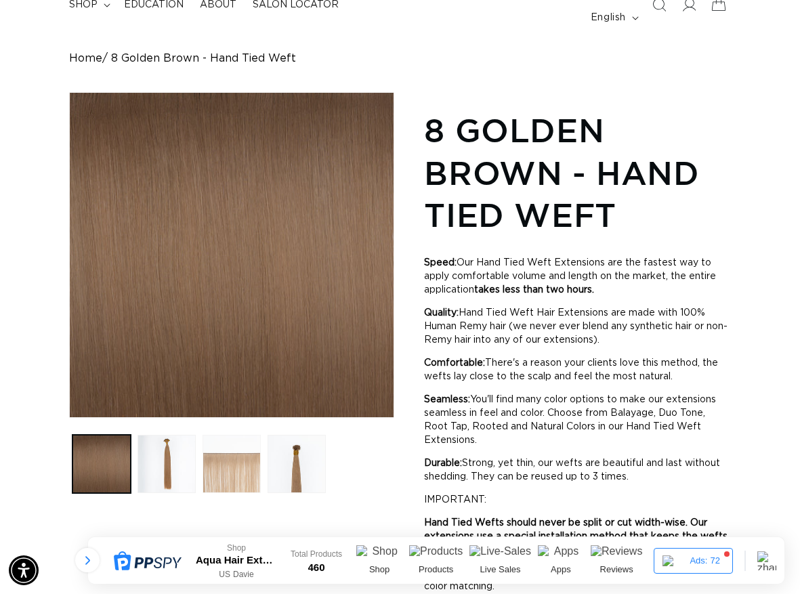
scroll to position [136, 0]
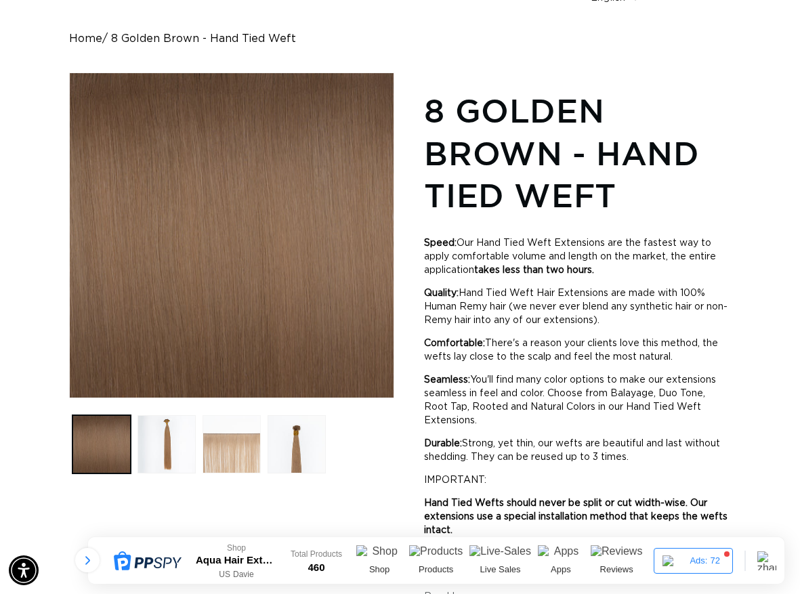
click at [246, 447] on button "Load image 3 in gallery view" at bounding box center [232, 444] width 58 height 58
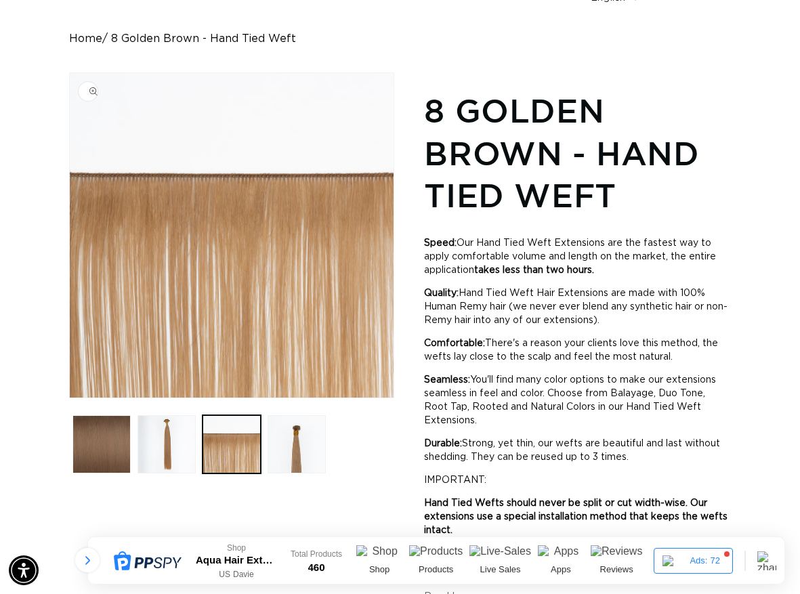
click at [258, 256] on img "Gallery Viewer" at bounding box center [232, 235] width 324 height 324
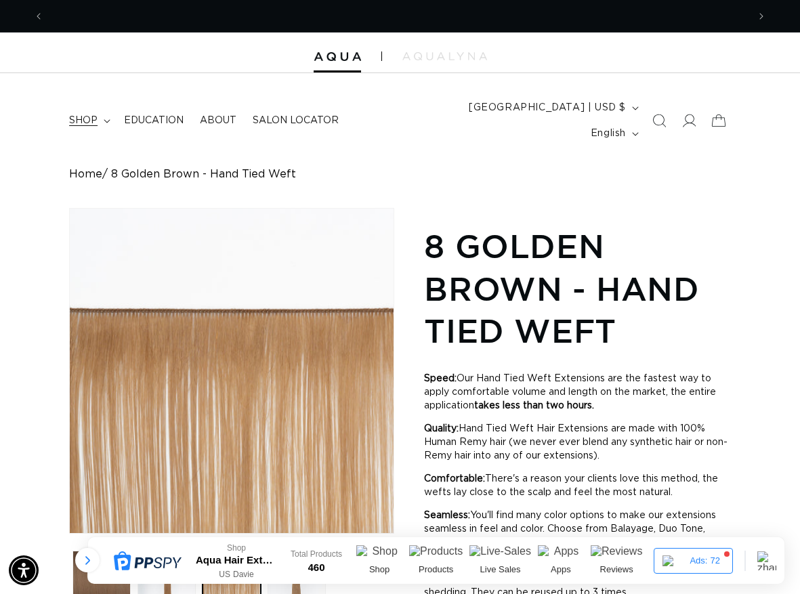
scroll to position [0, 1408]
click at [108, 120] on icon at bounding box center [107, 121] width 6 height 3
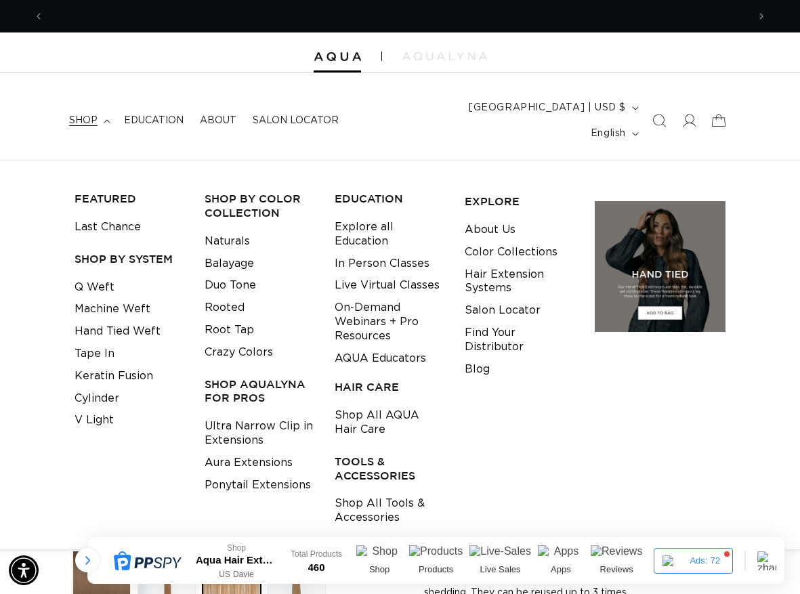
scroll to position [0, 0]
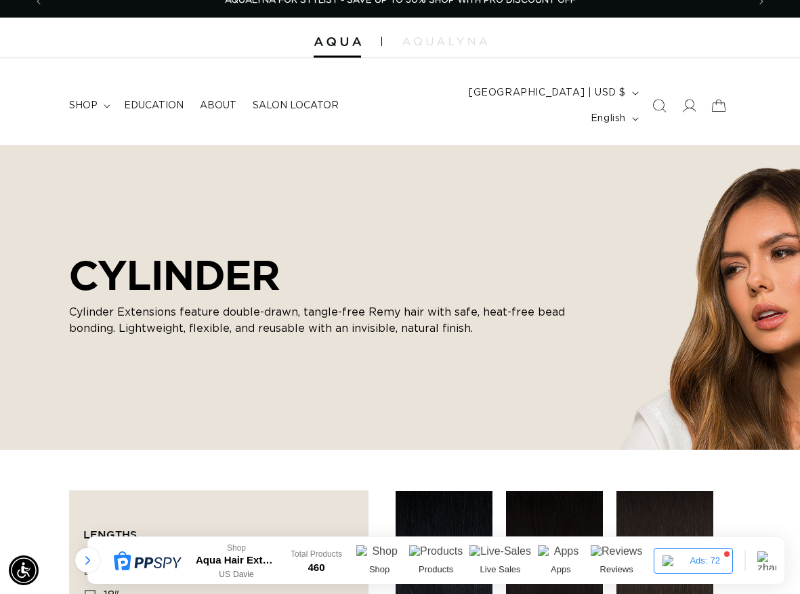
scroll to position [474, 0]
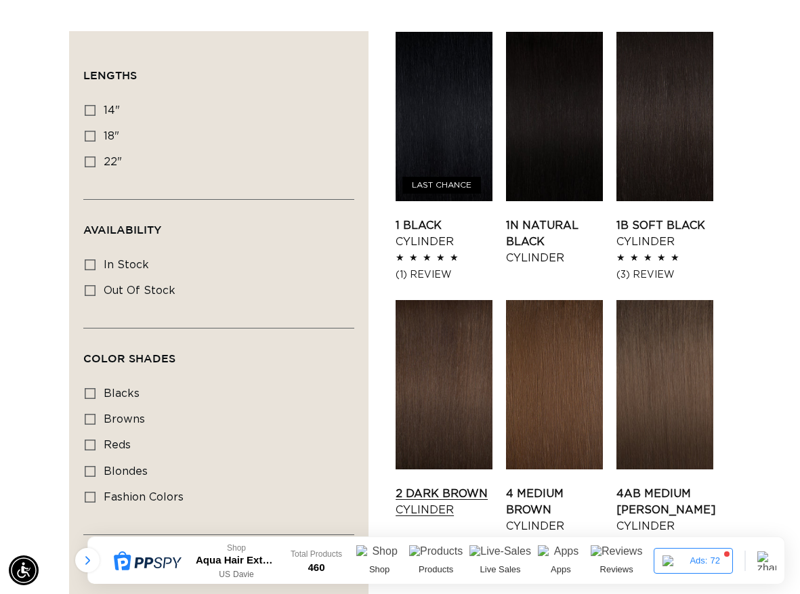
click at [468, 486] on link "2 Dark Brown Cylinder" at bounding box center [444, 502] width 97 height 33
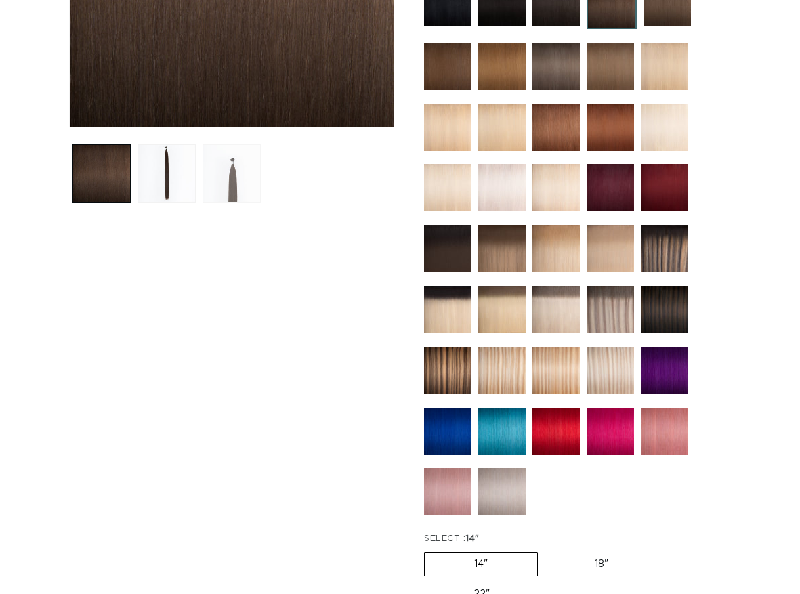
scroll to position [407, 0]
click at [222, 153] on button "Load image 3 in gallery view" at bounding box center [232, 173] width 58 height 58
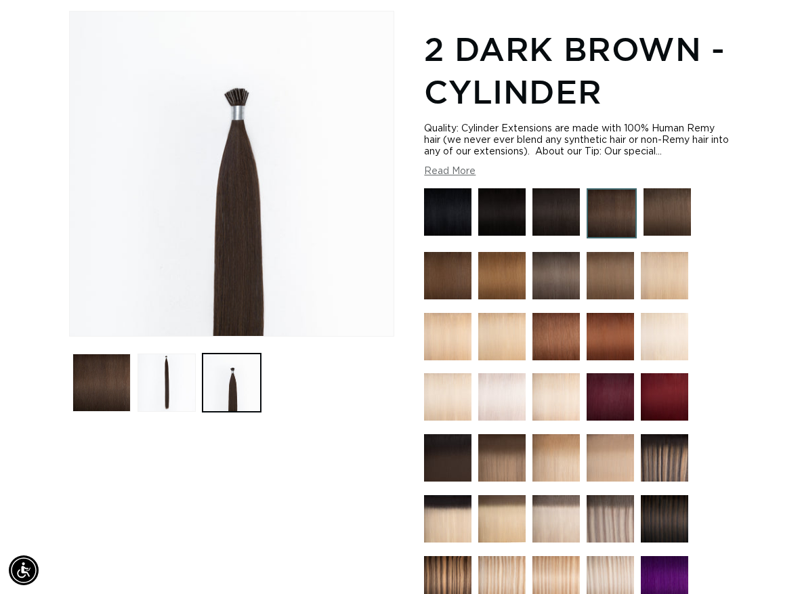
scroll to position [186, 0]
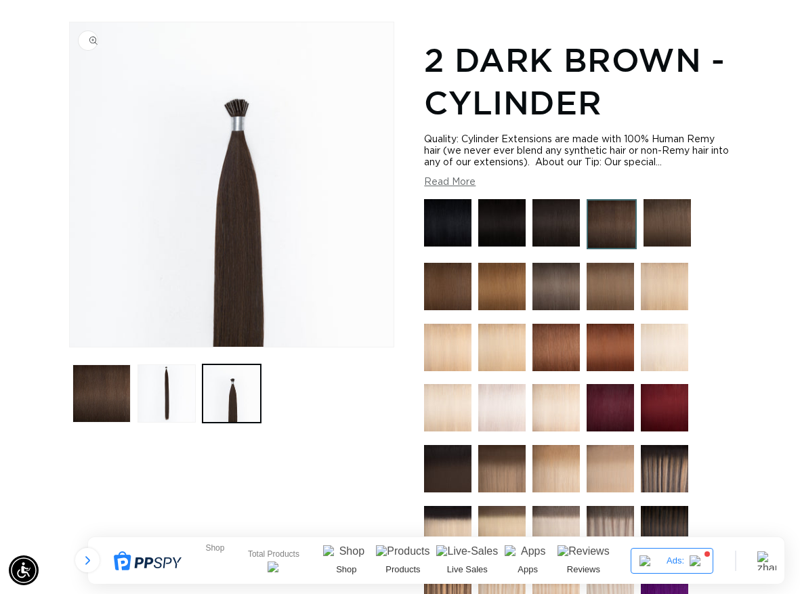
click at [247, 103] on img "Gallery Viewer" at bounding box center [232, 184] width 324 height 324
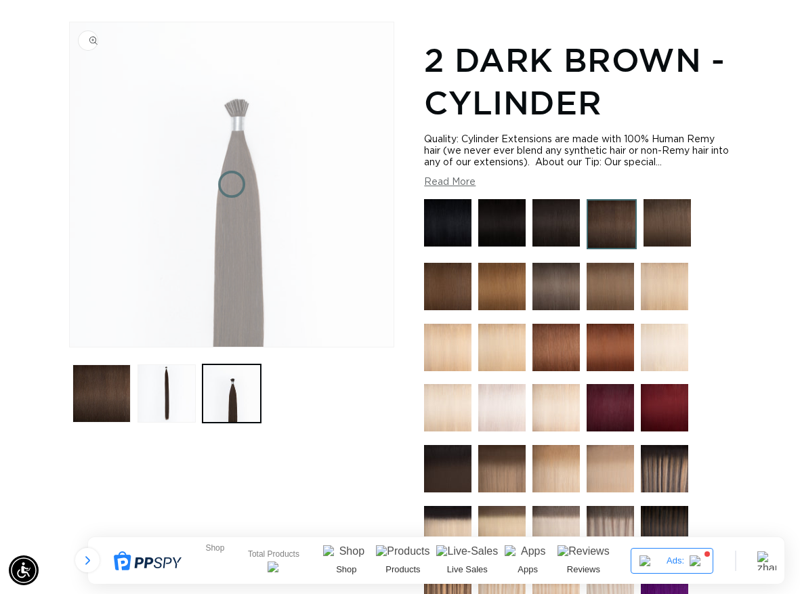
scroll to position [0, 704]
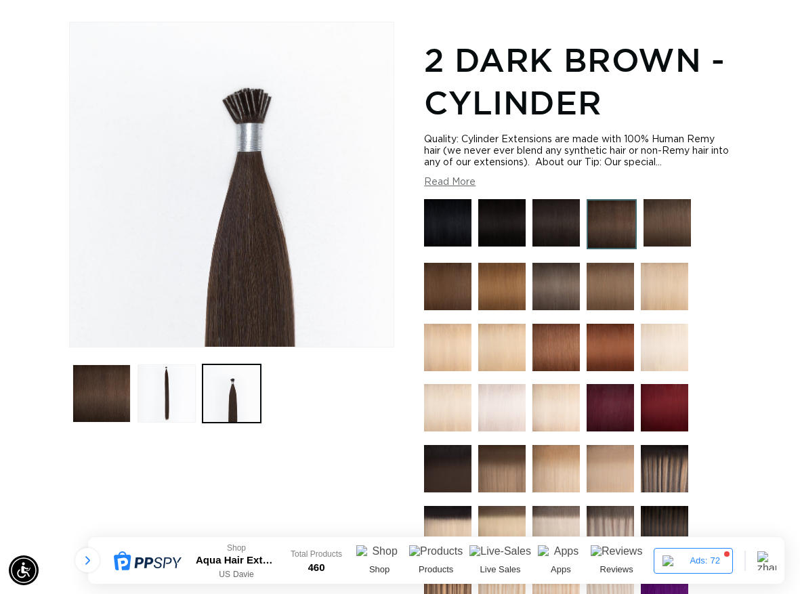
click at [227, 88] on div "Gallery Viewer" at bounding box center [232, 184] width 324 height 324
